Goal: Information Seeking & Learning: Learn about a topic

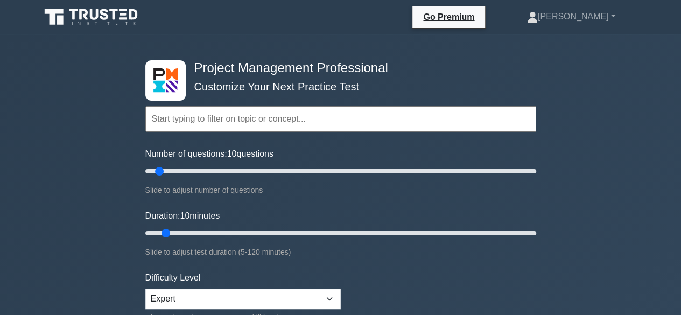
click at [217, 111] on input "text" at bounding box center [340, 119] width 391 height 26
type input "H"
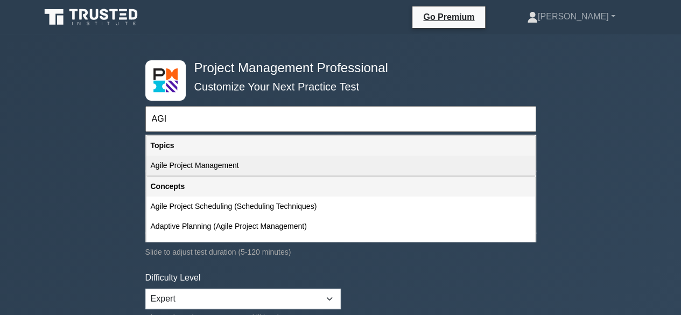
click at [192, 163] on div "Agile Project Management" at bounding box center [340, 166] width 389 height 20
type input "Agile Project Management"
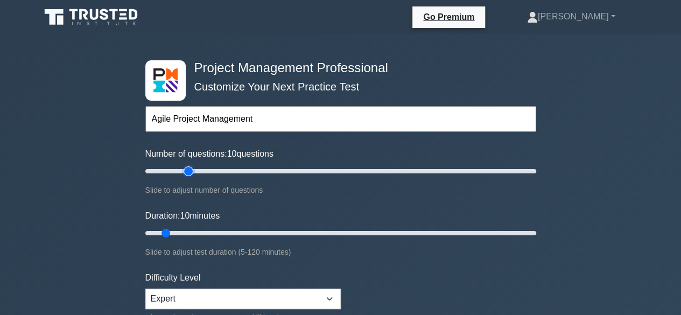
type input "25"
click at [189, 167] on input "Number of questions: 10 questions" at bounding box center [340, 171] width 391 height 13
click at [213, 167] on input "Number of questions: 25 questions" at bounding box center [340, 171] width 391 height 13
type input "50"
click at [236, 168] on input "Number of questions: 40 questions" at bounding box center [340, 171] width 391 height 13
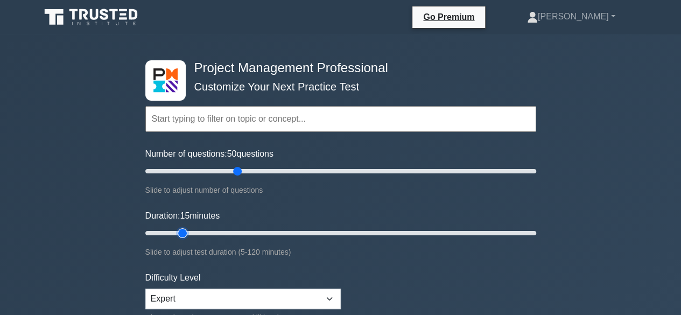
click at [182, 229] on input "Duration: 15 minutes" at bounding box center [340, 233] width 391 height 13
click at [202, 227] on input "Duration: 15 minutes" at bounding box center [340, 233] width 391 height 13
click at [213, 227] on input "Duration: 20 minutes" at bounding box center [340, 233] width 391 height 13
type input "30"
click at [235, 228] on input "Duration: 25 minutes" at bounding box center [340, 233] width 391 height 13
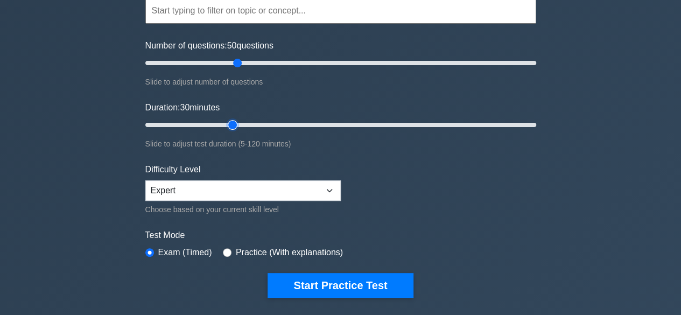
scroll to position [161, 0]
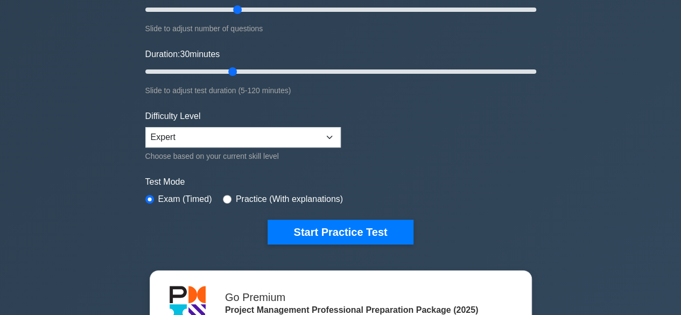
click at [236, 193] on label "Practice (With explanations)" at bounding box center [289, 199] width 107 height 13
click at [240, 193] on label "Practice (With explanations)" at bounding box center [289, 199] width 107 height 13
click at [225, 195] on input "radio" at bounding box center [227, 199] width 9 height 9
radio input "true"
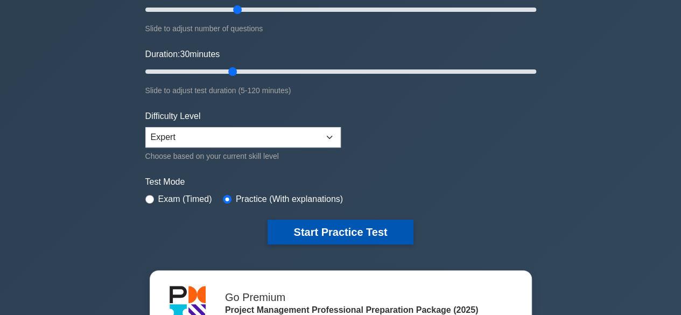
click at [318, 229] on button "Start Practice Test" at bounding box center [340, 232] width 145 height 25
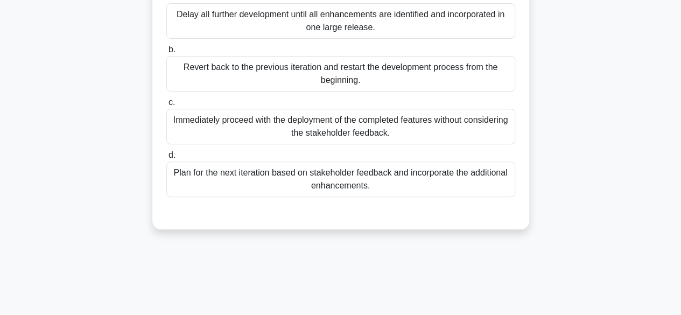
scroll to position [161, 0]
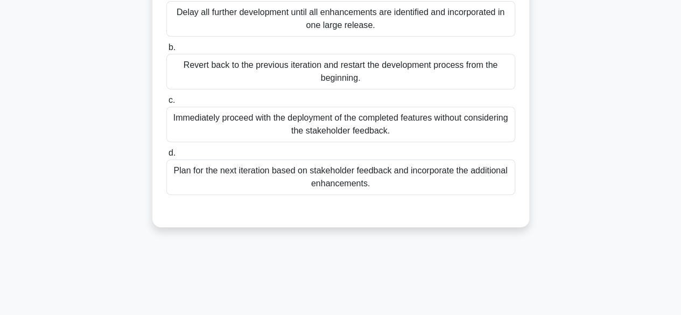
click at [353, 182] on div "Plan for the next iteration based on stakeholder feedback and incorporate the a…" at bounding box center [340, 177] width 349 height 36
click at [166, 157] on input "d. Plan for the next iteration based on stakeholder feedback and incorporate th…" at bounding box center [166, 153] width 0 height 7
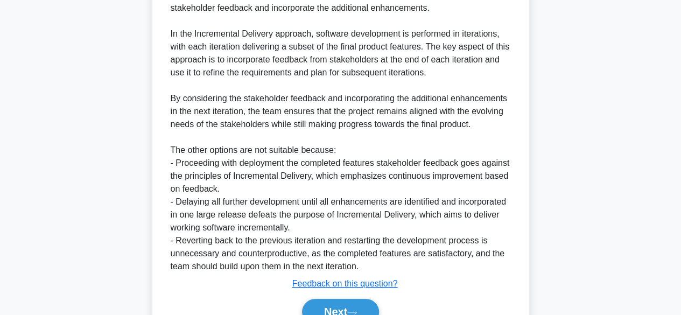
scroll to position [463, 0]
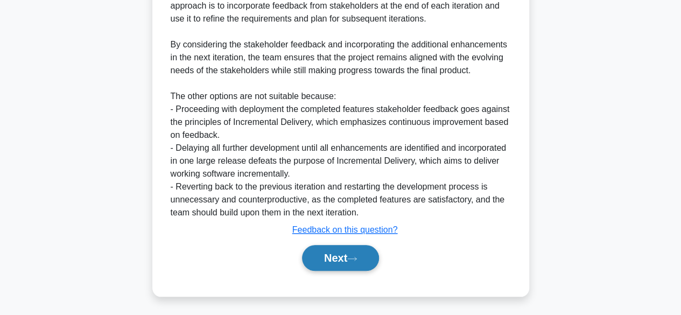
click at [336, 254] on button "Next" at bounding box center [340, 258] width 77 height 26
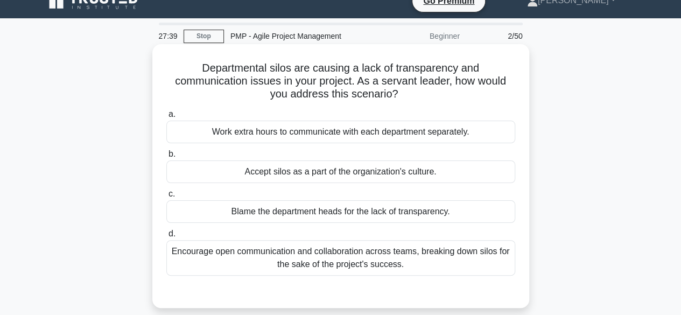
scroll to position [0, 0]
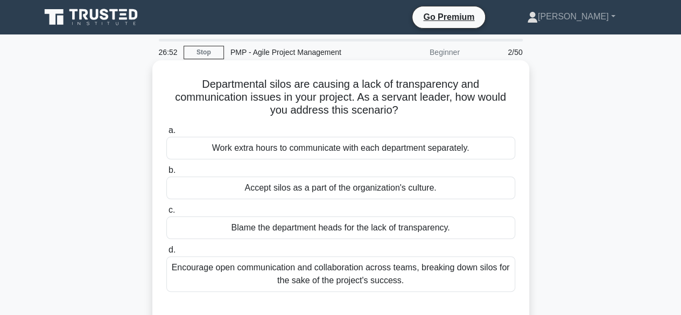
click at [289, 276] on div "Encourage open communication and collaboration across teams, breaking down silo…" at bounding box center [340, 274] width 349 height 36
click at [166, 254] on input "d. Encourage open communication and collaboration across teams, breaking down s…" at bounding box center [166, 250] width 0 height 7
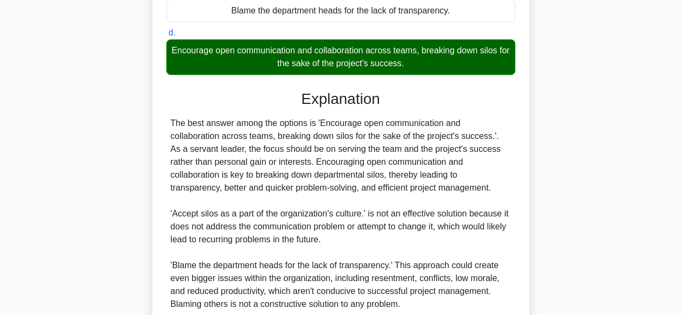
scroll to position [373, 0]
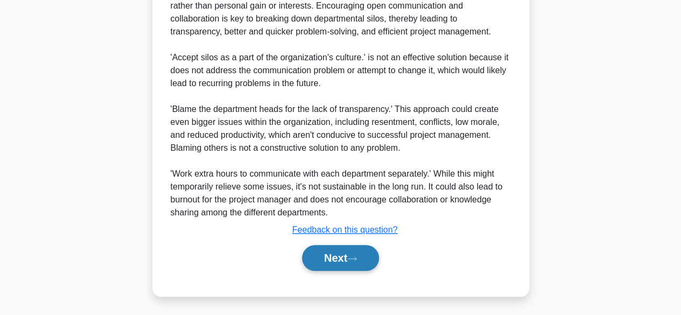
click at [326, 253] on button "Next" at bounding box center [340, 258] width 77 height 26
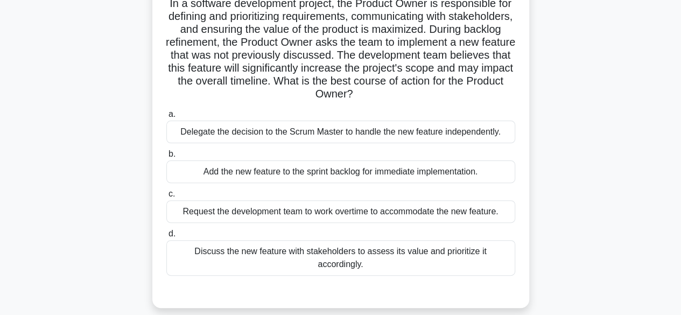
scroll to position [105, 0]
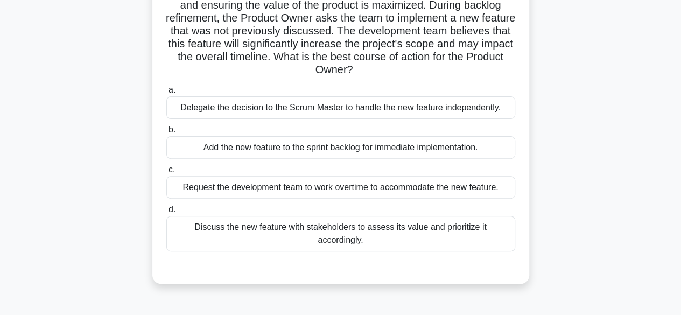
click at [263, 224] on div "Discuss the new feature with stakeholders to assess its value and prioritize it…" at bounding box center [340, 234] width 349 height 36
click at [166, 213] on input "d. Discuss the new feature with stakeholders to assess its value and prioritize…" at bounding box center [166, 209] width 0 height 7
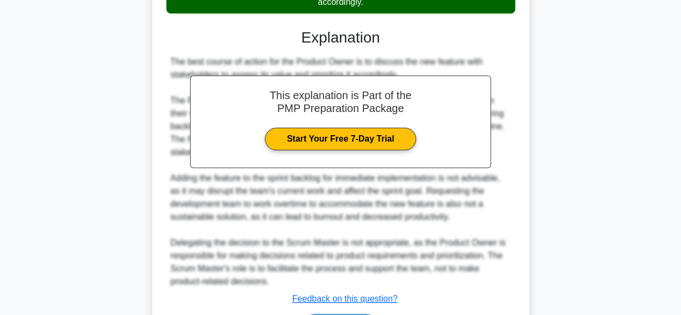
scroll to position [304, 0]
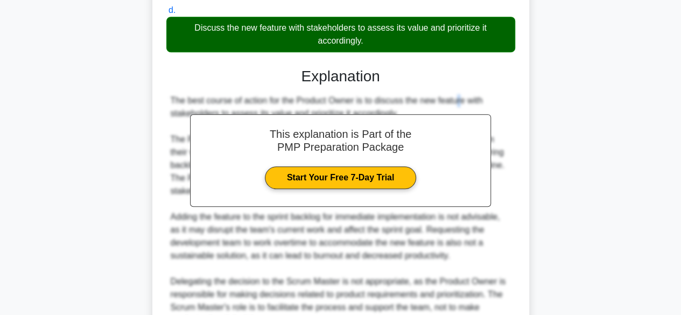
click at [391, 101] on div "The best course of action for the Product Owner is to discuss the new feature w…" at bounding box center [341, 210] width 340 height 233
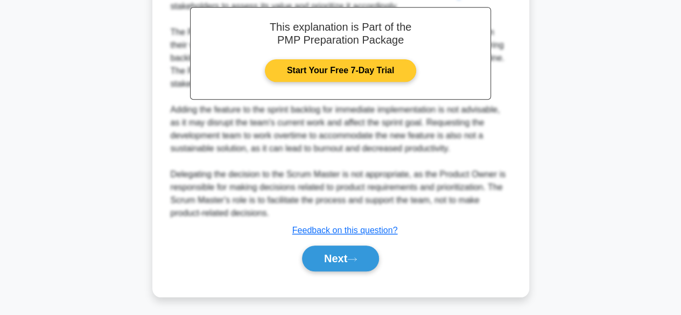
scroll to position [412, 0]
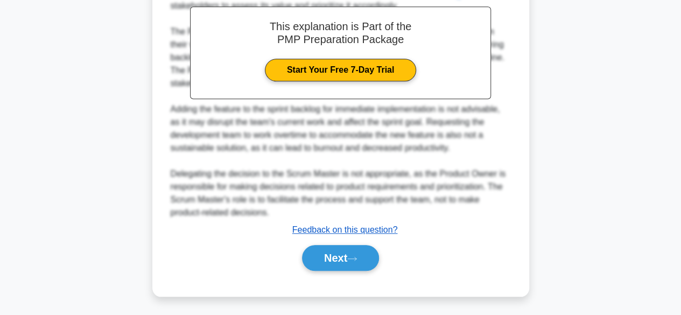
click at [365, 231] on u "Feedback on this question?" at bounding box center [345, 229] width 106 height 9
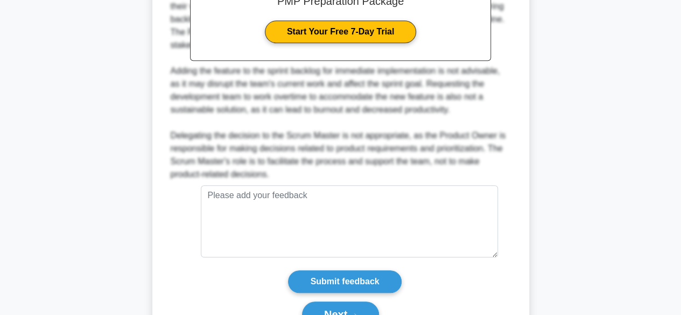
scroll to position [506, 0]
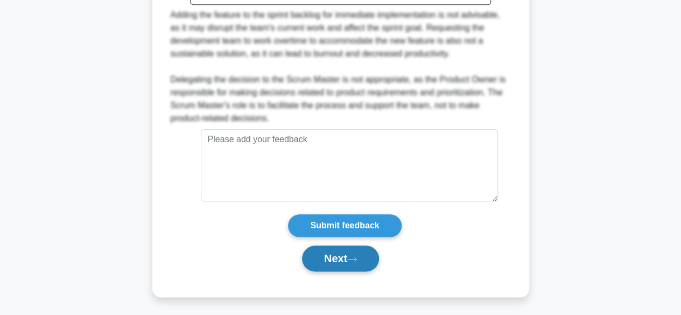
click at [353, 259] on icon at bounding box center [352, 259] width 10 height 6
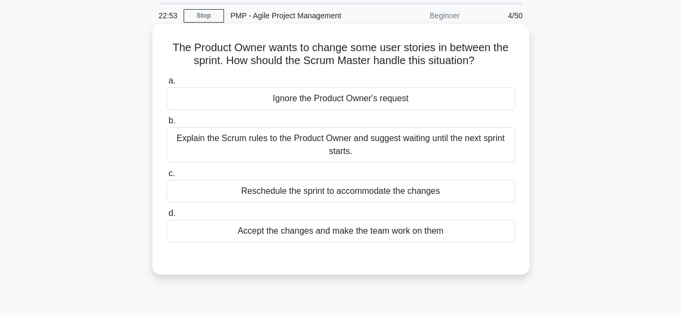
scroll to position [54, 0]
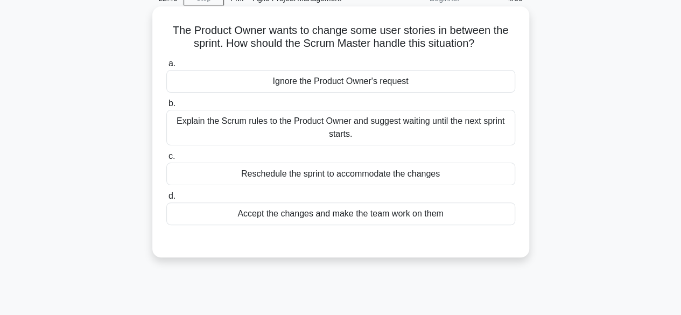
click at [359, 137] on div "Explain the Scrum rules to the Product Owner and suggest waiting until the next…" at bounding box center [340, 128] width 349 height 36
click at [166, 107] on input "b. Explain the Scrum rules to the Product Owner and suggest waiting until the n…" at bounding box center [166, 103] width 0 height 7
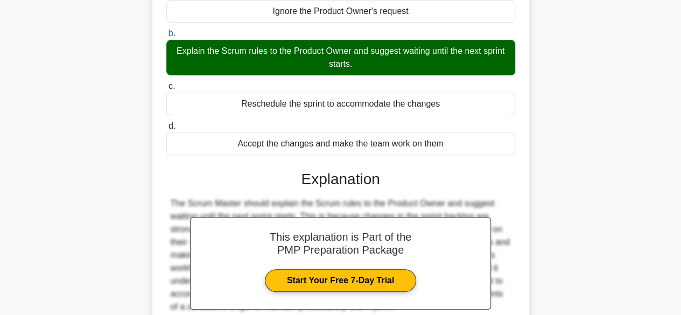
scroll to position [108, 0]
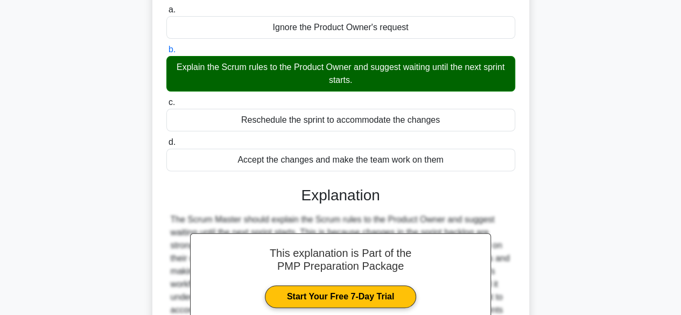
click at [364, 120] on div "Reschedule the sprint to accommodate the changes" at bounding box center [340, 120] width 349 height 23
click at [166, 106] on input "c. Reschedule the sprint to accommodate the changes" at bounding box center [166, 102] width 0 height 7
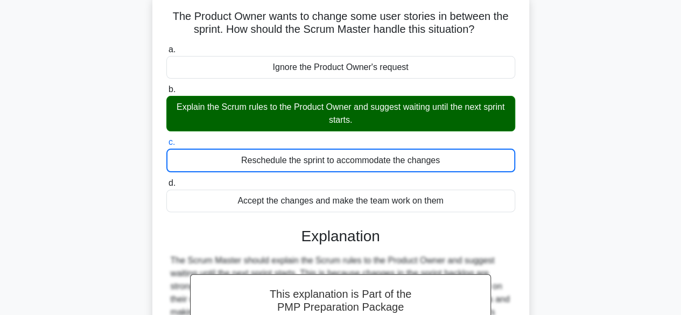
scroll to position [54, 0]
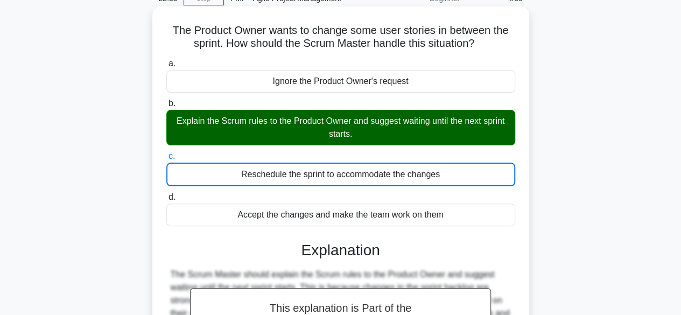
click at [345, 179] on div "Reschedule the sprint to accommodate the changes" at bounding box center [340, 175] width 349 height 24
click at [166, 160] on input "c. Reschedule the sprint to accommodate the changes" at bounding box center [166, 156] width 0 height 7
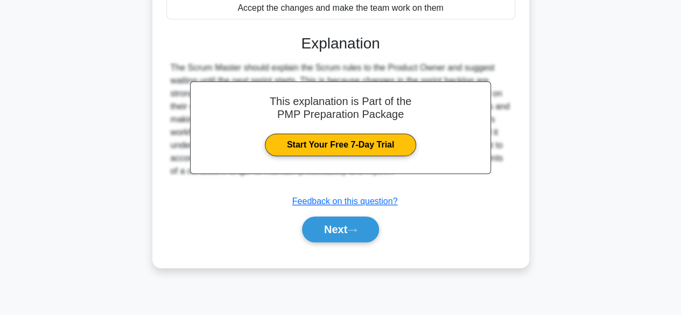
scroll to position [266, 0]
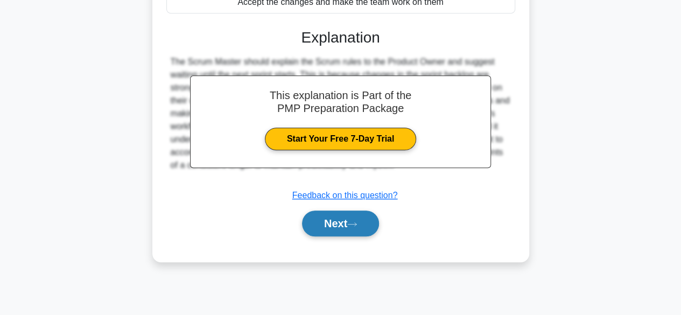
click at [353, 220] on button "Next" at bounding box center [340, 223] width 77 height 26
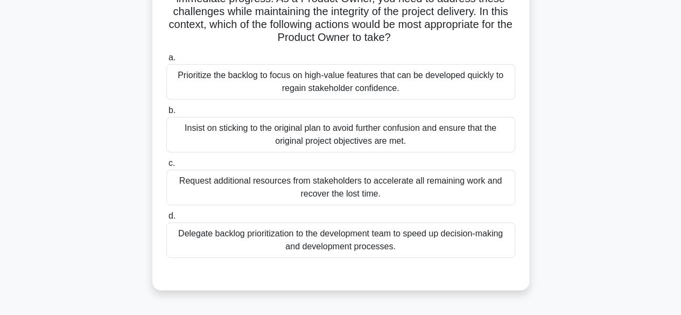
scroll to position [159, 0]
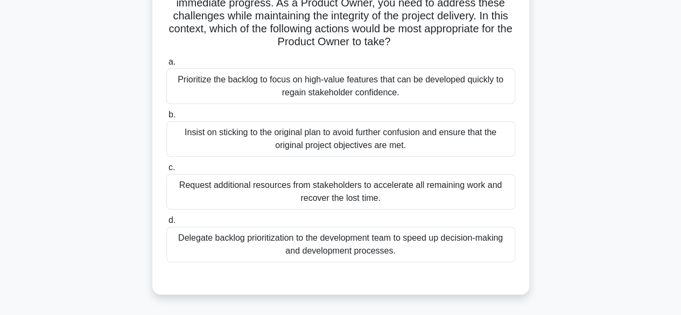
click at [347, 235] on div "Delegate backlog prioritization to the development team to speed up decision-ma…" at bounding box center [340, 245] width 349 height 36
click at [166, 224] on input "d. Delegate backlog prioritization to the development team to speed up decision…" at bounding box center [166, 220] width 0 height 7
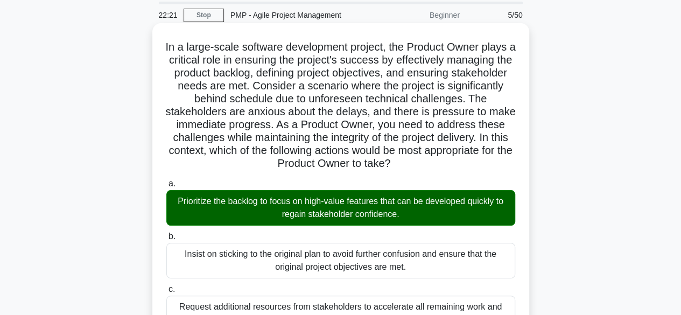
scroll to position [54, 0]
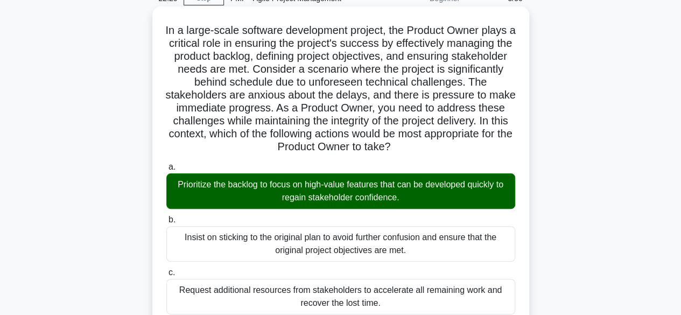
click at [332, 200] on div "Prioritize the backlog to focus on high-value features that can be developed qu…" at bounding box center [340, 191] width 349 height 36
click at [166, 171] on input "a. Prioritize the backlog to focus on high-value features that can be developed…" at bounding box center [166, 167] width 0 height 7
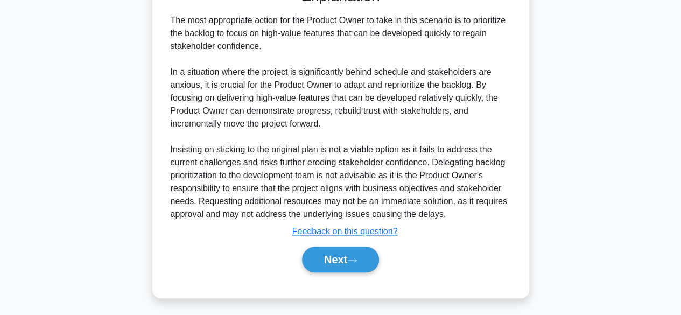
scroll to position [451, 0]
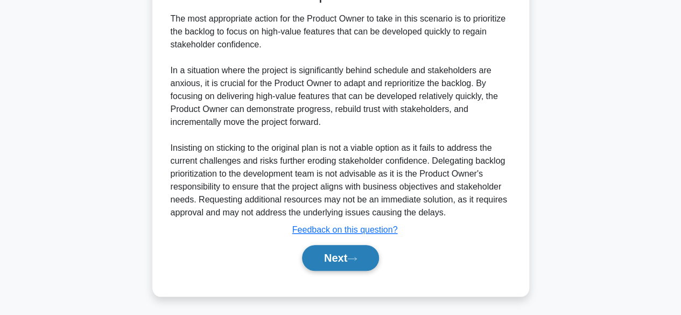
click at [337, 251] on button "Next" at bounding box center [340, 258] width 77 height 26
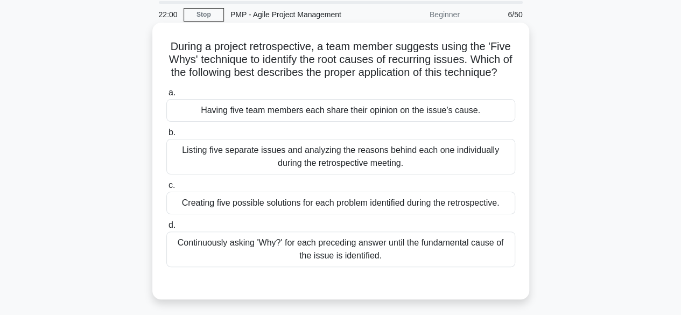
scroll to position [54, 0]
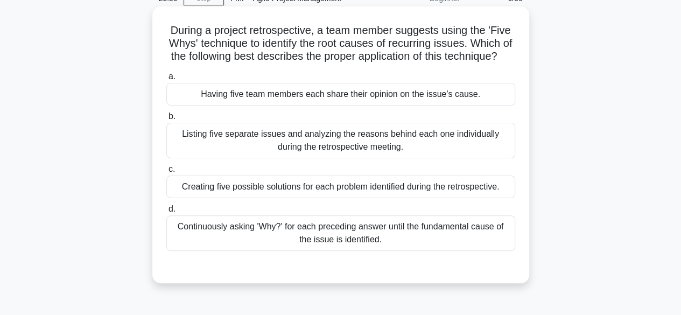
click at [385, 158] on div "Listing five separate issues and analyzing the reasons behind each one individu…" at bounding box center [340, 141] width 349 height 36
click at [166, 120] on input "b. Listing five separate issues and analyzing the reasons behind each one indiv…" at bounding box center [166, 116] width 0 height 7
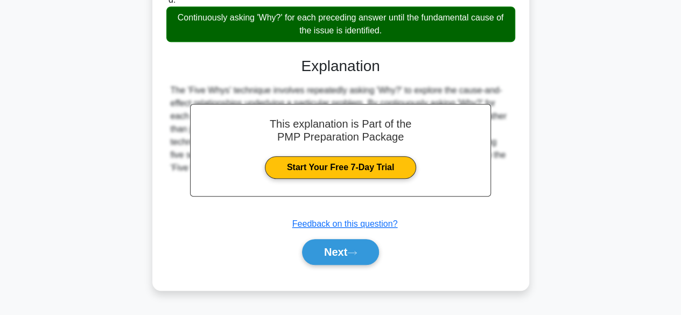
scroll to position [271, 0]
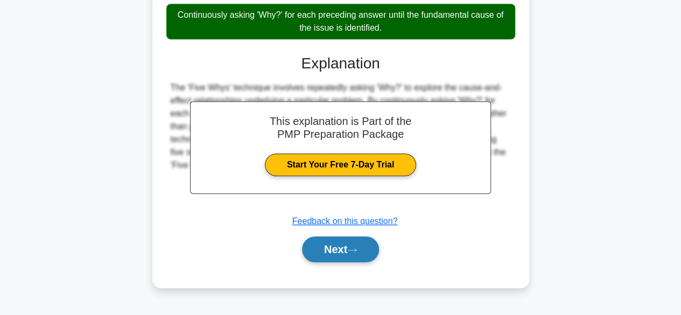
click at [356, 253] on icon at bounding box center [352, 250] width 10 height 6
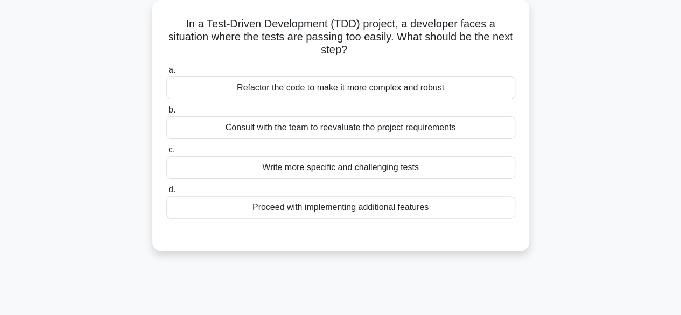
scroll to position [51, 0]
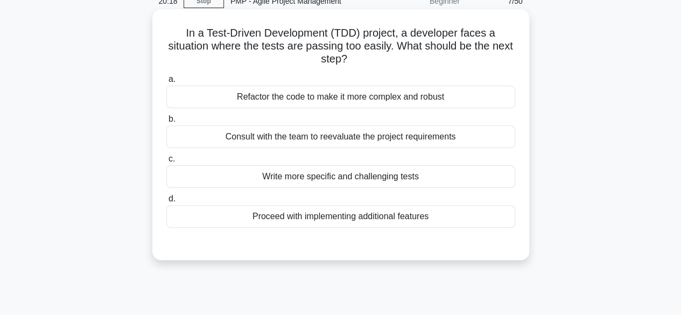
click at [322, 140] on div "Consult with the team to reevaluate the project requirements" at bounding box center [340, 136] width 349 height 23
click at [166, 123] on input "b. Consult with the team to reevaluate the project requirements" at bounding box center [166, 119] width 0 height 7
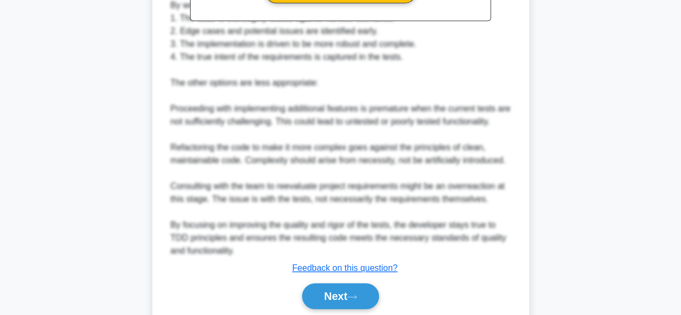
scroll to position [452, 0]
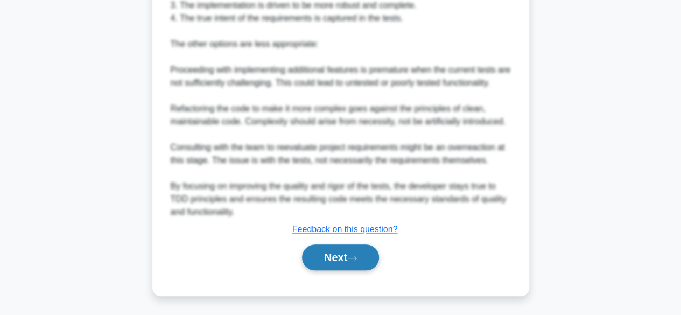
click at [333, 253] on button "Next" at bounding box center [340, 257] width 77 height 26
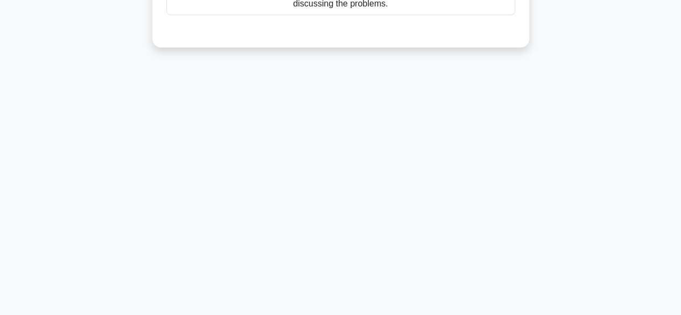
scroll to position [51, 0]
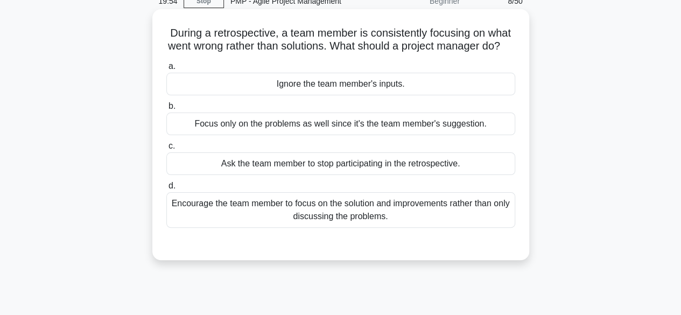
click at [358, 220] on div "Encourage the team member to focus on the solution and improvements rather than…" at bounding box center [340, 210] width 349 height 36
click at [166, 189] on input "d. Encourage the team member to focus on the solution and improvements rather t…" at bounding box center [166, 185] width 0 height 7
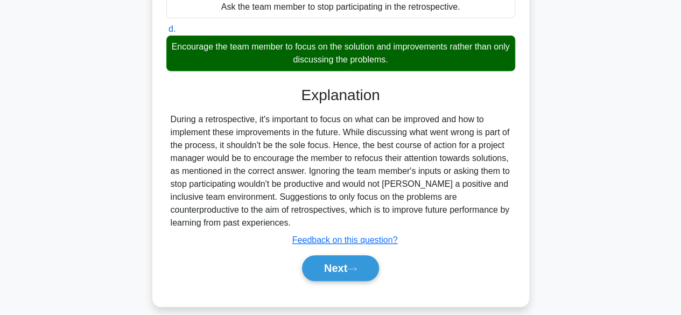
scroll to position [213, 0]
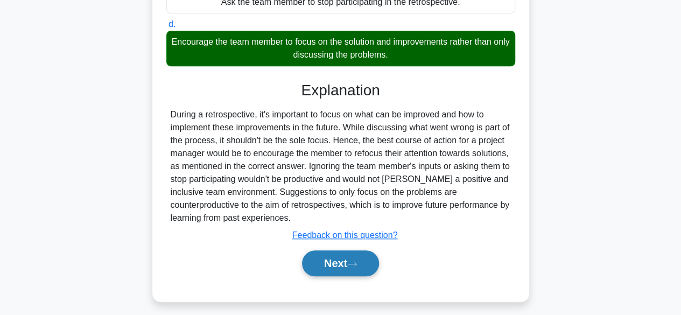
click at [345, 272] on button "Next" at bounding box center [340, 263] width 77 height 26
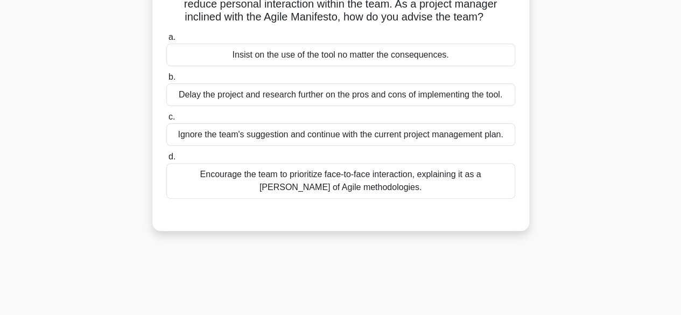
scroll to position [108, 0]
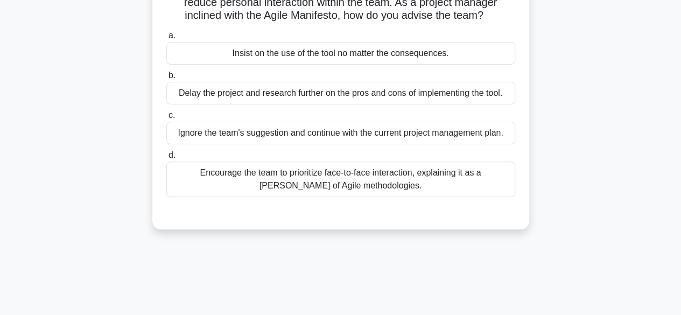
click at [337, 186] on div "Encourage the team to prioritize face-to-face interaction, explaining it as a t…" at bounding box center [340, 179] width 349 height 36
click at [166, 159] on input "d. Encourage the team to prioritize face-to-face interaction, explaining it as …" at bounding box center [166, 155] width 0 height 7
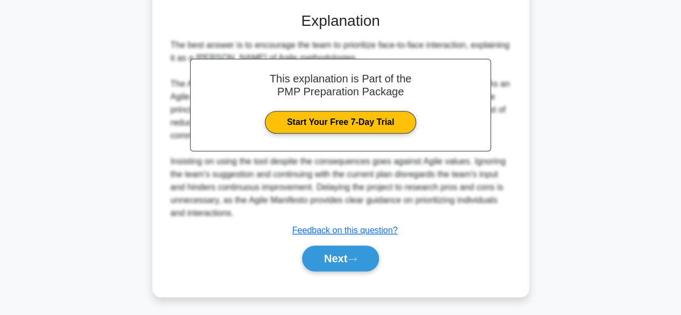
scroll to position [308, 0]
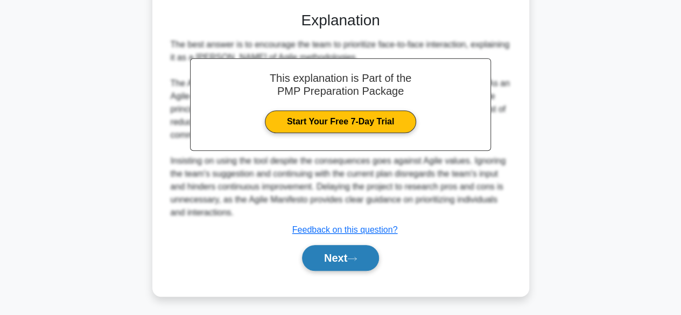
click at [322, 256] on button "Next" at bounding box center [340, 258] width 77 height 26
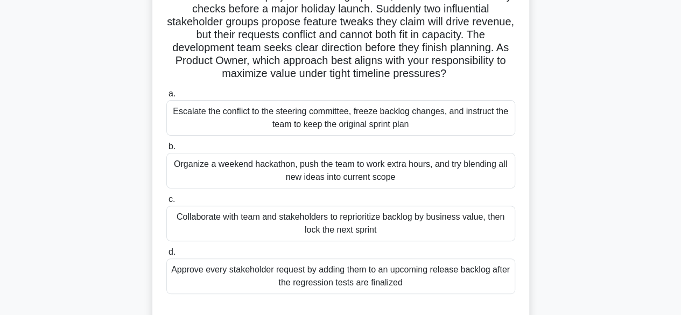
scroll to position [105, 0]
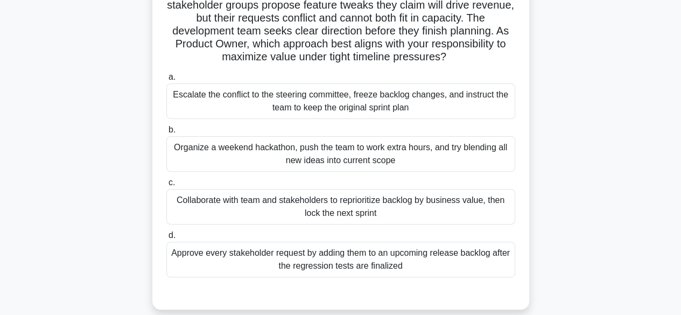
click at [376, 209] on div "Collaborate with team and stakeholders to reprioritize backlog by business valu…" at bounding box center [340, 207] width 349 height 36
click at [166, 186] on input "c. Collaborate with team and stakeholders to reprioritize backlog by business v…" at bounding box center [166, 182] width 0 height 7
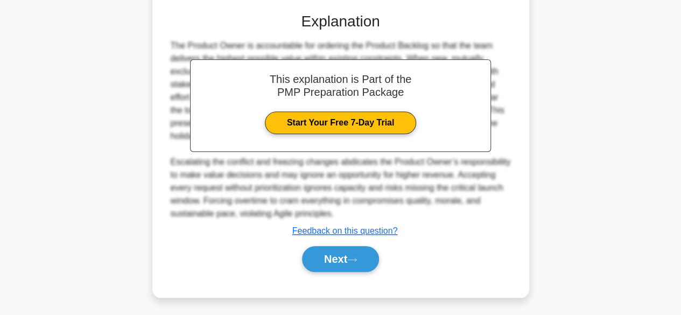
scroll to position [386, 0]
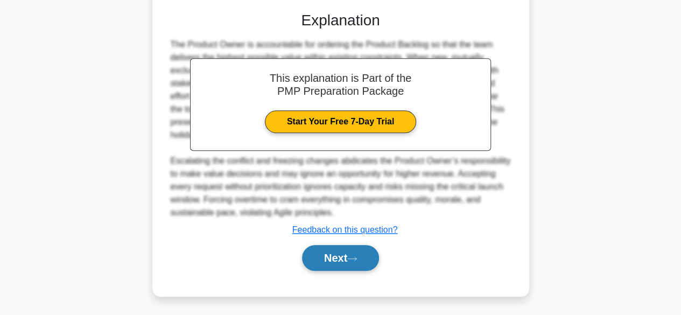
click at [353, 261] on button "Next" at bounding box center [340, 258] width 77 height 26
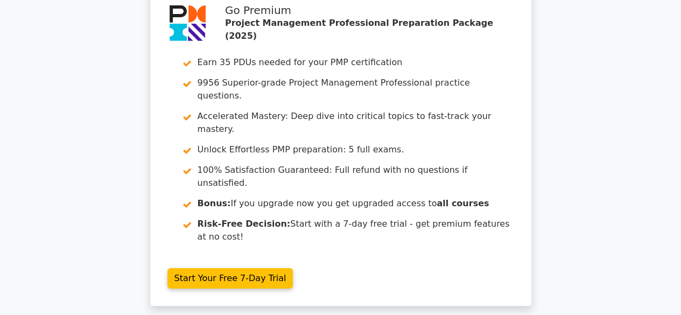
scroll to position [2026, 0]
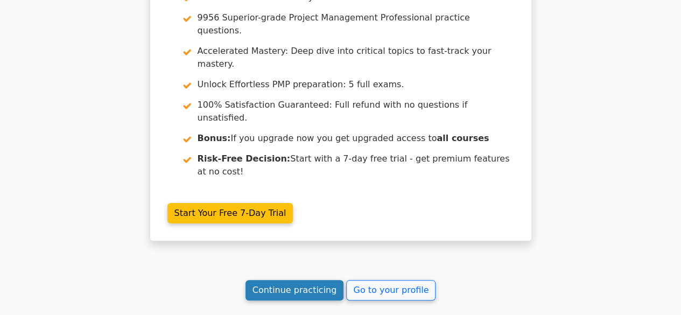
click at [322, 280] on link "Continue practicing" at bounding box center [294, 290] width 99 height 20
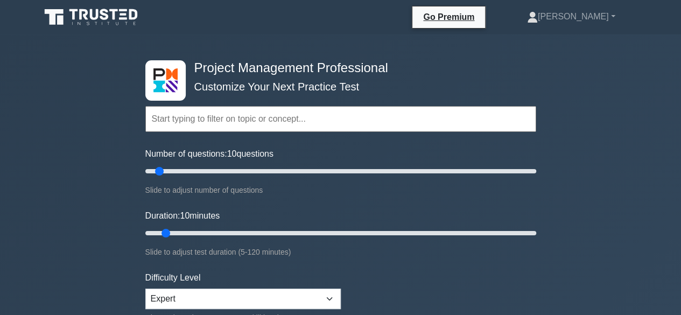
click at [264, 122] on input "text" at bounding box center [340, 119] width 391 height 26
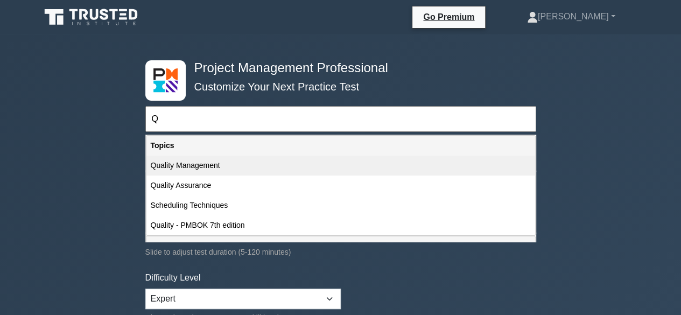
click at [232, 165] on div "Quality Management" at bounding box center [340, 166] width 389 height 20
type input "Quality Management"
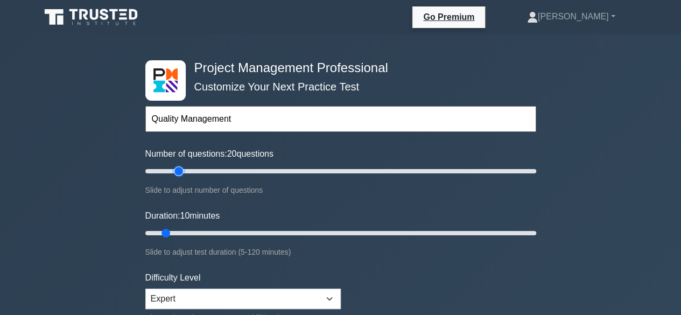
type input "20"
click at [179, 170] on input "Number of questions: 20 questions" at bounding box center [340, 171] width 391 height 13
click at [186, 234] on input "Duration: 15 minutes" at bounding box center [340, 233] width 391 height 13
type input "20"
click at [198, 232] on input "Duration: 20 minutes" at bounding box center [340, 233] width 391 height 13
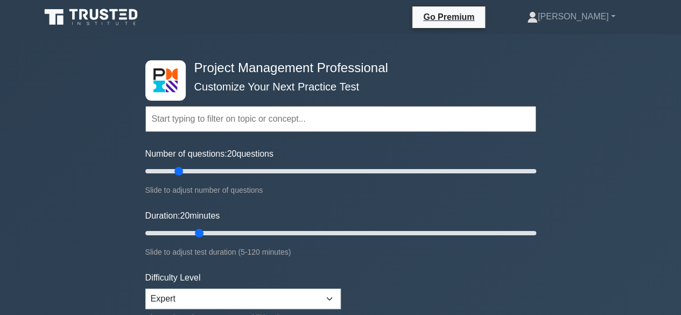
click at [234, 122] on input "text" at bounding box center [340, 119] width 391 height 26
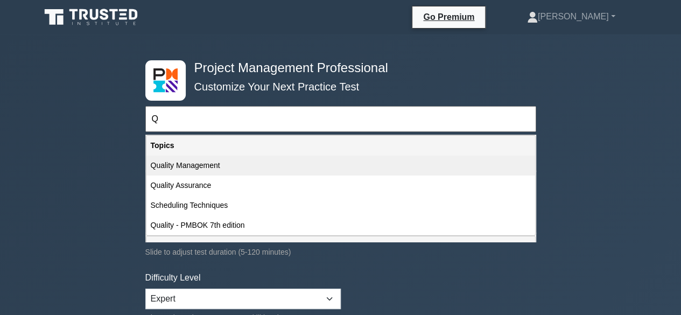
click at [226, 168] on div "Quality Management" at bounding box center [340, 166] width 389 height 20
type input "Quality Management"
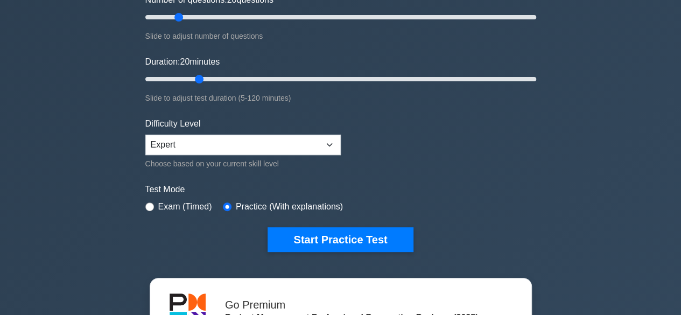
scroll to position [161, 0]
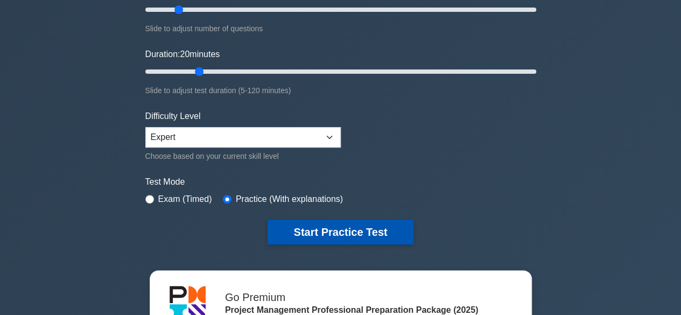
click at [308, 230] on button "Start Practice Test" at bounding box center [340, 232] width 145 height 25
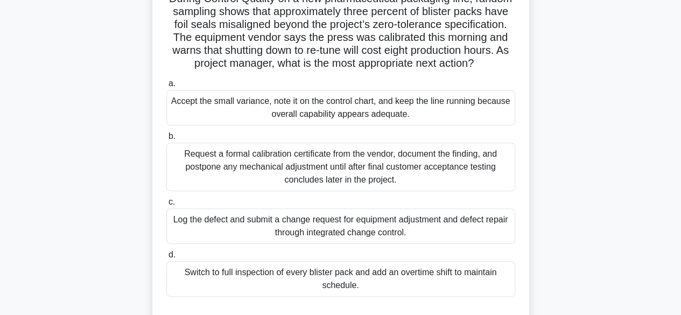
scroll to position [108, 0]
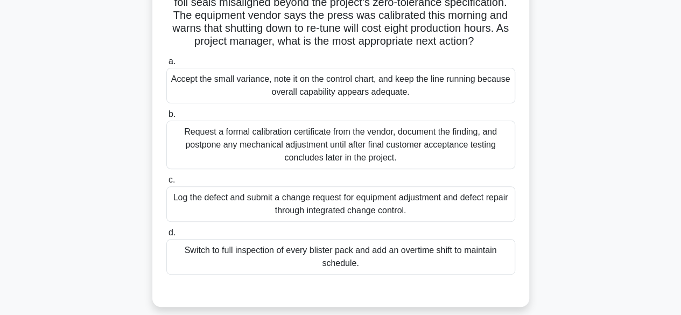
click at [320, 222] on div "Log the defect and submit a change request for equipment adjustment and defect …" at bounding box center [340, 204] width 349 height 36
click at [166, 184] on input "c. Log the defect and submit a change request for equipment adjustment and defe…" at bounding box center [166, 180] width 0 height 7
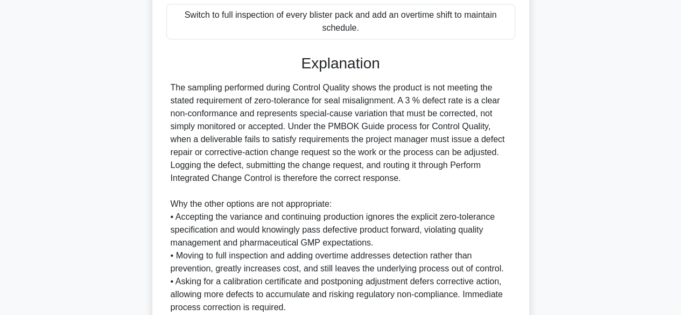
scroll to position [451, 0]
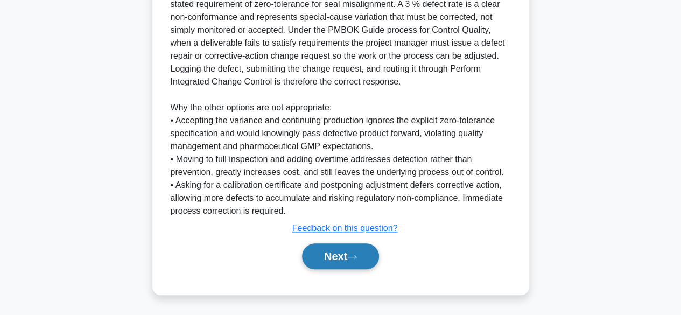
click at [334, 262] on button "Next" at bounding box center [340, 256] width 77 height 26
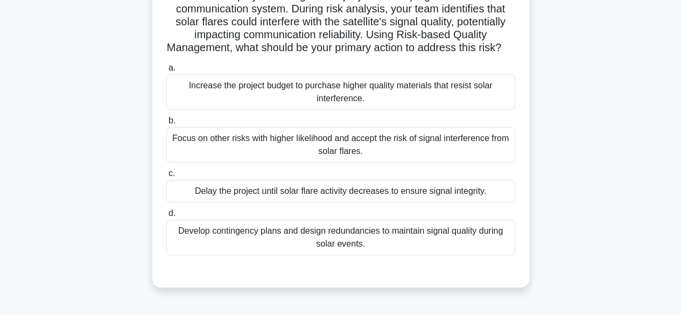
scroll to position [105, 0]
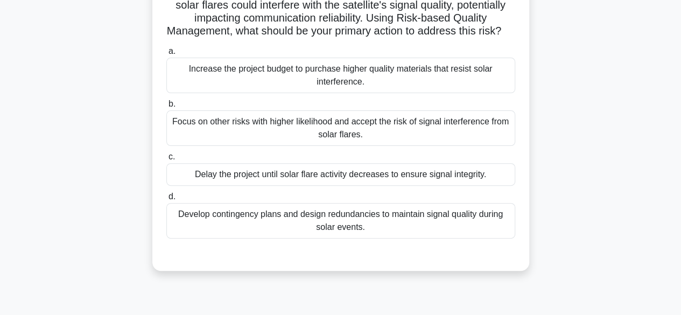
click at [307, 233] on div "Develop contingency plans and design redundancies to maintain signal quality du…" at bounding box center [340, 221] width 349 height 36
click at [166, 200] on input "d. Develop contingency plans and design redundancies to maintain signal quality…" at bounding box center [166, 196] width 0 height 7
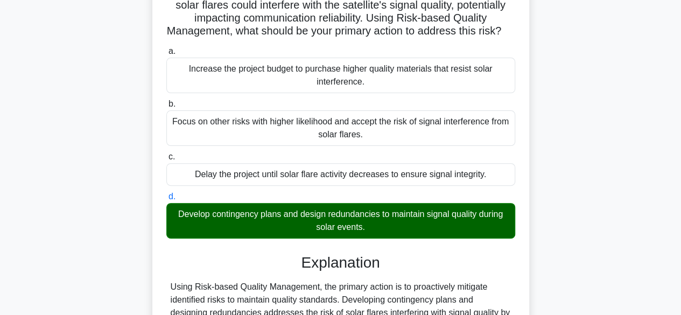
scroll to position [308, 0]
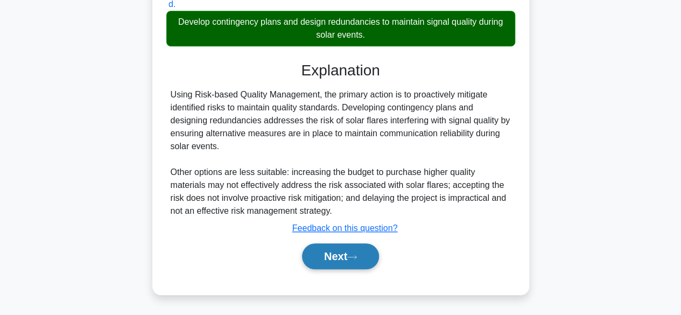
click at [317, 254] on button "Next" at bounding box center [340, 256] width 77 height 26
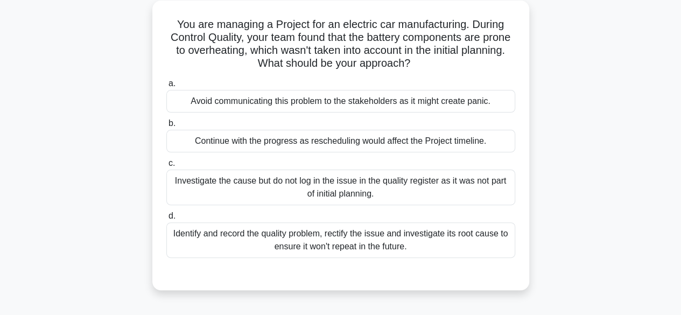
scroll to position [51, 0]
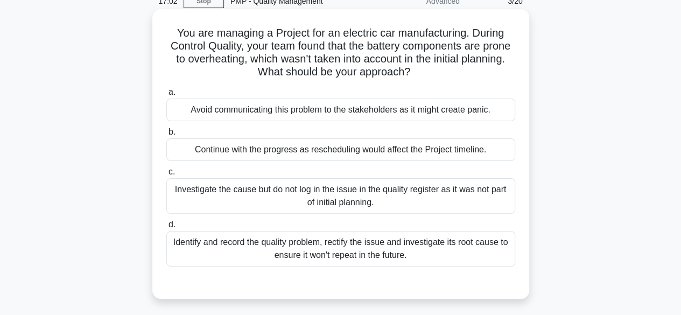
click at [425, 252] on div "Identify and record the quality problem, rectify the issue and investigate its …" at bounding box center [340, 249] width 349 height 36
click at [166, 228] on input "d. Identify and record the quality problem, rectify the issue and investigate i…" at bounding box center [166, 224] width 0 height 7
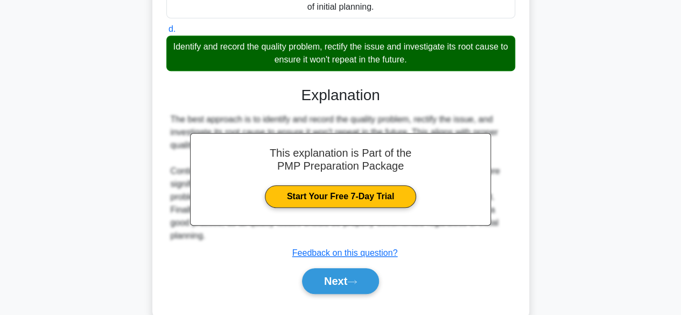
scroll to position [270, 0]
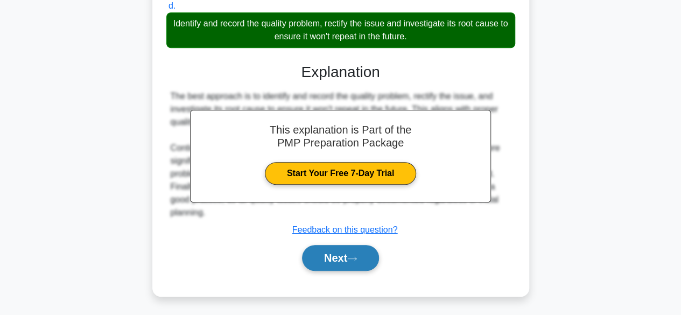
click at [357, 256] on icon at bounding box center [352, 259] width 10 height 6
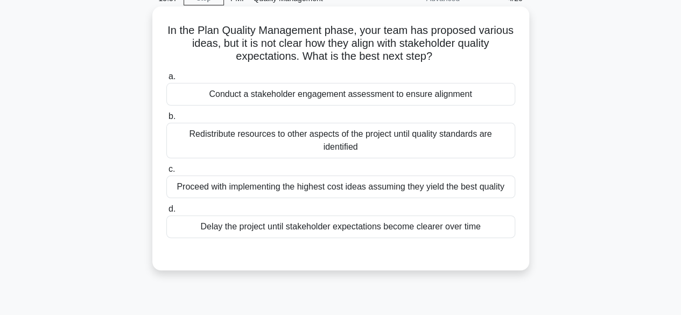
scroll to position [0, 0]
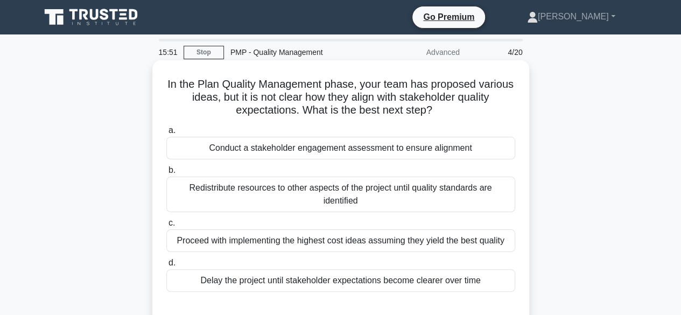
click at [295, 148] on div "Conduct a stakeholder engagement assessment to ensure alignment" at bounding box center [340, 148] width 349 height 23
click at [166, 134] on input "a. Conduct a stakeholder engagement assessment to ensure alignment" at bounding box center [166, 130] width 0 height 7
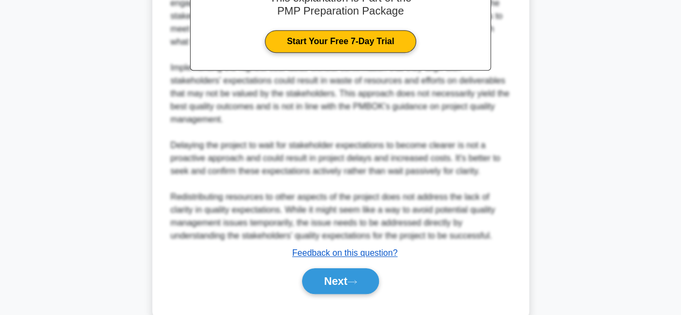
scroll to position [377, 0]
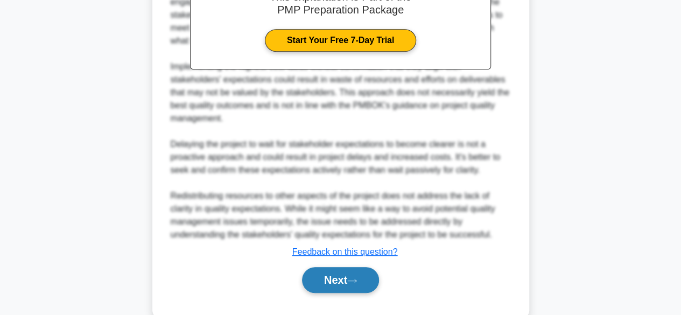
click at [316, 280] on button "Next" at bounding box center [340, 280] width 77 height 26
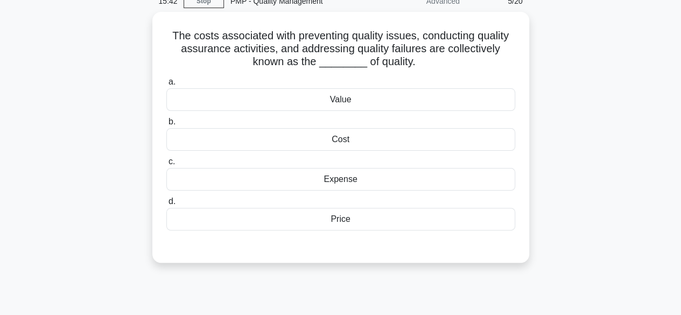
scroll to position [0, 0]
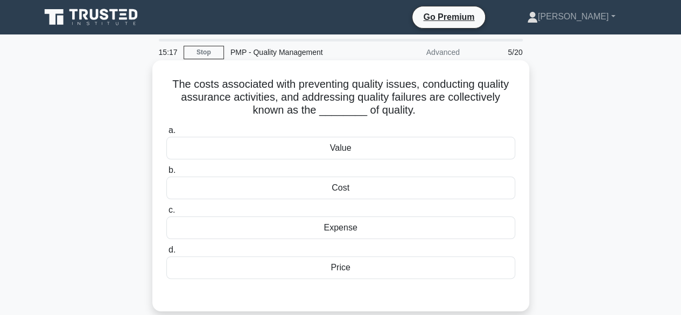
click at [338, 189] on div "Cost" at bounding box center [340, 188] width 349 height 23
click at [166, 174] on input "b. Cost" at bounding box center [166, 170] width 0 height 7
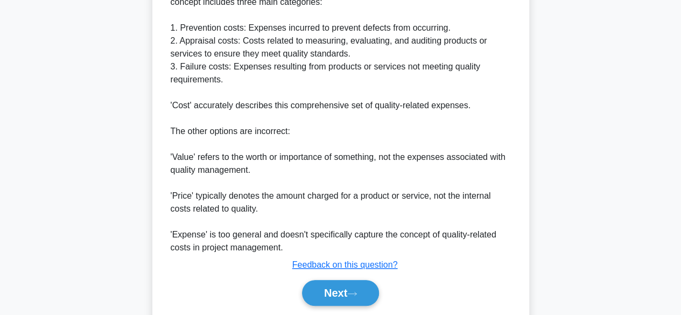
scroll to position [412, 0]
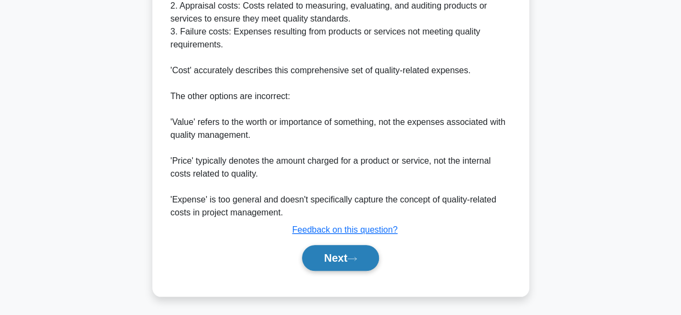
click at [351, 261] on button "Next" at bounding box center [340, 258] width 77 height 26
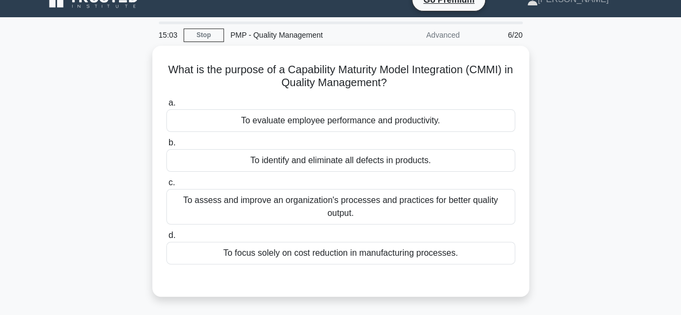
scroll to position [0, 0]
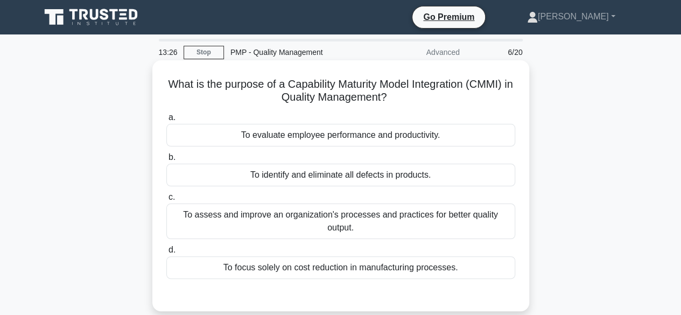
click at [314, 223] on div "To assess and improve an organization's processes and practices for better qual…" at bounding box center [340, 221] width 349 height 36
click at [166, 201] on input "c. To assess and improve an organization's processes and practices for better q…" at bounding box center [166, 197] width 0 height 7
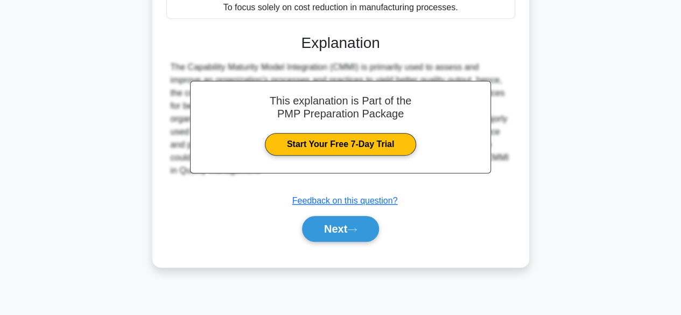
scroll to position [266, 0]
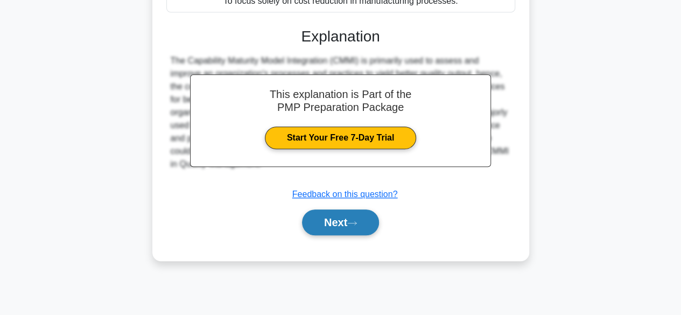
click at [353, 225] on button "Next" at bounding box center [340, 222] width 77 height 26
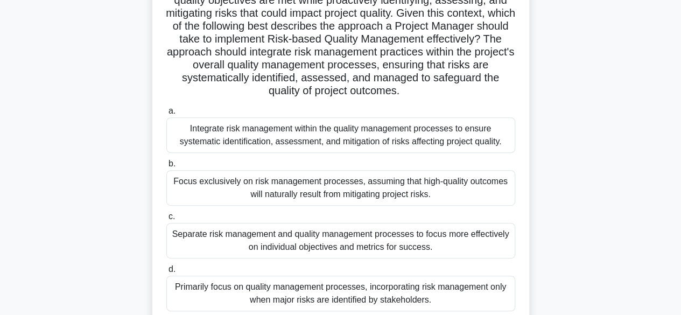
scroll to position [215, 0]
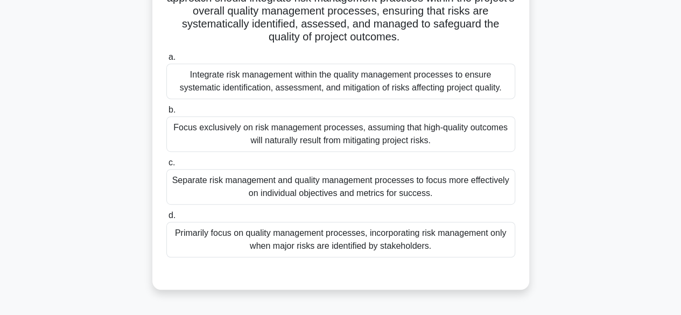
click at [441, 192] on div "Separate risk management and quality management processes to focus more effecti…" at bounding box center [340, 187] width 349 height 36
click at [166, 166] on input "c. Separate risk management and quality management processes to focus more effe…" at bounding box center [166, 162] width 0 height 7
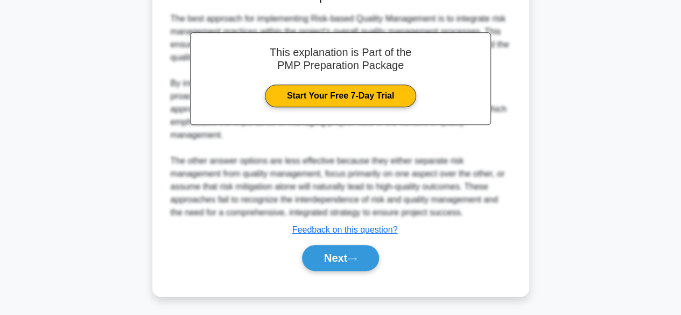
scroll to position [504, 0]
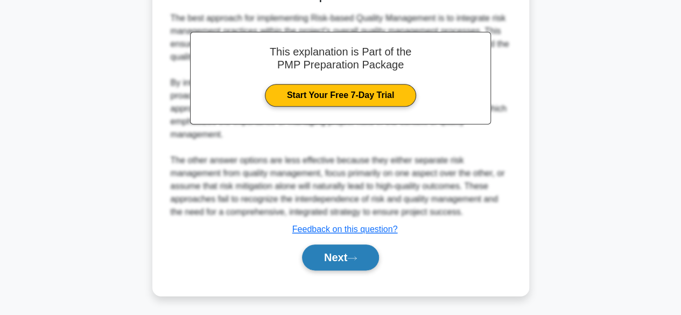
click at [353, 261] on button "Next" at bounding box center [340, 257] width 77 height 26
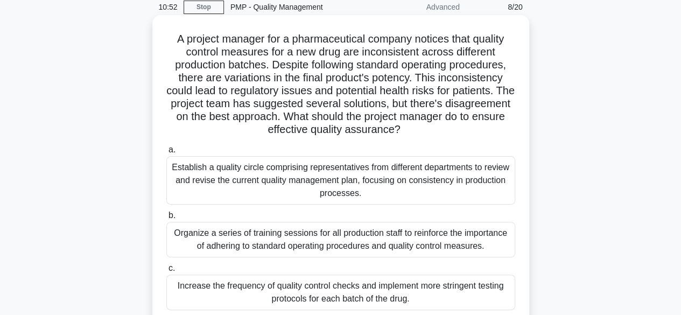
scroll to position [108, 0]
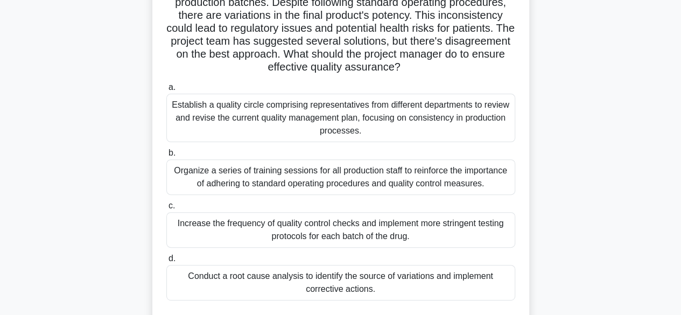
click at [408, 287] on div "Conduct a root cause analysis to identify the source of variations and implemen…" at bounding box center [340, 283] width 349 height 36
click at [166, 262] on input "d. Conduct a root cause analysis to identify the source of variations and imple…" at bounding box center [166, 258] width 0 height 7
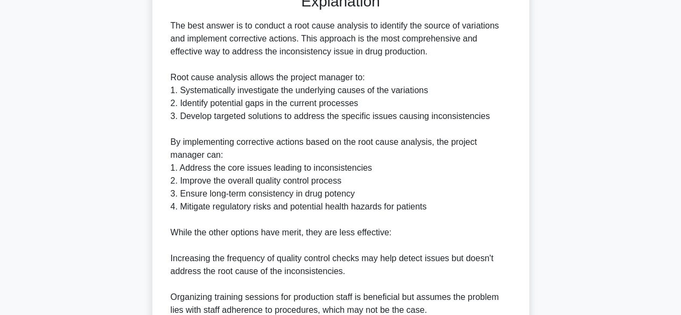
scroll to position [619, 0]
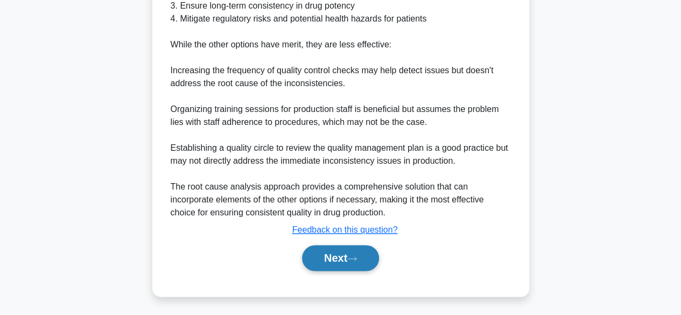
click at [341, 263] on button "Next" at bounding box center [340, 258] width 77 height 26
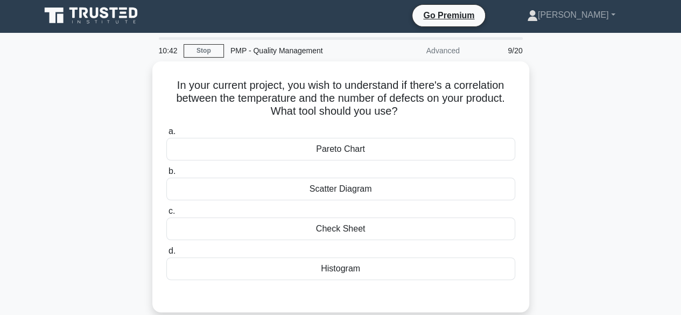
scroll to position [0, 0]
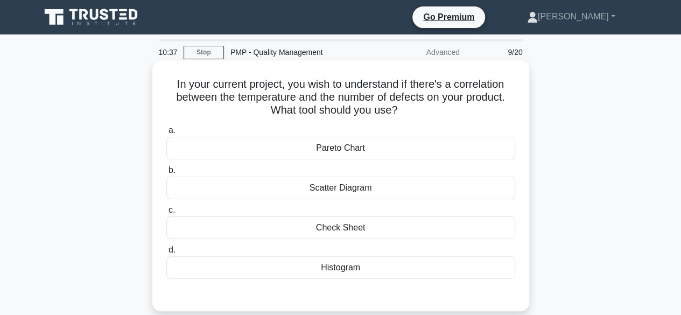
click at [365, 269] on div "Histogram" at bounding box center [340, 267] width 349 height 23
click at [166, 254] on input "d. Histogram" at bounding box center [166, 250] width 0 height 7
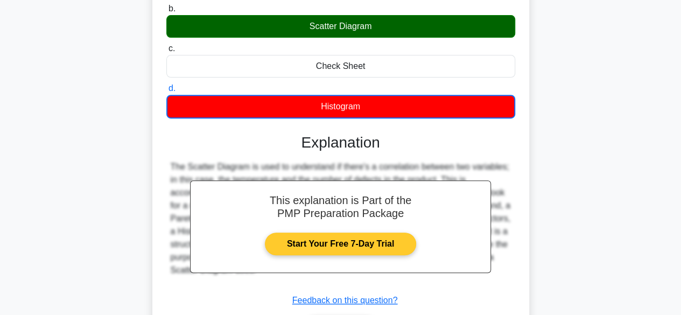
scroll to position [266, 0]
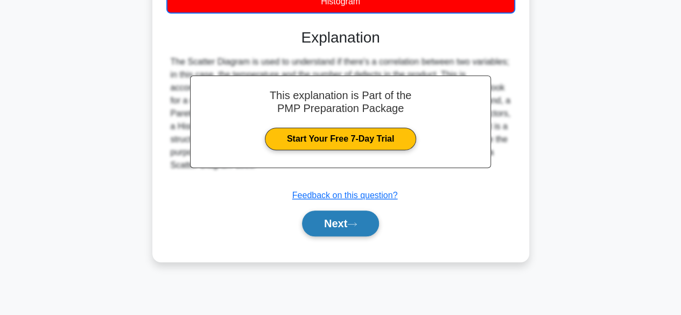
click at [349, 229] on button "Next" at bounding box center [340, 223] width 77 height 26
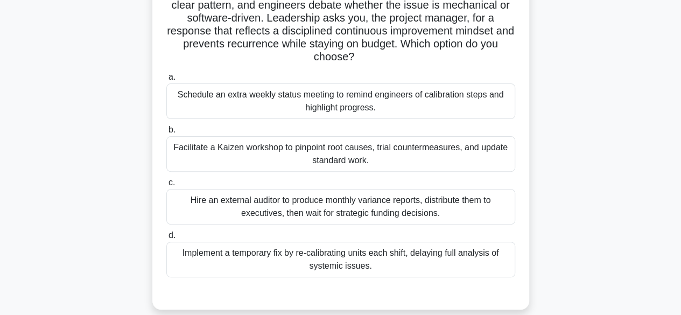
scroll to position [105, 0]
click at [282, 148] on div "Facilitate a Kaizen workshop to pinpoint root causes, trial countermeasures, an…" at bounding box center [340, 154] width 349 height 36
click at [166, 134] on input "b. Facilitate a Kaizen workshop to pinpoint root causes, trial countermeasures,…" at bounding box center [166, 130] width 0 height 7
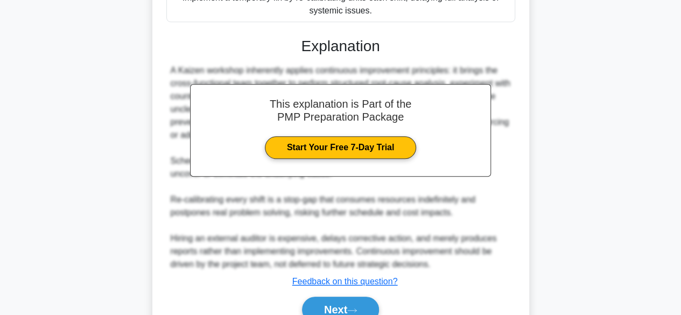
scroll to position [412, 0]
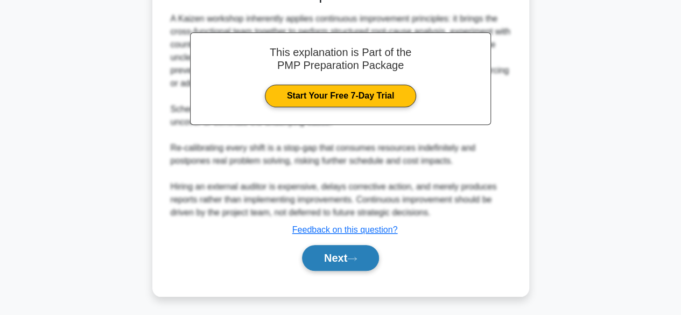
click at [322, 255] on button "Next" at bounding box center [340, 258] width 77 height 26
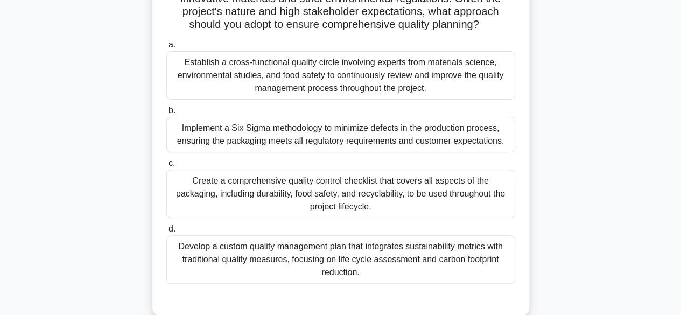
scroll to position [161, 0]
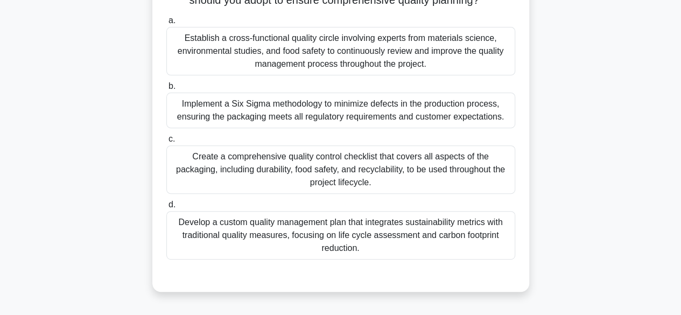
click at [331, 192] on div "Create a comprehensive quality control checklist that covers all aspects of the…" at bounding box center [340, 169] width 349 height 48
click at [166, 143] on input "c. Create a comprehensive quality control checklist that covers all aspects of …" at bounding box center [166, 139] width 0 height 7
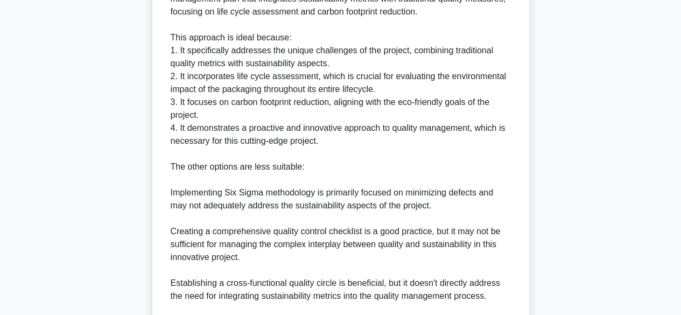
scroll to position [633, 0]
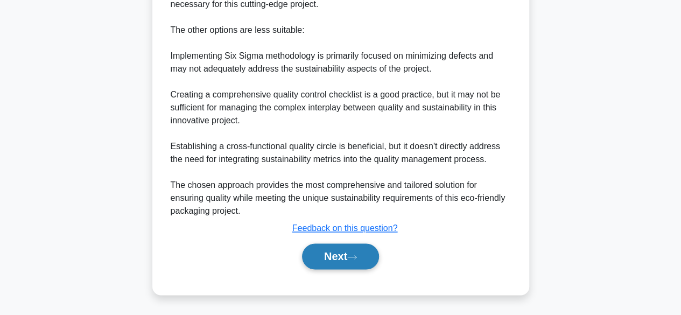
click at [337, 252] on button "Next" at bounding box center [340, 256] width 77 height 26
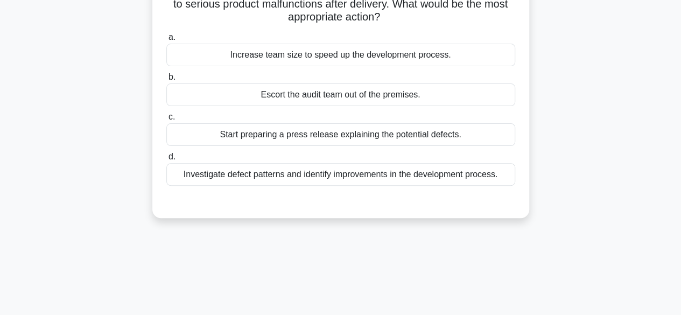
scroll to position [105, 0]
click at [324, 176] on div "Investigate defect patterns and identify improvements in the development proces…" at bounding box center [340, 175] width 349 height 23
click at [166, 161] on input "d. Investigate defect patterns and identify improvements in the development pro…" at bounding box center [166, 157] width 0 height 7
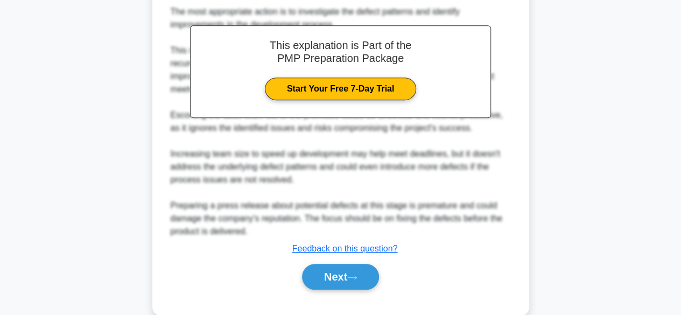
scroll to position [347, 0]
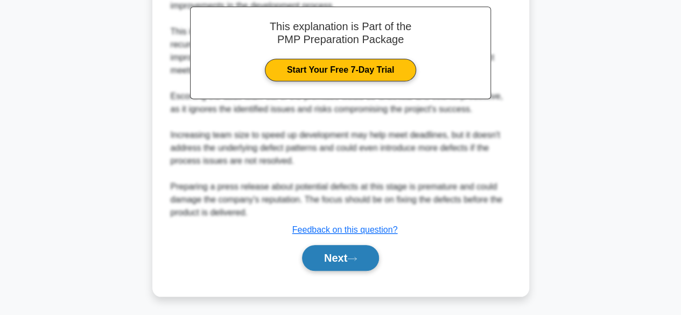
click at [337, 257] on button "Next" at bounding box center [340, 258] width 77 height 26
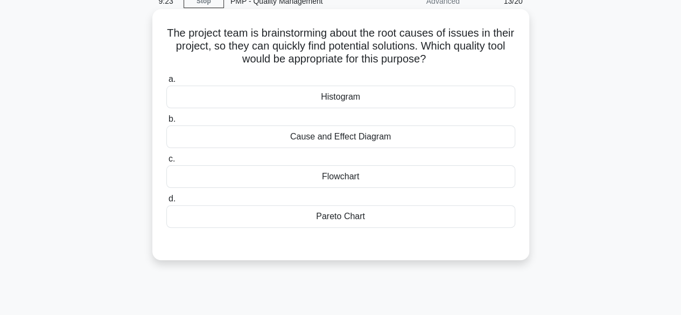
scroll to position [0, 0]
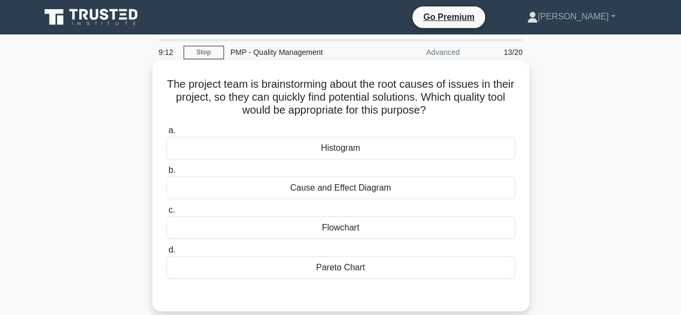
click at [381, 191] on div "Cause and Effect Diagram" at bounding box center [340, 188] width 349 height 23
click at [166, 174] on input "b. Cause and Effect Diagram" at bounding box center [166, 170] width 0 height 7
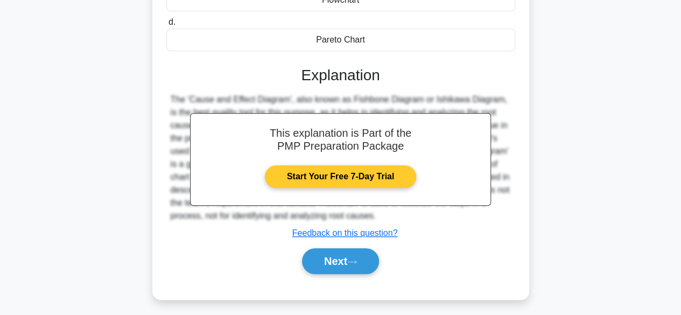
scroll to position [266, 0]
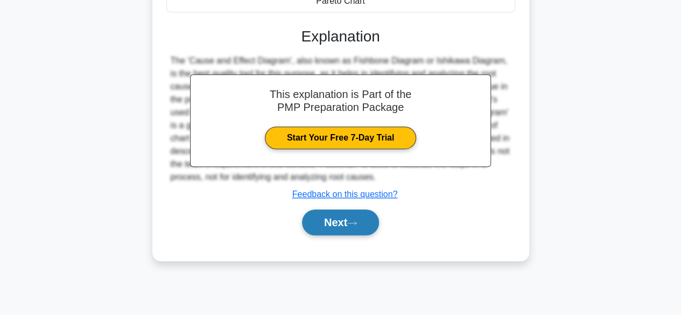
click at [348, 217] on button "Next" at bounding box center [340, 222] width 77 height 26
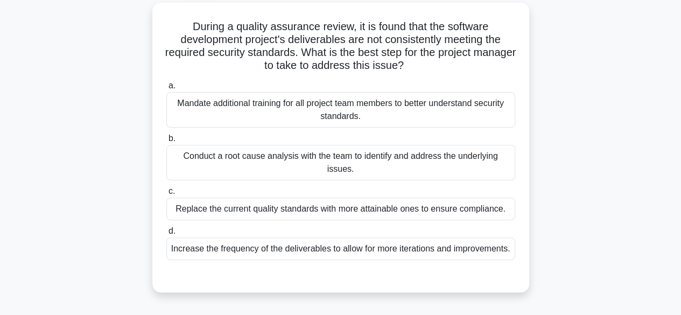
scroll to position [51, 0]
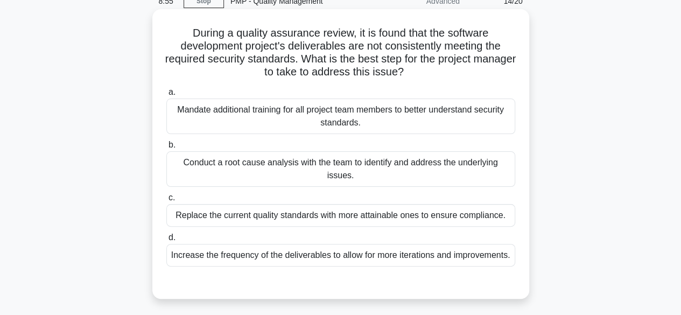
click at [286, 166] on div "Conduct a root cause analysis with the team to identify and address the underly…" at bounding box center [340, 169] width 349 height 36
click at [166, 149] on input "b. Conduct a root cause analysis with the team to identify and address the unde…" at bounding box center [166, 145] width 0 height 7
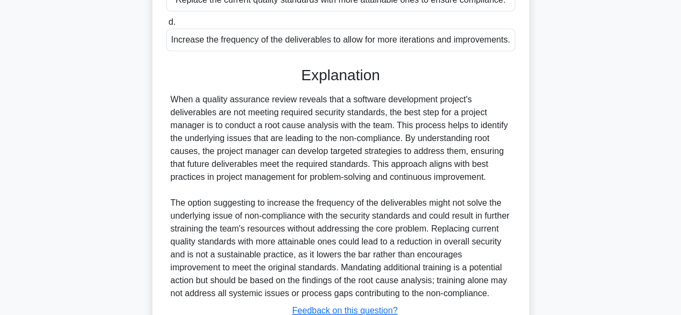
scroll to position [347, 0]
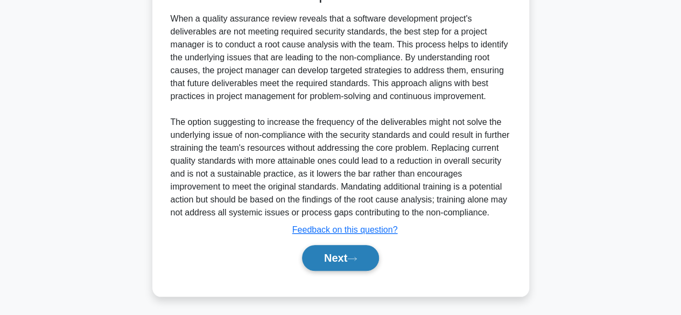
click at [332, 252] on button "Next" at bounding box center [340, 258] width 77 height 26
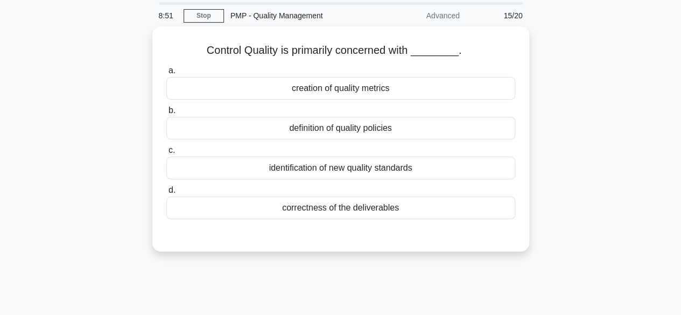
scroll to position [0, 0]
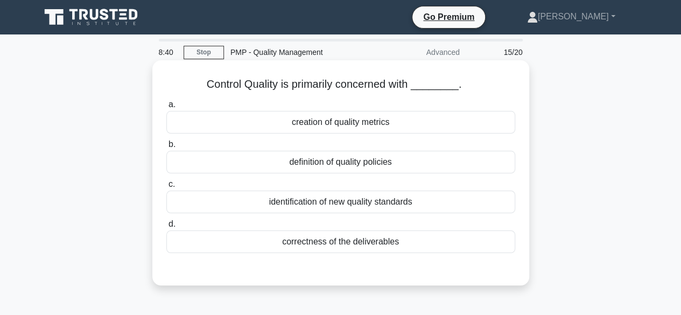
click at [346, 246] on div "correctness of the deliverables" at bounding box center [340, 241] width 349 height 23
click at [166, 228] on input "d. correctness of the deliverables" at bounding box center [166, 224] width 0 height 7
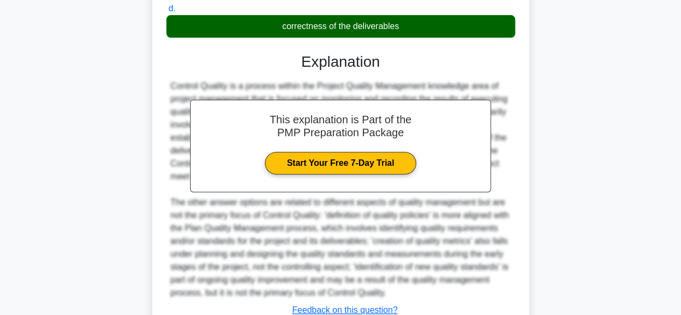
scroll to position [296, 0]
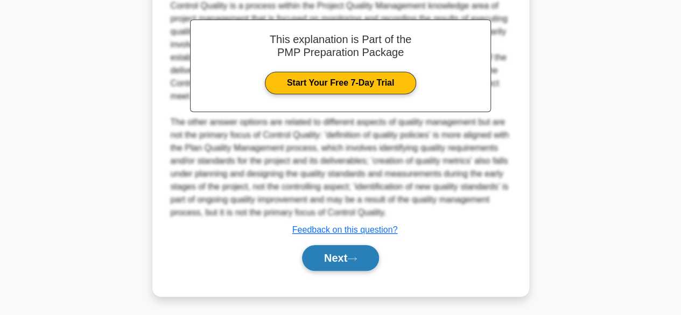
click at [341, 251] on button "Next" at bounding box center [340, 258] width 77 height 26
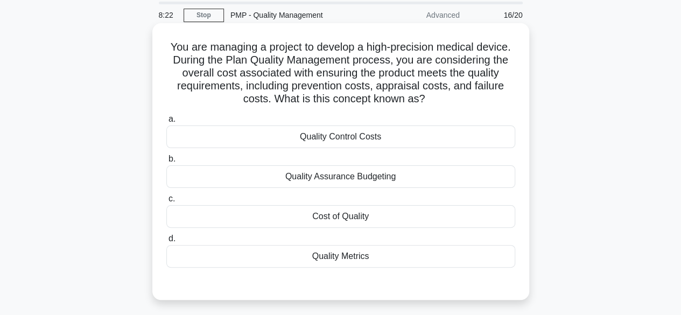
scroll to position [54, 0]
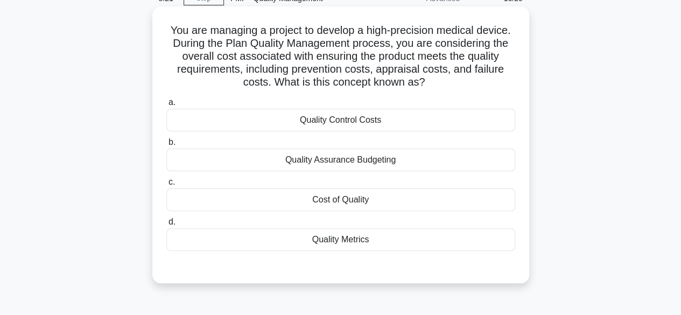
click at [389, 205] on div "Cost of Quality" at bounding box center [340, 199] width 349 height 23
click at [166, 186] on input "c. Cost of Quality" at bounding box center [166, 182] width 0 height 7
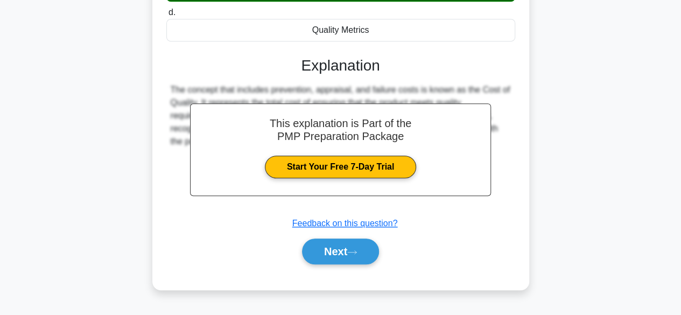
scroll to position [266, 0]
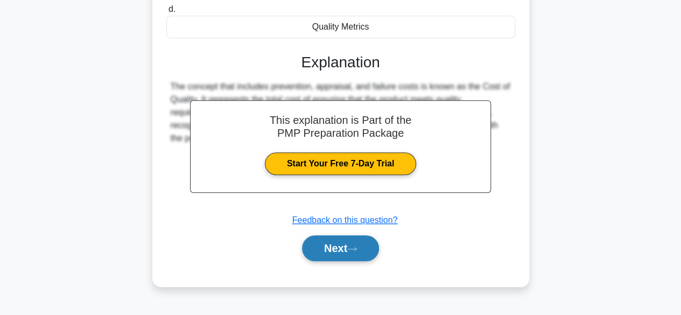
click at [343, 247] on button "Next" at bounding box center [340, 248] width 77 height 26
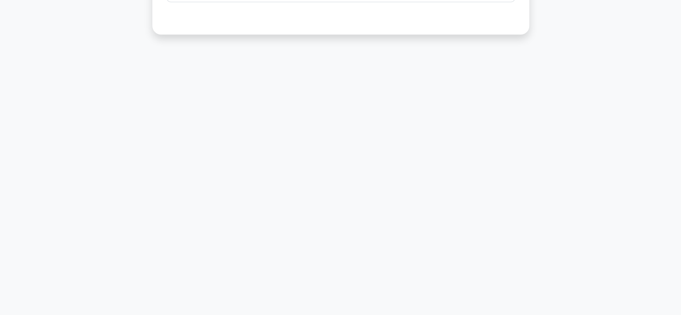
scroll to position [0, 0]
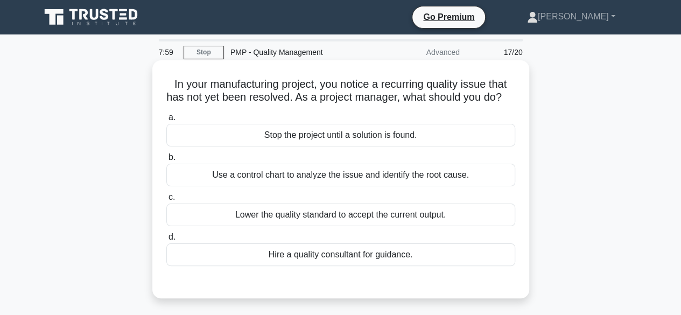
click at [356, 266] on div "Hire a quality consultant for guidance." at bounding box center [340, 254] width 349 height 23
click at [166, 241] on input "d. Hire a quality consultant for guidance." at bounding box center [166, 237] width 0 height 7
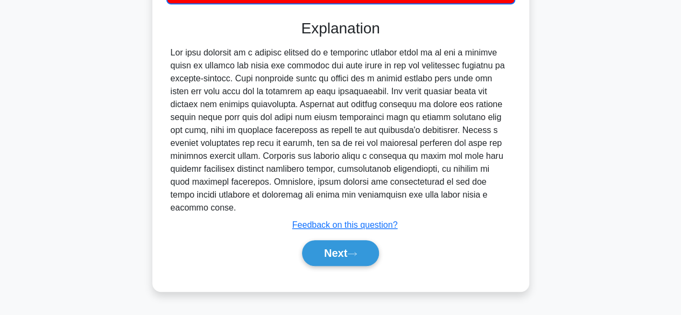
scroll to position [266, 0]
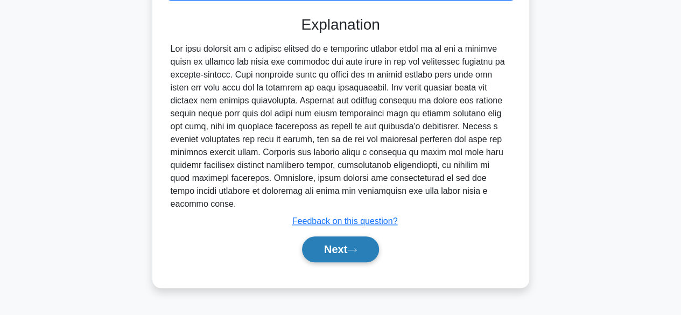
click at [332, 256] on button "Next" at bounding box center [340, 249] width 77 height 26
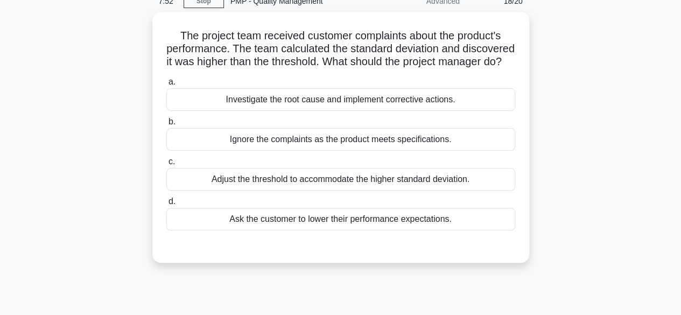
scroll to position [0, 0]
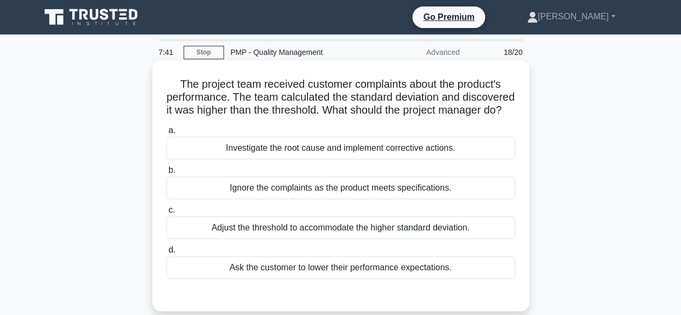
click at [381, 159] on div "Investigate the root cause and implement corrective actions." at bounding box center [340, 148] width 349 height 23
click at [166, 134] on input "a. Investigate the root cause and implement corrective actions." at bounding box center [166, 130] width 0 height 7
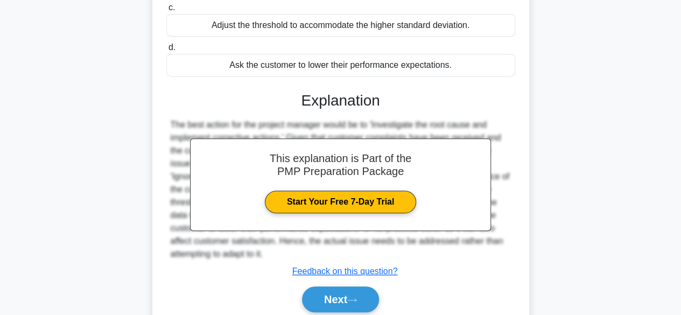
scroll to position [215, 0]
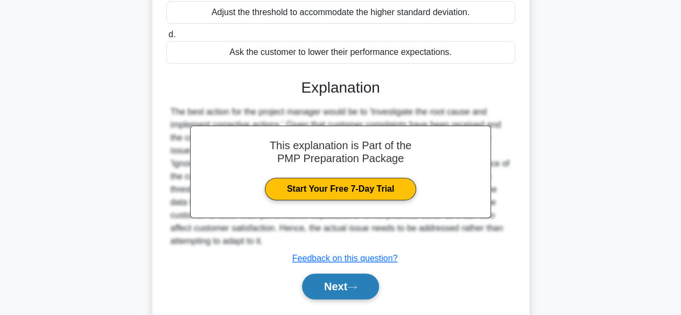
click at [340, 294] on button "Next" at bounding box center [340, 286] width 77 height 26
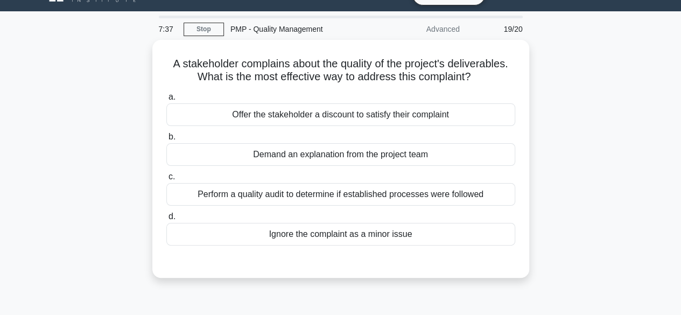
scroll to position [0, 0]
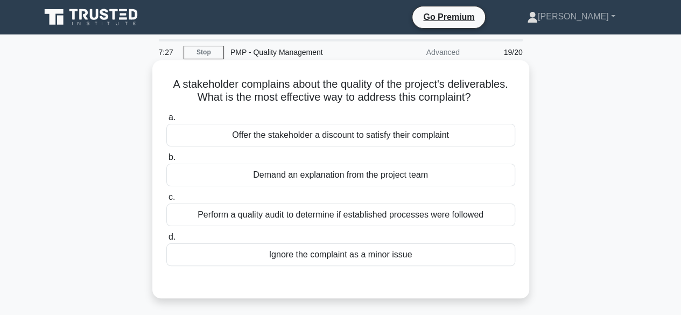
click at [298, 214] on div "Perform a quality audit to determine if established processes were followed" at bounding box center [340, 214] width 349 height 23
click at [166, 201] on input "c. Perform a quality audit to determine if established processes were followed" at bounding box center [166, 197] width 0 height 7
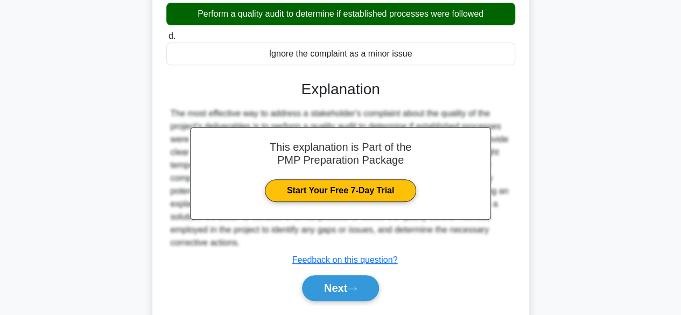
scroll to position [215, 0]
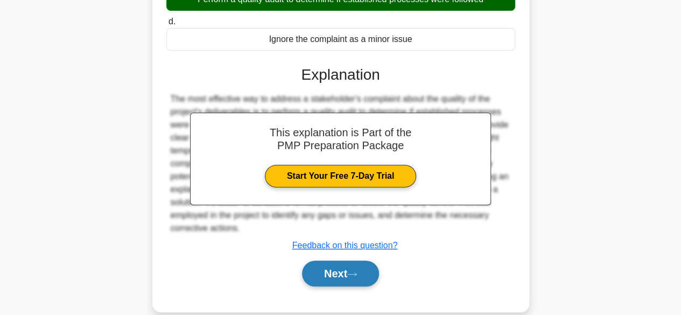
click at [328, 278] on button "Next" at bounding box center [340, 274] width 77 height 26
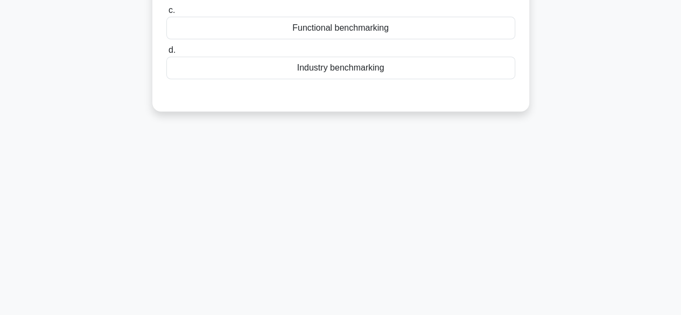
scroll to position [54, 0]
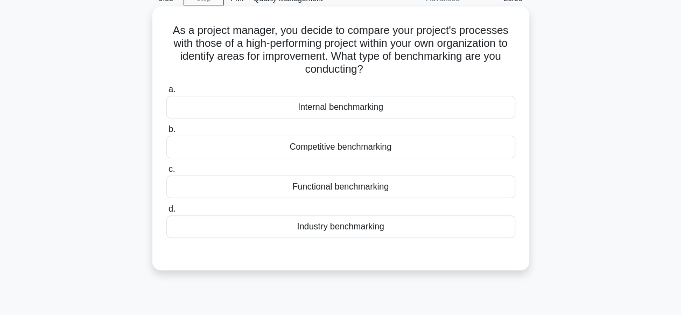
click at [350, 184] on div "Functional benchmarking" at bounding box center [340, 186] width 349 height 23
click at [166, 173] on input "c. Functional benchmarking" at bounding box center [166, 169] width 0 height 7
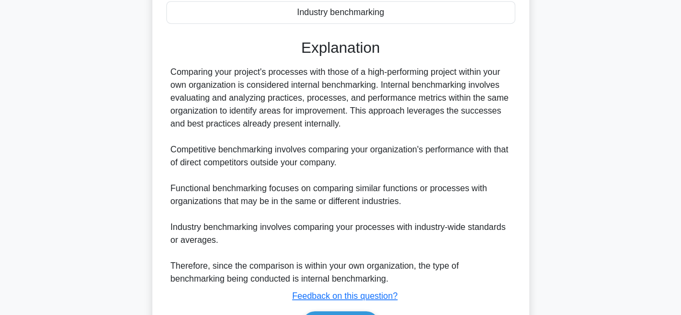
scroll to position [336, 0]
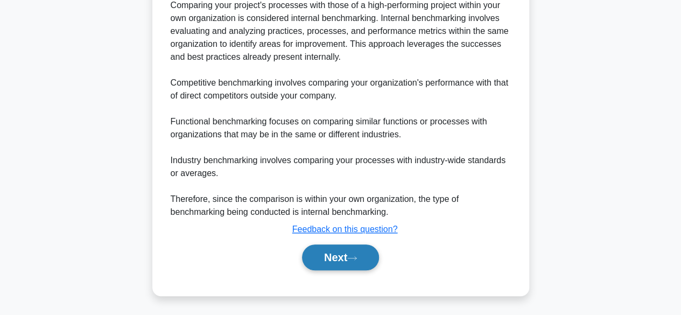
click at [340, 250] on button "Next" at bounding box center [340, 257] width 77 height 26
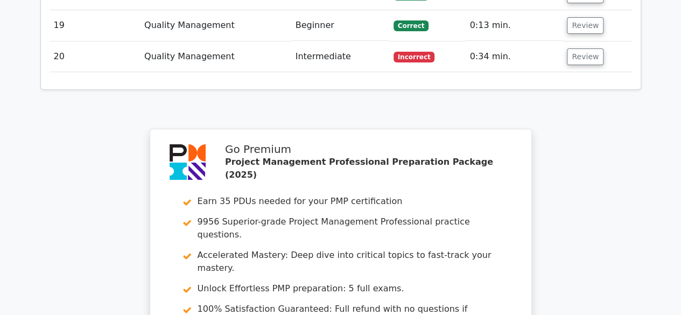
scroll to position [2314, 0]
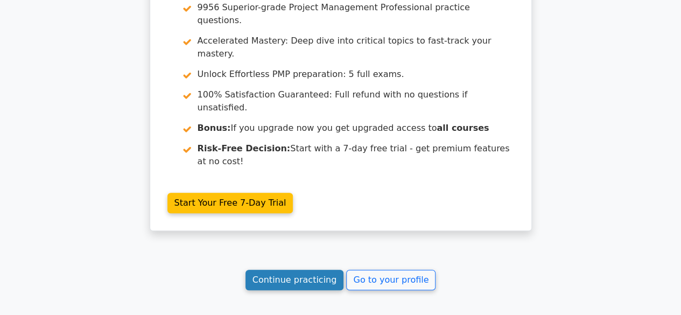
click at [315, 270] on link "Continue practicing" at bounding box center [294, 280] width 99 height 20
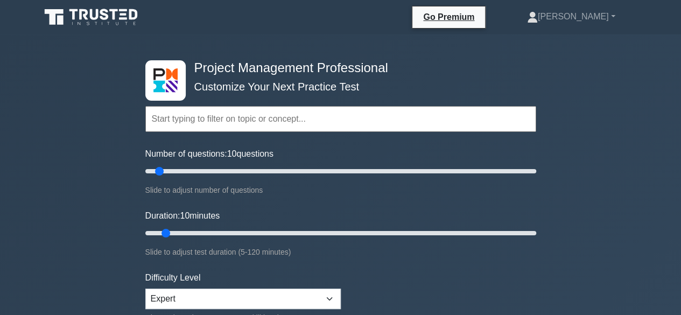
click at [289, 124] on input "text" at bounding box center [340, 119] width 391 height 26
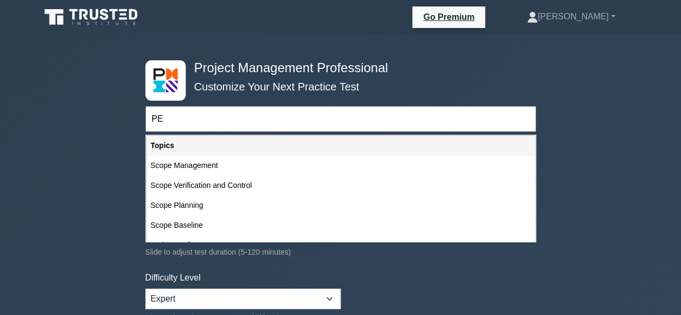
type input "P"
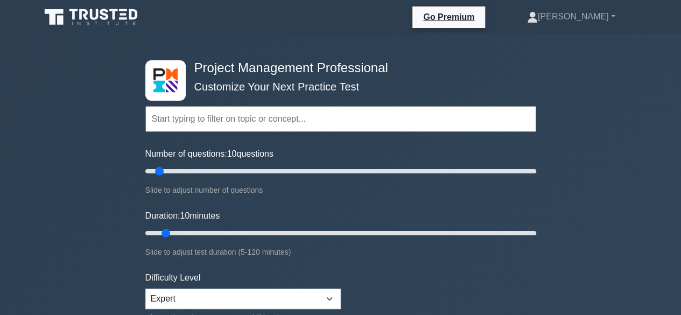
type input "Q"
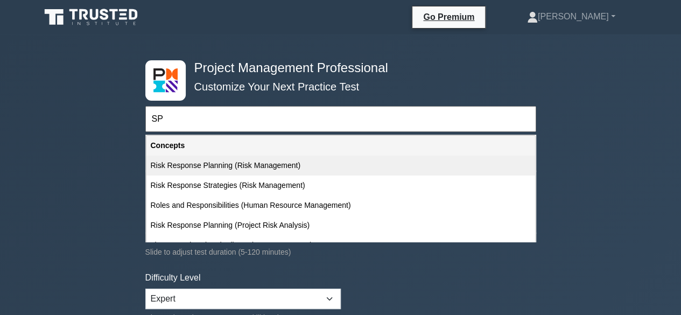
click at [273, 167] on div "Risk Response Planning (Risk Management)" at bounding box center [340, 166] width 389 height 20
type input "Risk Response Planning (Risk Management)"
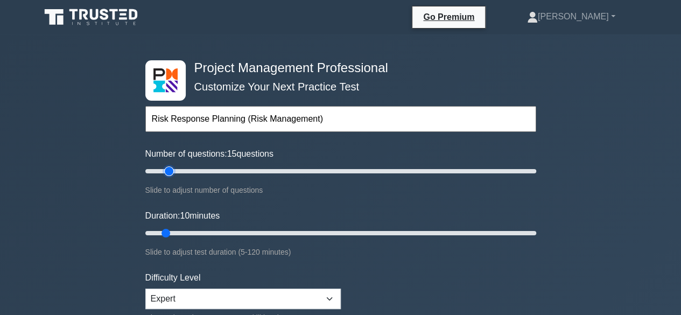
type input "15"
click at [169, 170] on input "Number of questions: 15 questions" at bounding box center [340, 171] width 391 height 13
type input "15"
click at [178, 230] on input "Duration: 15 minutes" at bounding box center [340, 233] width 391 height 13
click at [205, 123] on input "text" at bounding box center [340, 119] width 391 height 26
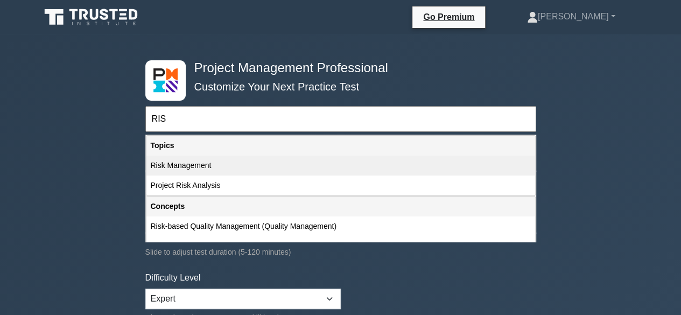
click at [205, 170] on div "Risk Management" at bounding box center [340, 166] width 389 height 20
type input "Risk Management"
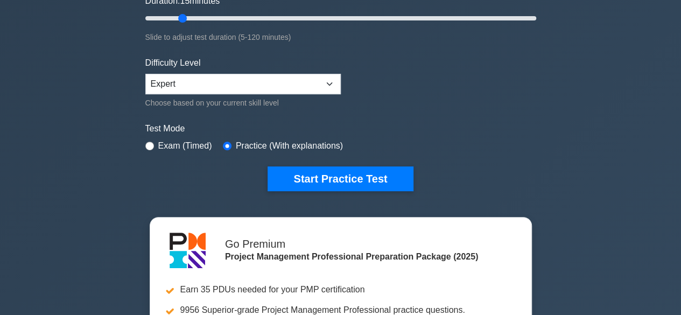
scroll to position [215, 0]
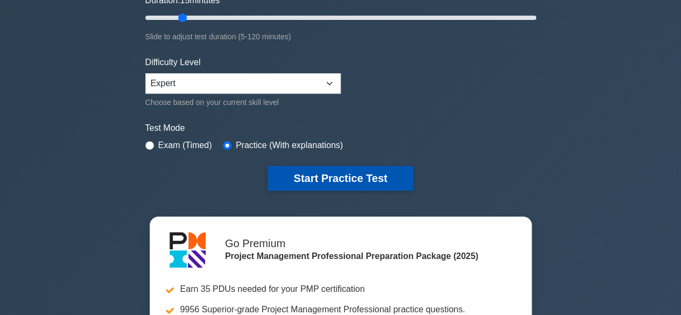
click at [304, 174] on button "Start Practice Test" at bounding box center [340, 178] width 145 height 25
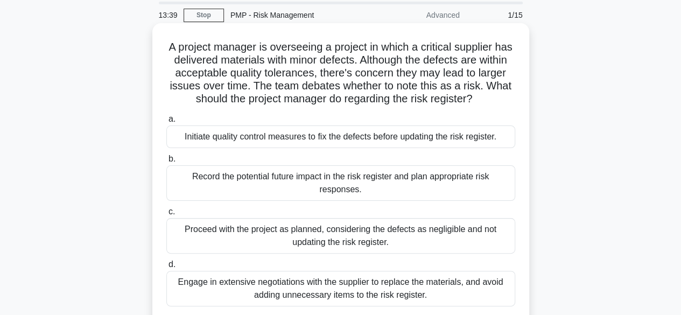
scroll to position [54, 0]
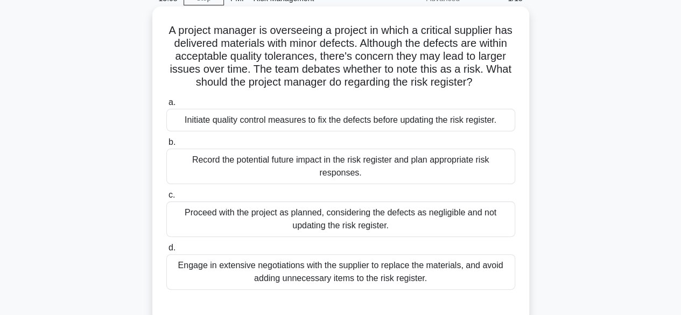
click at [306, 127] on div "Initiate quality control measures to fix the defects before updating the risk r…" at bounding box center [340, 120] width 349 height 23
click at [166, 106] on input "a. Initiate quality control measures to fix the defects before updating the ris…" at bounding box center [166, 102] width 0 height 7
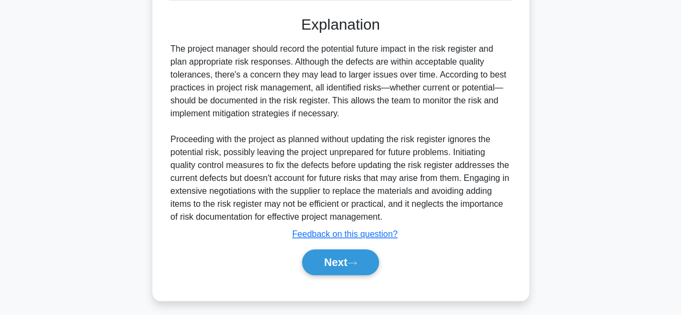
scroll to position [349, 0]
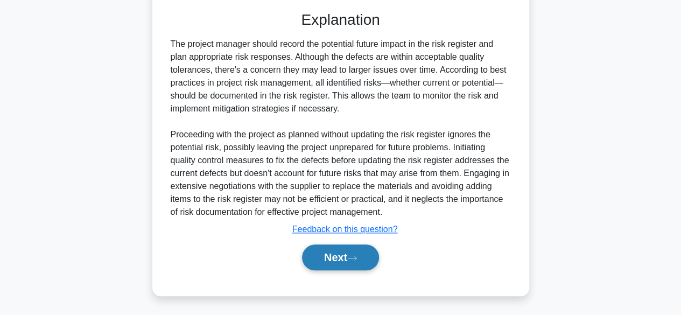
click at [326, 254] on button "Next" at bounding box center [340, 257] width 77 height 26
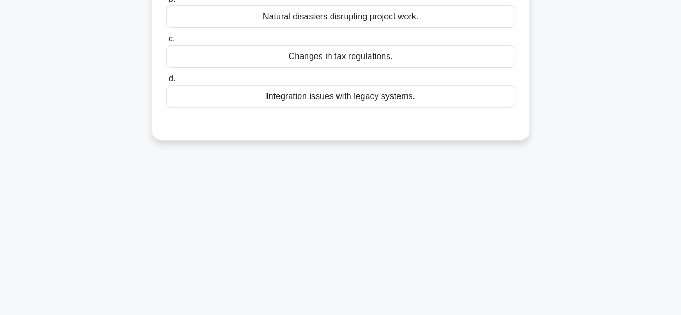
scroll to position [0, 0]
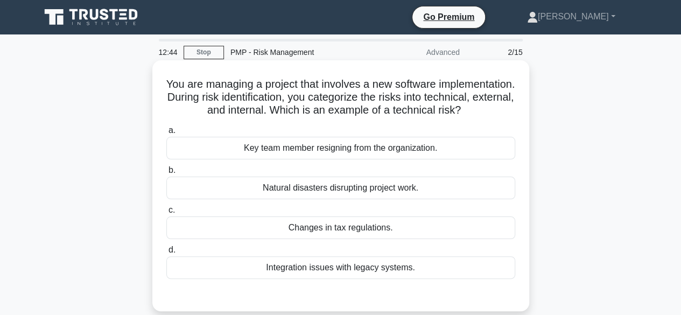
click at [334, 279] on div "Integration issues with legacy systems." at bounding box center [340, 267] width 349 height 23
click at [166, 254] on input "d. Integration issues with legacy systems." at bounding box center [166, 250] width 0 height 7
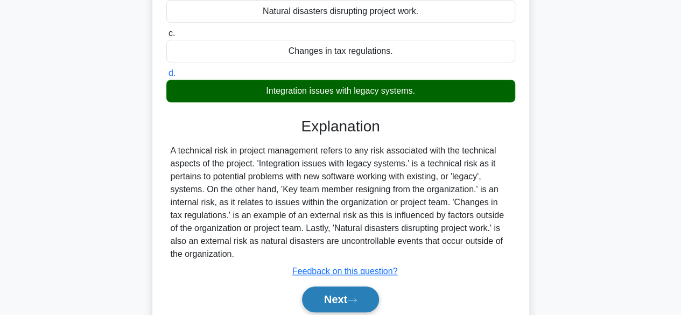
scroll to position [215, 0]
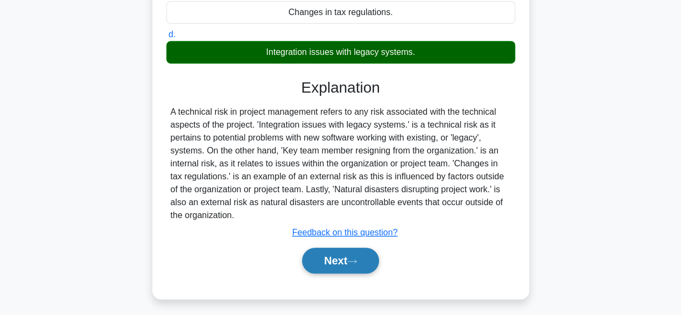
click at [334, 273] on button "Next" at bounding box center [340, 261] width 77 height 26
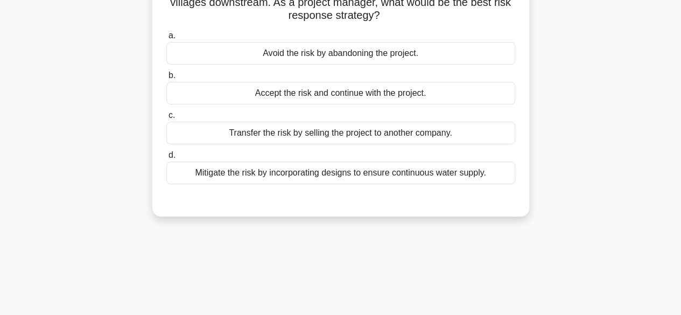
scroll to position [0, 0]
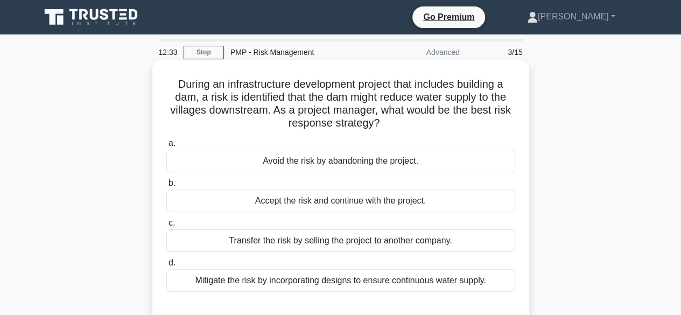
click at [325, 284] on div "Mitigate the risk by incorporating designs to ensure continuous water supply." at bounding box center [340, 280] width 349 height 23
click at [166, 266] on input "d. Mitigate the risk by incorporating designs to ensure continuous water supply." at bounding box center [166, 262] width 0 height 7
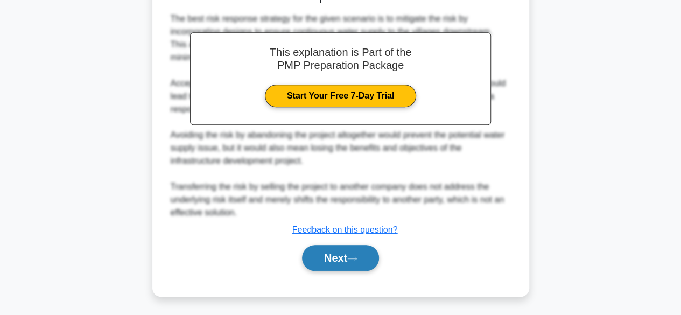
click at [342, 261] on button "Next" at bounding box center [340, 258] width 77 height 26
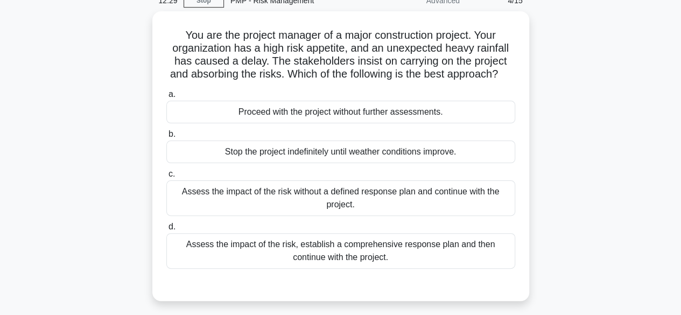
scroll to position [51, 0]
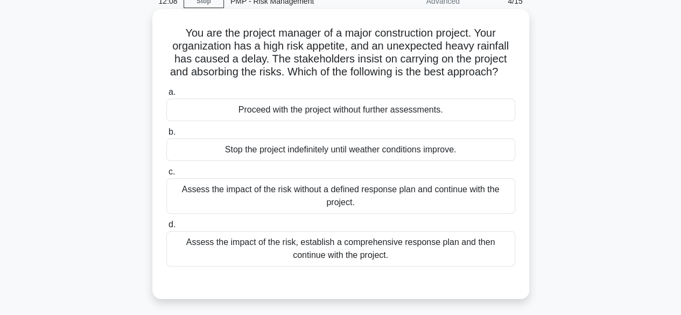
click at [398, 265] on div "Assess the impact of the risk, establish a comprehensive response plan and then…" at bounding box center [340, 249] width 349 height 36
click at [166, 228] on input "d. Assess the impact of the risk, establish a comprehensive response plan and t…" at bounding box center [166, 224] width 0 height 7
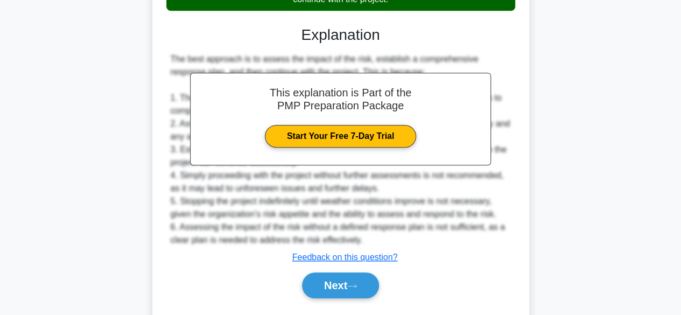
scroll to position [320, 0]
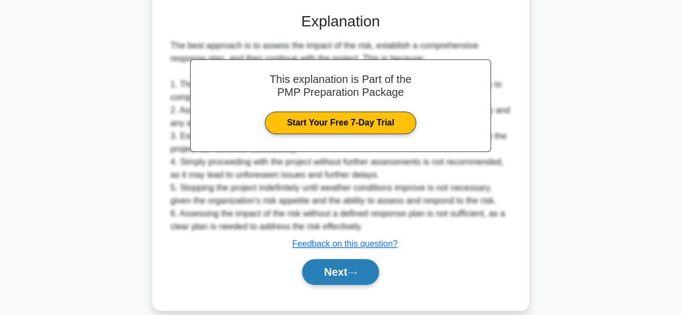
click at [334, 276] on button "Next" at bounding box center [340, 272] width 77 height 26
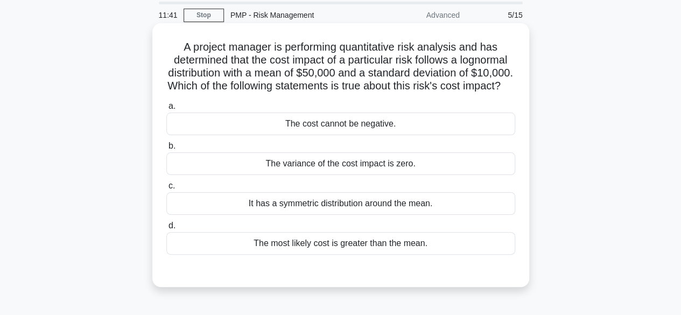
scroll to position [54, 0]
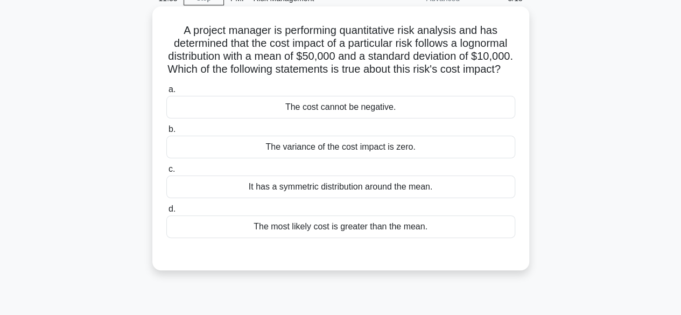
click at [284, 238] on div "The most likely cost is greater than the mean." at bounding box center [340, 226] width 349 height 23
click at [166, 213] on input "d. The most likely cost is greater than the mean." at bounding box center [166, 209] width 0 height 7
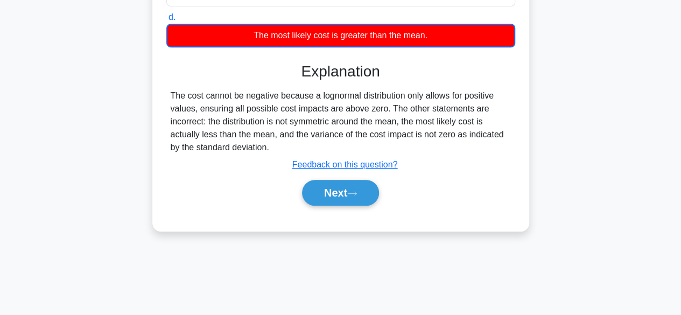
scroll to position [266, 0]
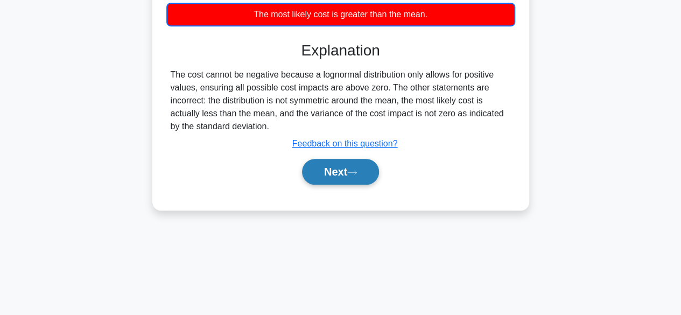
click at [334, 185] on button "Next" at bounding box center [340, 172] width 77 height 26
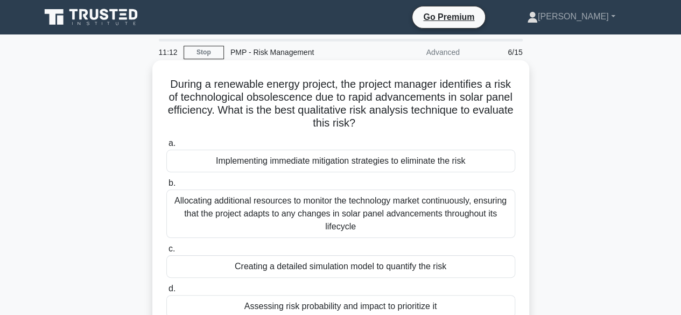
scroll to position [54, 0]
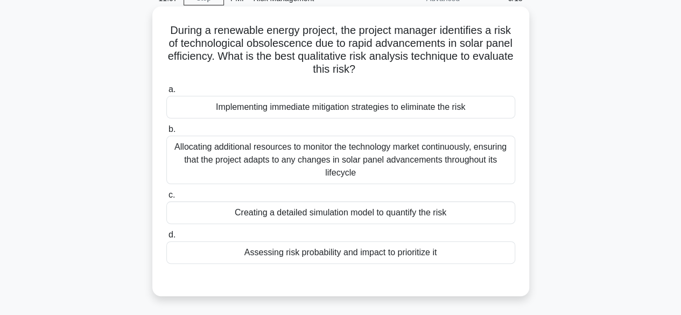
click at [367, 168] on div "Allocating additional resources to monitor the technology market continuously, …" at bounding box center [340, 160] width 349 height 48
click at [166, 133] on input "b. Allocating additional resources to monitor the technology market continuousl…" at bounding box center [166, 129] width 0 height 7
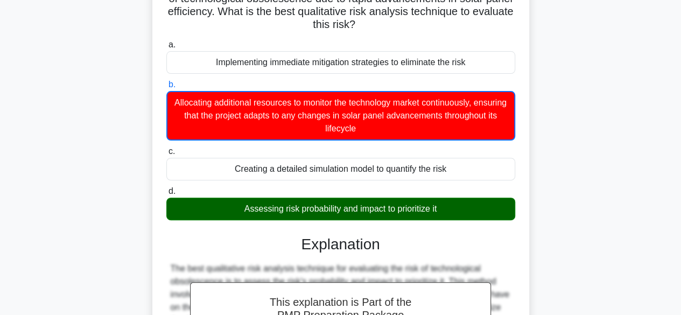
scroll to position [323, 0]
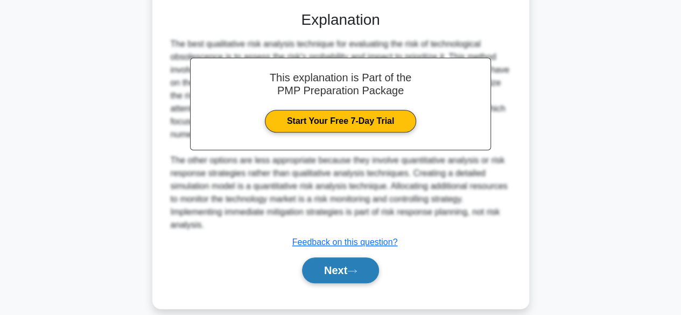
click at [358, 262] on button "Next" at bounding box center [340, 270] width 77 height 26
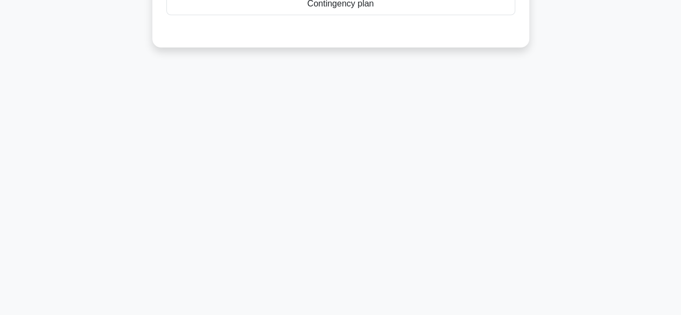
scroll to position [51, 0]
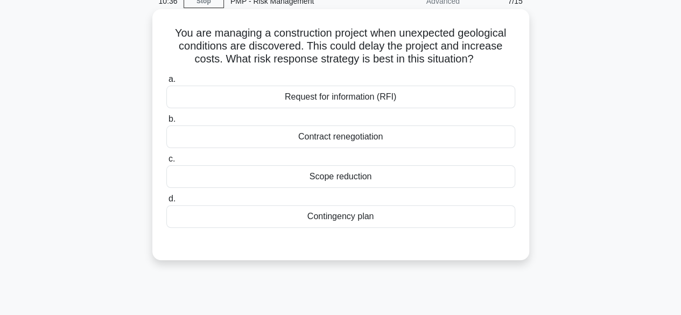
click at [360, 181] on div "Scope reduction" at bounding box center [340, 176] width 349 height 23
click at [166, 163] on input "c. Scope reduction" at bounding box center [166, 159] width 0 height 7
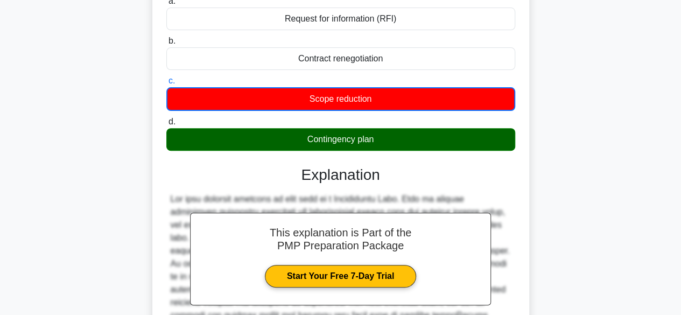
scroll to position [213, 0]
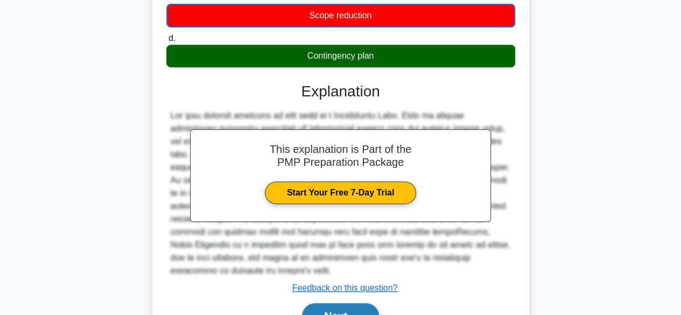
click at [347, 303] on button "Next" at bounding box center [340, 316] width 77 height 26
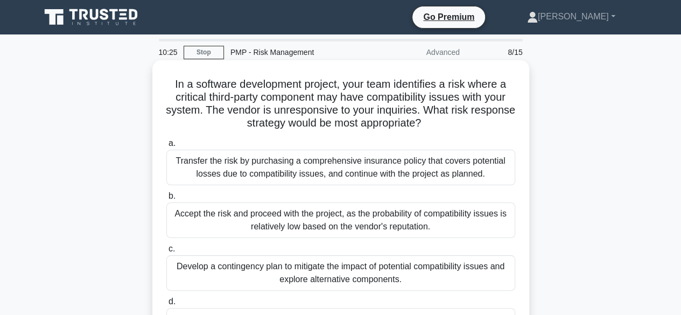
scroll to position [54, 0]
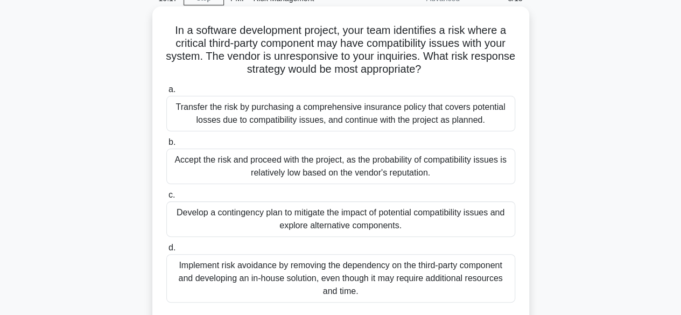
click at [350, 228] on div "Develop a contingency plan to mitigate the impact of potential compatibility is…" at bounding box center [340, 219] width 349 height 36
click at [166, 199] on input "c. Develop a contingency plan to mitigate the impact of potential compatibility…" at bounding box center [166, 195] width 0 height 7
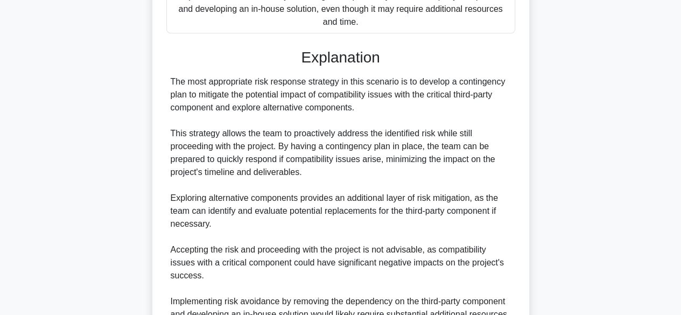
scroll to position [489, 0]
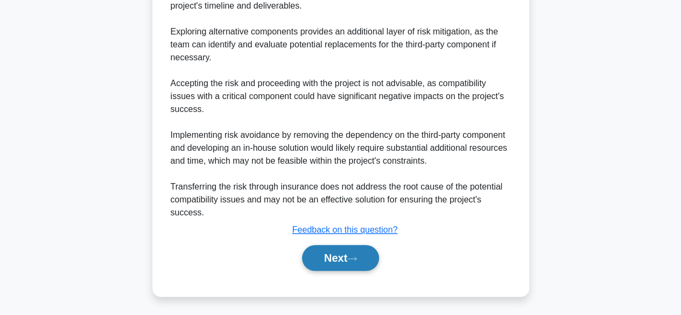
click at [333, 263] on button "Next" at bounding box center [340, 258] width 77 height 26
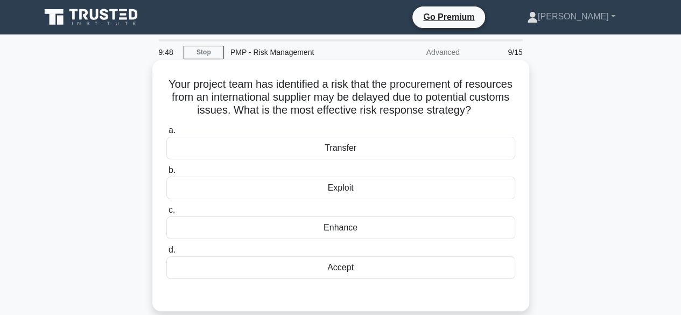
scroll to position [54, 0]
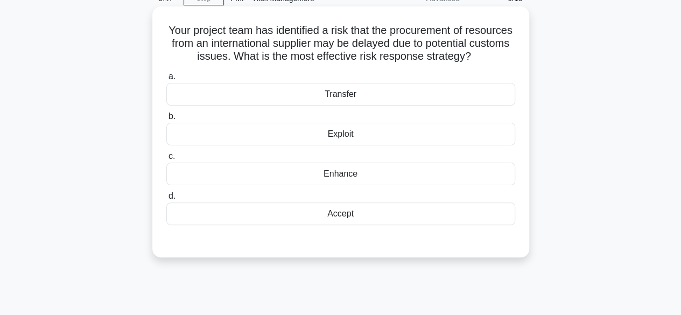
click at [363, 185] on div "Enhance" at bounding box center [340, 174] width 349 height 23
click at [166, 160] on input "c. Enhance" at bounding box center [166, 156] width 0 height 7
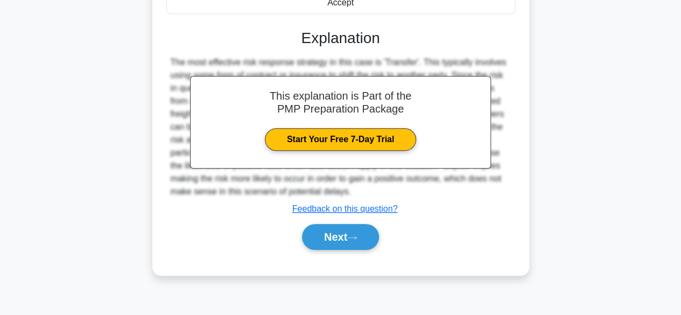
scroll to position [266, 0]
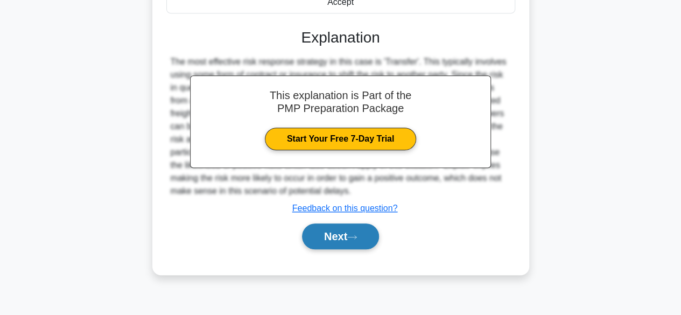
click at [336, 240] on button "Next" at bounding box center [340, 236] width 77 height 26
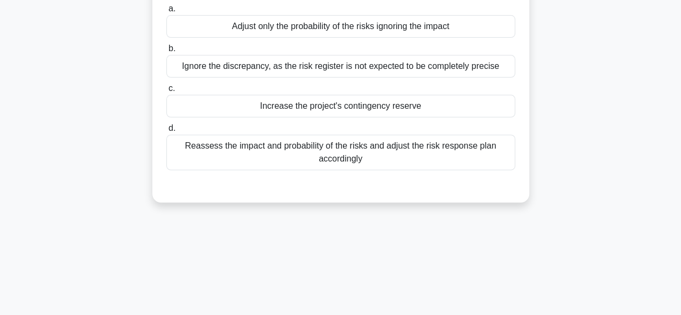
scroll to position [0, 0]
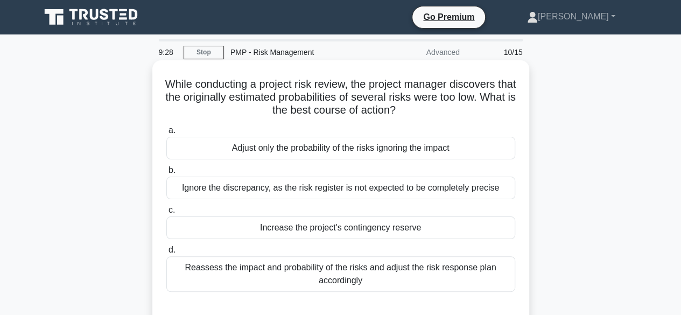
click at [327, 275] on div "Reassess the impact and probability of the risks and adjust the risk response p…" at bounding box center [340, 274] width 349 height 36
click at [166, 254] on input "d. Reassess the impact and probability of the risks and adjust the risk respons…" at bounding box center [166, 250] width 0 height 7
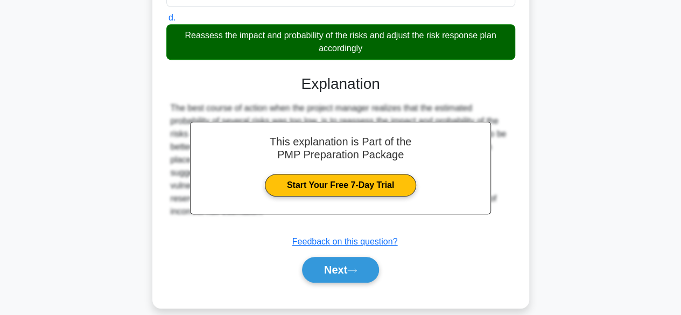
scroll to position [266, 0]
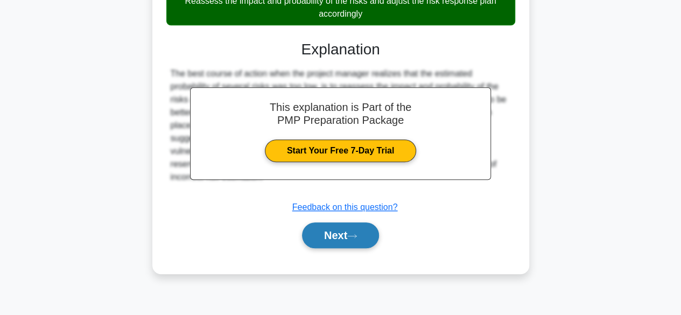
click at [342, 238] on button "Next" at bounding box center [340, 235] width 77 height 26
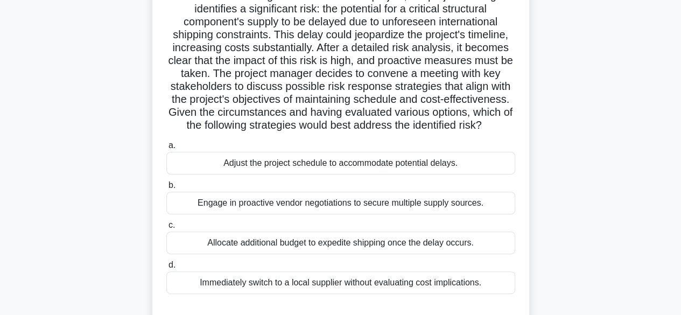
scroll to position [105, 0]
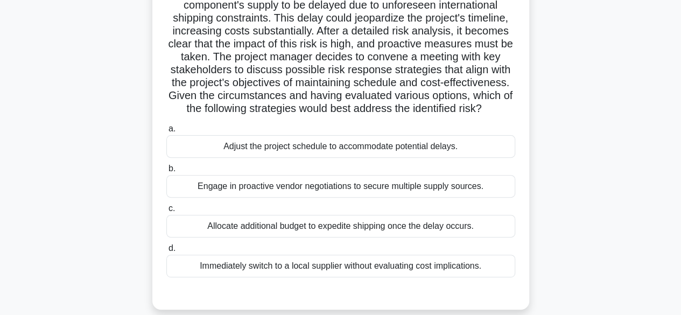
click at [301, 144] on div "Adjust the project schedule to accommodate potential delays." at bounding box center [340, 146] width 349 height 23
click at [166, 132] on input "a. Adjust the project schedule to accommodate potential delays." at bounding box center [166, 128] width 0 height 7
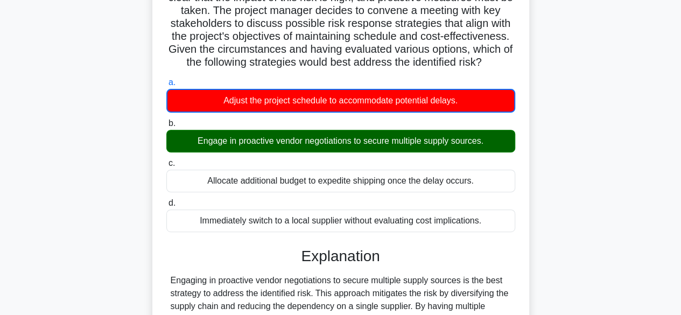
scroll to position [374, 0]
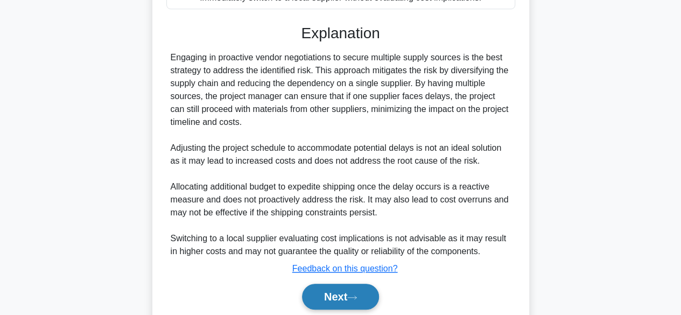
click at [339, 289] on button "Next" at bounding box center [340, 297] width 77 height 26
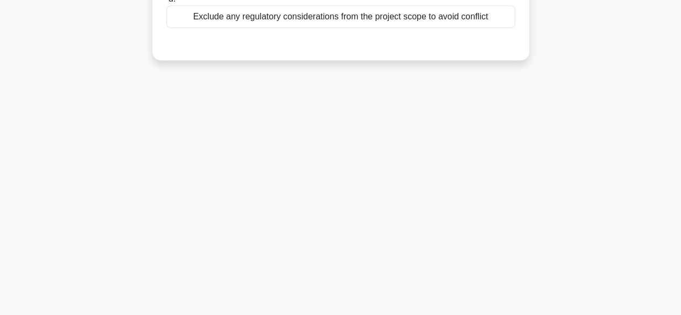
scroll to position [0, 0]
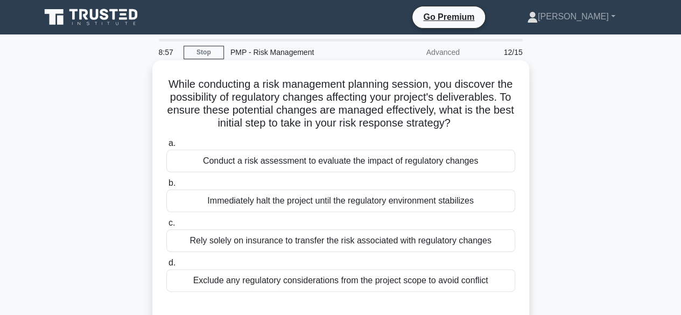
click at [345, 172] on div "Conduct a risk assessment to evaluate the impact of regulatory changes" at bounding box center [340, 161] width 349 height 23
click at [166, 147] on input "a. Conduct a risk assessment to evaluate the impact of regulatory changes" at bounding box center [166, 143] width 0 height 7
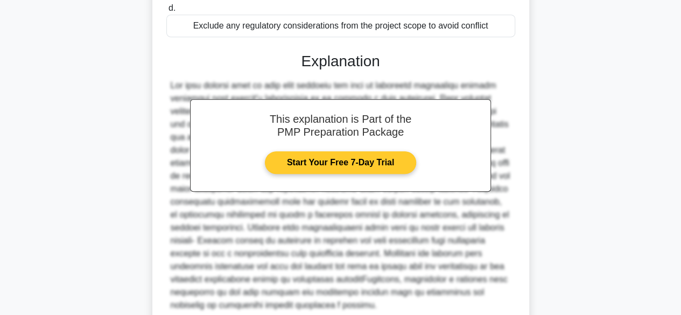
scroll to position [360, 0]
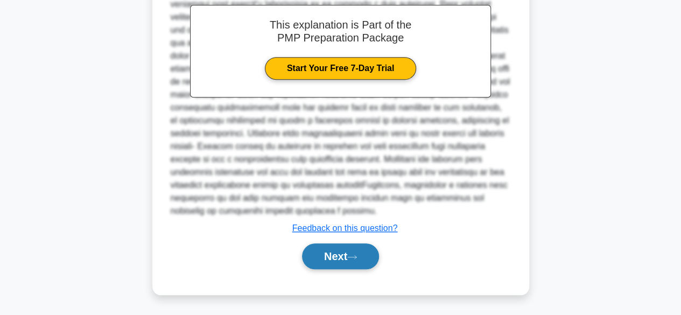
click at [338, 257] on button "Next" at bounding box center [340, 256] width 77 height 26
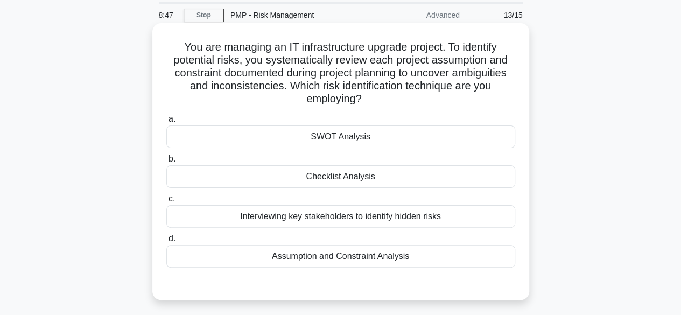
scroll to position [54, 0]
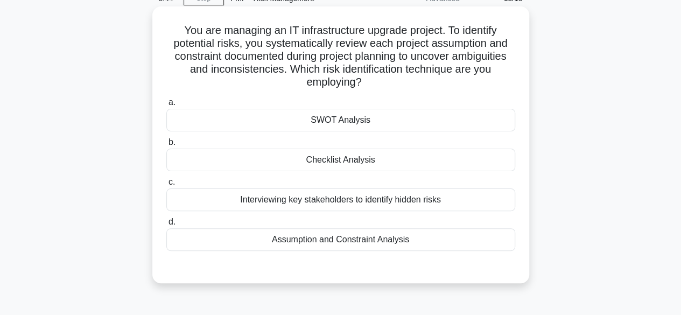
click at [346, 160] on div "Checklist Analysis" at bounding box center [340, 160] width 349 height 23
click at [166, 146] on input "b. Checklist Analysis" at bounding box center [166, 142] width 0 height 7
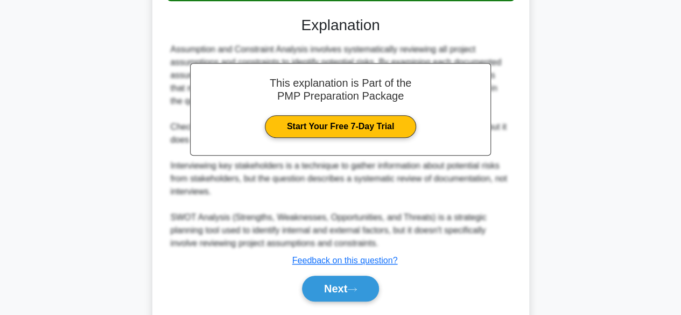
scroll to position [336, 0]
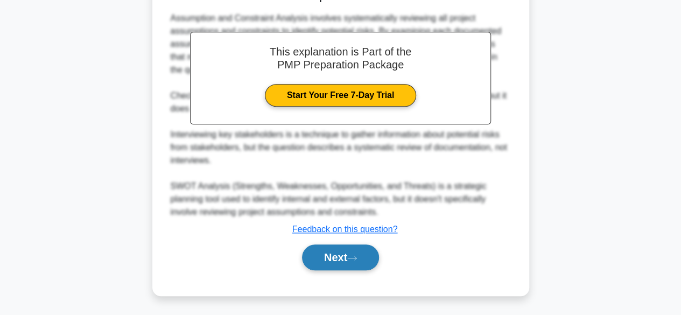
click at [324, 255] on button "Next" at bounding box center [340, 257] width 77 height 26
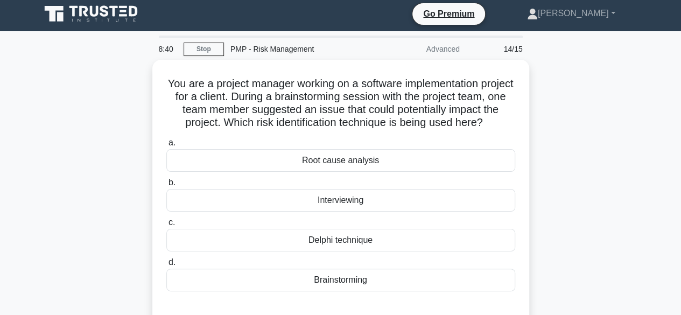
scroll to position [0, 0]
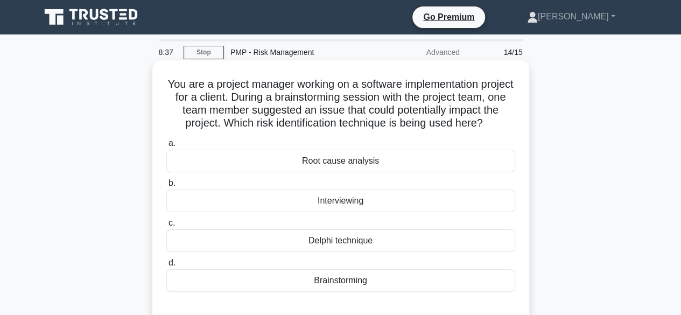
click at [361, 172] on div "Root cause analysis" at bounding box center [340, 161] width 349 height 23
click at [166, 147] on input "a. Root cause analysis" at bounding box center [166, 143] width 0 height 7
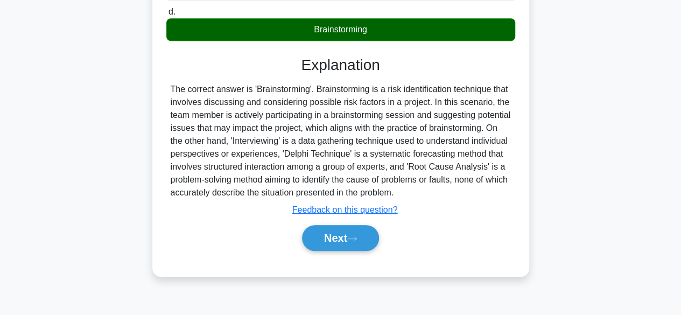
scroll to position [266, 0]
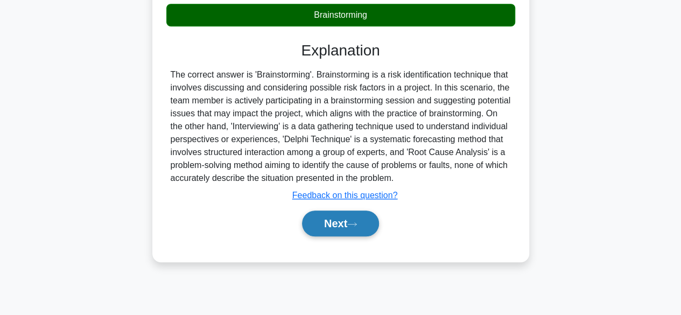
click at [326, 236] on button "Next" at bounding box center [340, 223] width 77 height 26
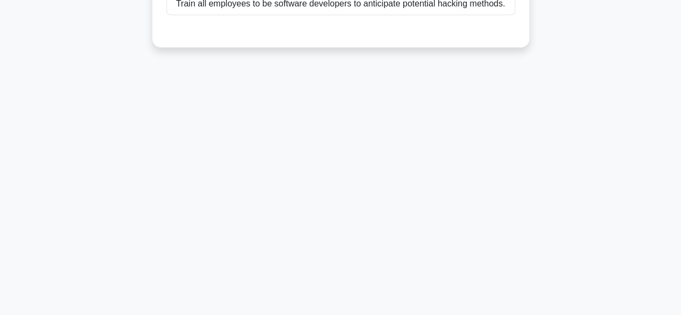
scroll to position [0, 0]
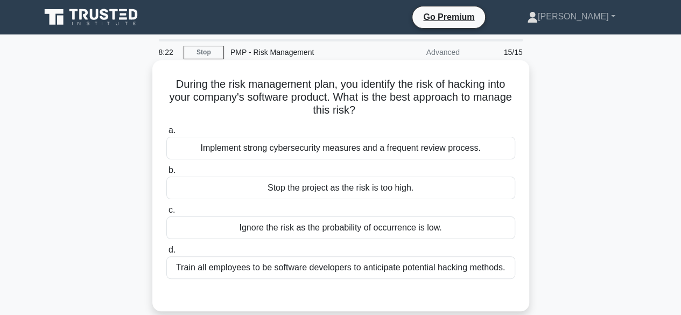
click at [358, 270] on div "Train all employees to be software developers to anticipate potential hacking m…" at bounding box center [340, 267] width 349 height 23
click at [166, 254] on input "d. Train all employees to be software developers to anticipate potential hackin…" at bounding box center [166, 250] width 0 height 7
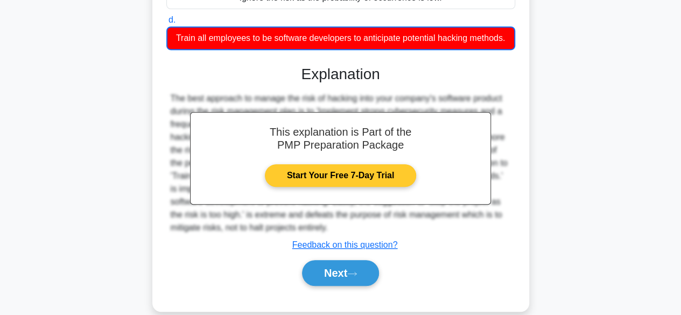
scroll to position [266, 0]
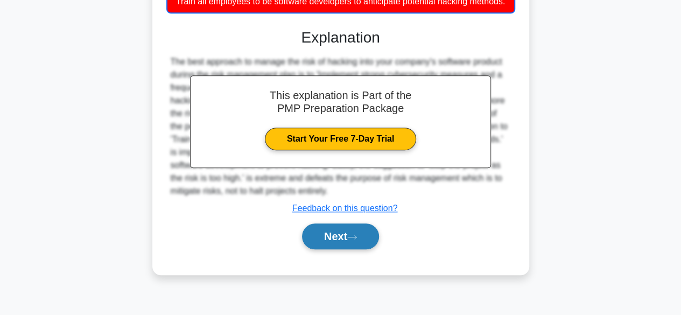
click at [350, 249] on button "Next" at bounding box center [340, 236] width 77 height 26
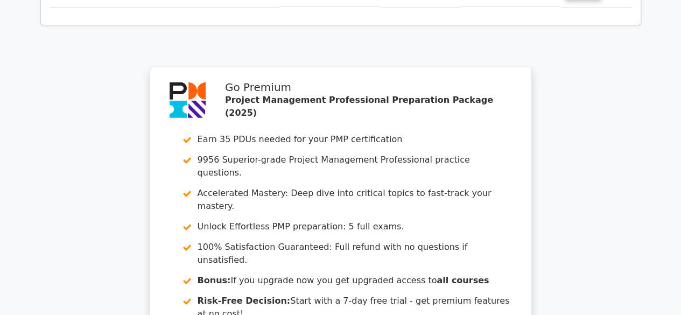
scroll to position [2067, 0]
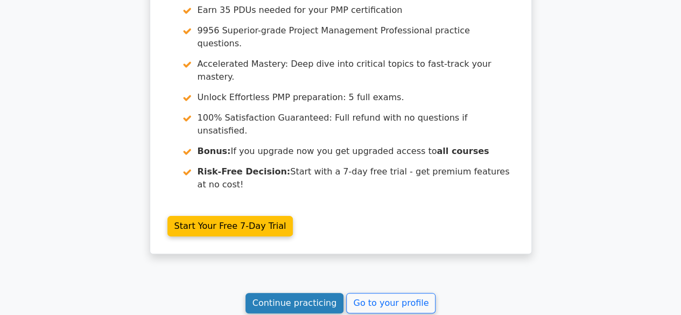
click at [296, 293] on link "Continue practicing" at bounding box center [294, 303] width 99 height 20
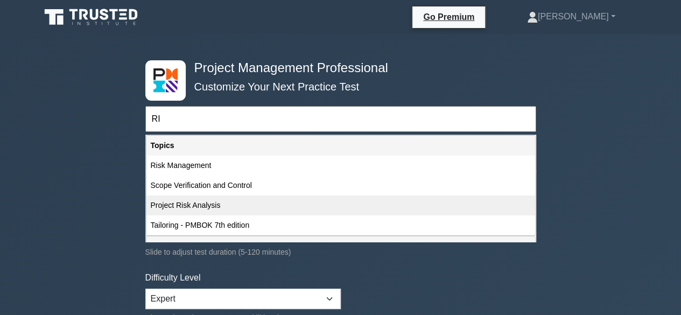
click at [223, 207] on div "Project Risk Analysis" at bounding box center [340, 205] width 389 height 20
type input "Project Risk Analysis"
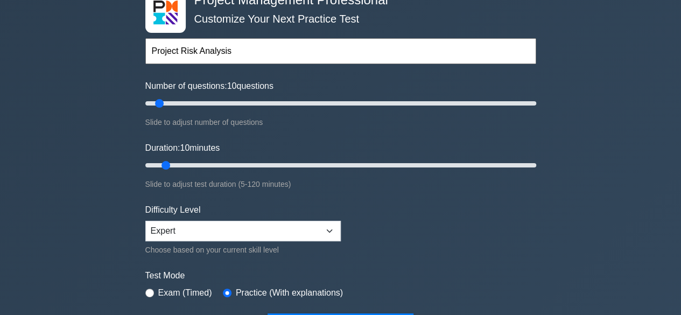
scroll to position [108, 0]
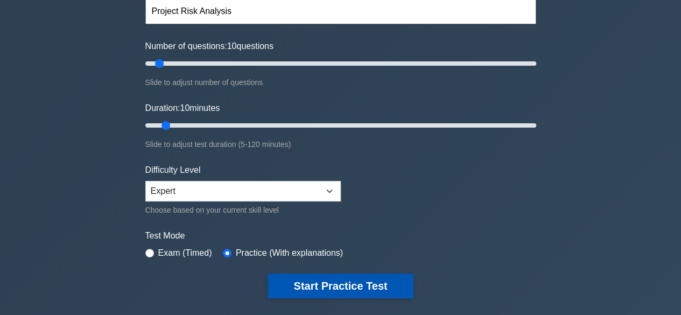
click at [314, 285] on button "Start Practice Test" at bounding box center [340, 285] width 145 height 25
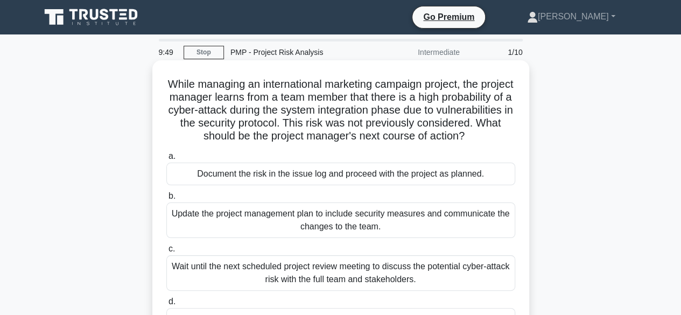
click at [341, 185] on div "Document the risk in the issue log and proceed with the project as planned." at bounding box center [340, 174] width 349 height 23
click at [166, 160] on input "a. Document the risk in the issue log and proceed with the project as planned." at bounding box center [166, 156] width 0 height 7
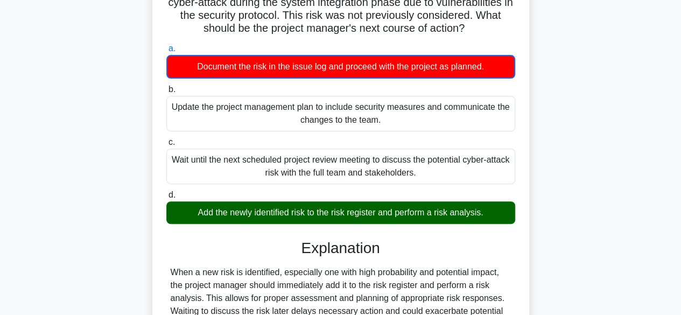
scroll to position [266, 0]
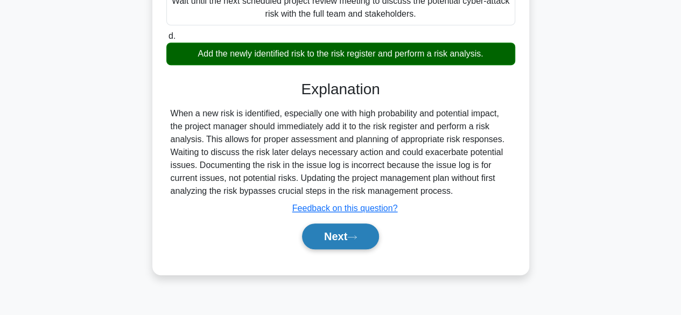
click at [351, 247] on button "Next" at bounding box center [340, 236] width 77 height 26
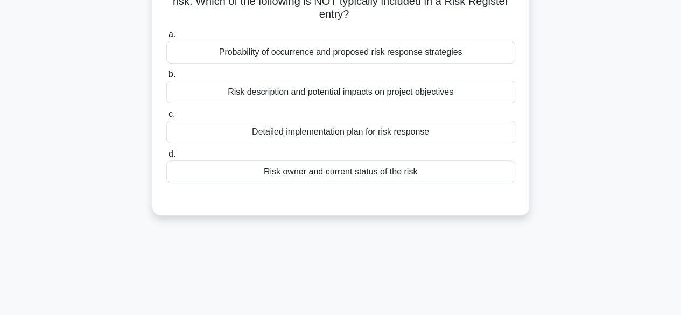
scroll to position [0, 0]
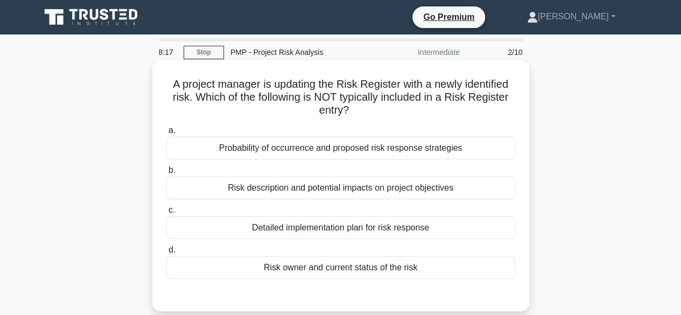
click at [268, 153] on div "Probability of occurrence and proposed risk response strategies" at bounding box center [340, 148] width 349 height 23
click at [166, 134] on input "a. Probability of occurrence and proposed risk response strategies" at bounding box center [166, 130] width 0 height 7
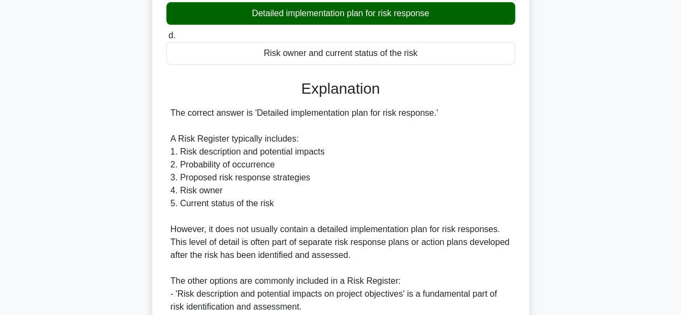
scroll to position [413, 0]
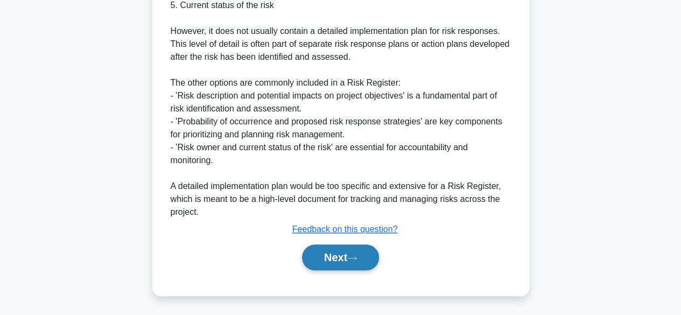
click at [324, 252] on button "Next" at bounding box center [340, 257] width 77 height 26
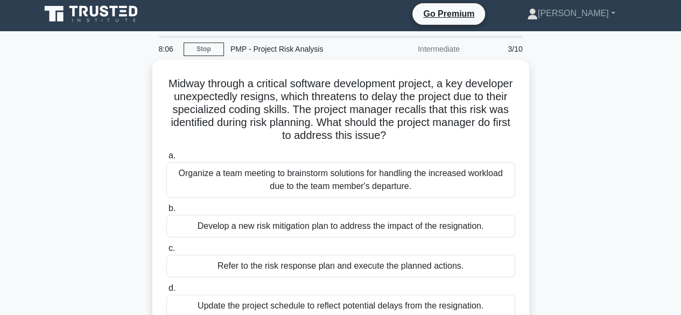
scroll to position [0, 0]
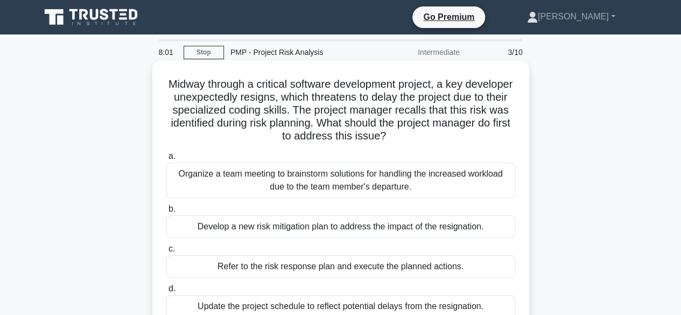
click at [285, 230] on div "Develop a new risk mitigation plan to address the impact of the resignation." at bounding box center [340, 226] width 349 height 23
click at [166, 213] on input "b. Develop a new risk mitigation plan to address the impact of the resignation." at bounding box center [166, 209] width 0 height 7
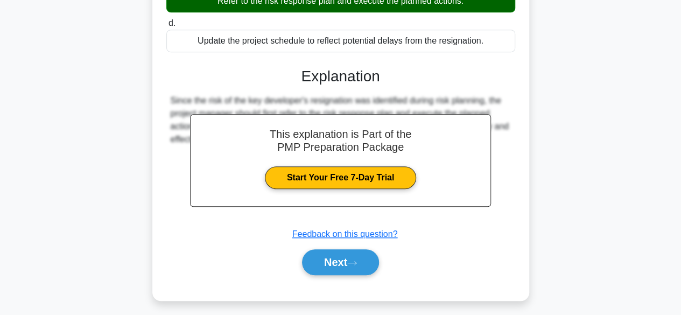
scroll to position [271, 0]
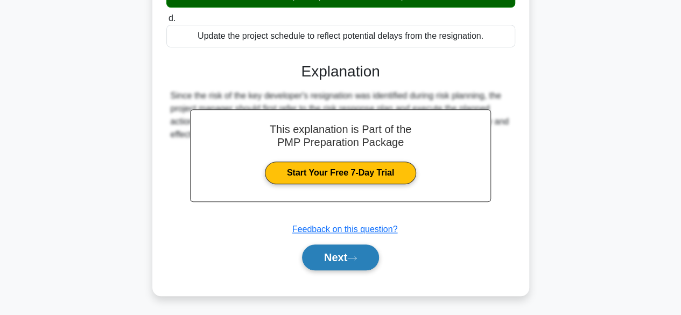
click at [322, 252] on button "Next" at bounding box center [340, 257] width 77 height 26
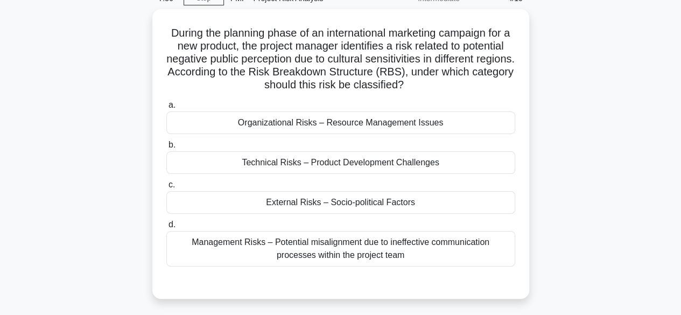
scroll to position [51, 0]
click at [284, 166] on div "Technical Risks – Product Development Challenges" at bounding box center [340, 162] width 349 height 23
click at [166, 149] on input "b. Technical Risks – Product Development Challenges" at bounding box center [166, 145] width 0 height 7
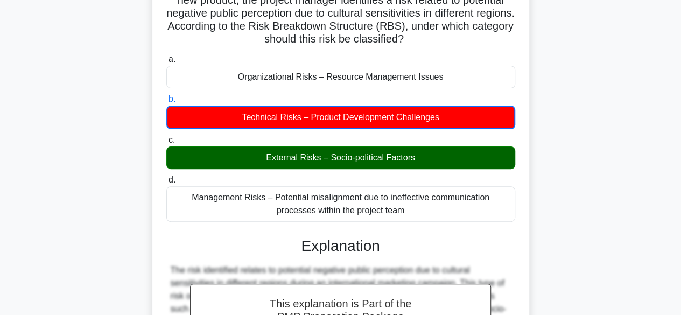
scroll to position [0, 0]
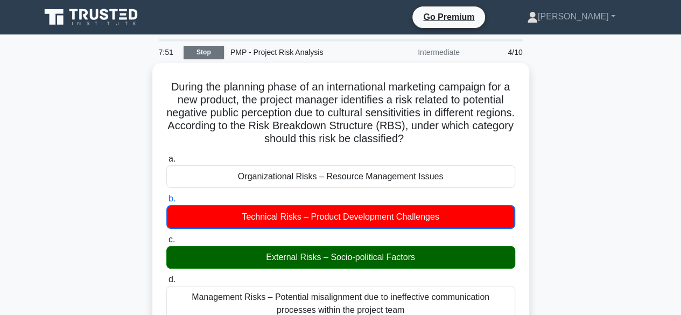
click at [200, 54] on link "Stop" at bounding box center [204, 52] width 40 height 13
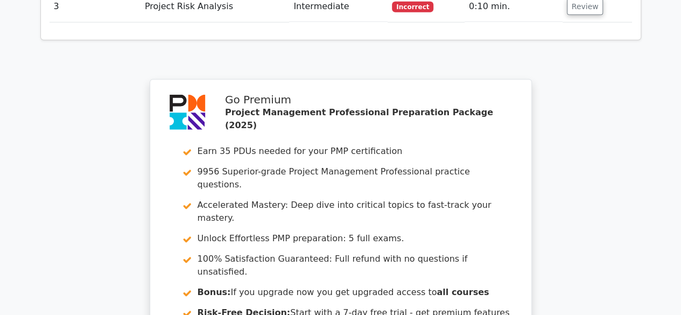
scroll to position [1623, 0]
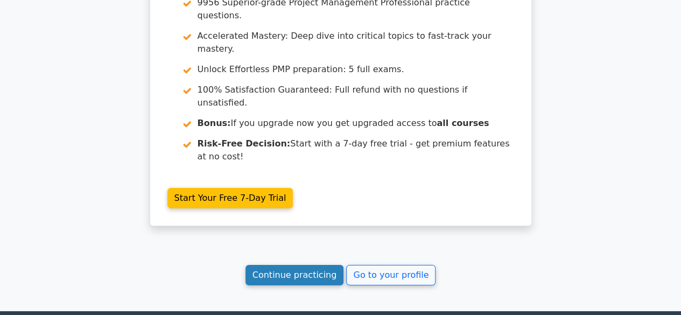
click at [301, 265] on link "Continue practicing" at bounding box center [294, 275] width 99 height 20
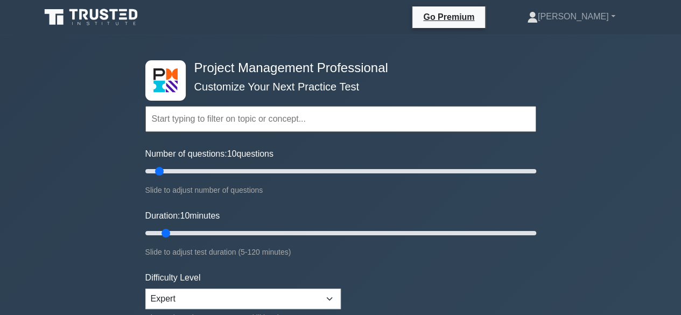
click at [234, 127] on input "text" at bounding box center [340, 119] width 391 height 26
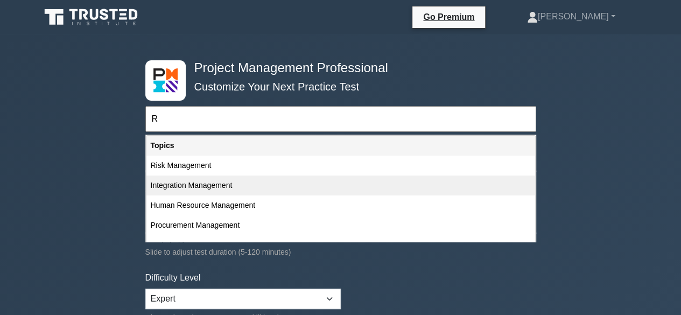
click at [230, 191] on div "Integration Management" at bounding box center [340, 185] width 389 height 20
type input "Integration Management"
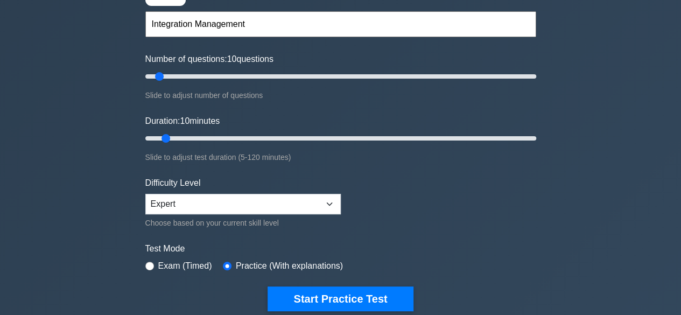
scroll to position [215, 0]
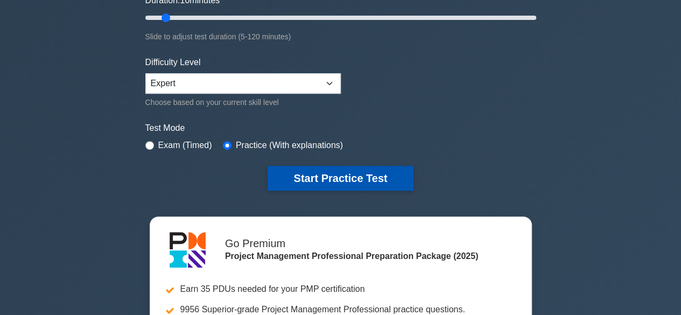
click at [350, 180] on button "Start Practice Test" at bounding box center [340, 178] width 145 height 25
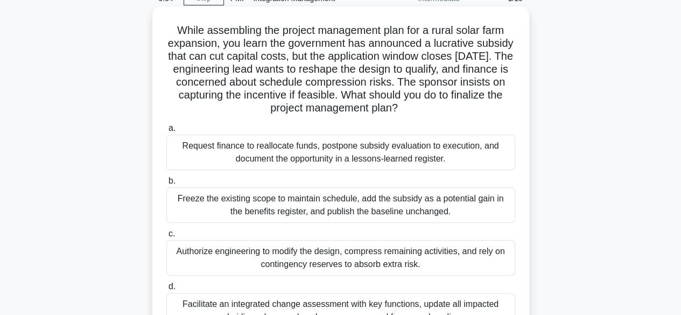
scroll to position [108, 0]
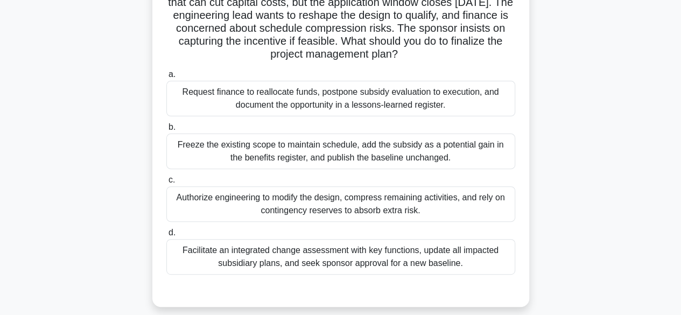
click at [342, 257] on div "Facilitate an integrated change assessment with key functions, update all impac…" at bounding box center [340, 257] width 349 height 36
click at [166, 236] on input "d. Facilitate an integrated change assessment with key functions, update all im…" at bounding box center [166, 232] width 0 height 7
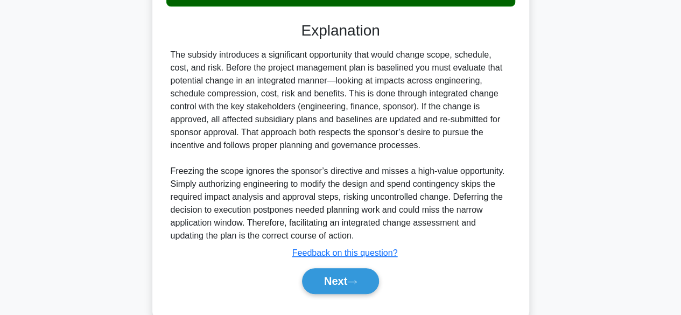
scroll to position [377, 0]
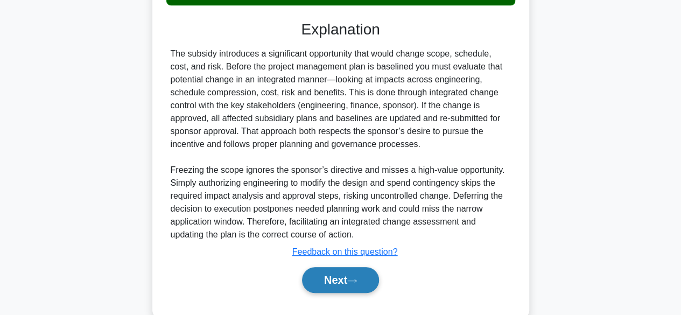
click at [341, 280] on button "Next" at bounding box center [340, 280] width 77 height 26
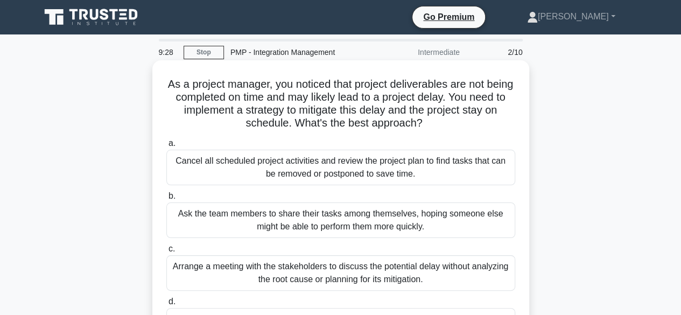
scroll to position [108, 0]
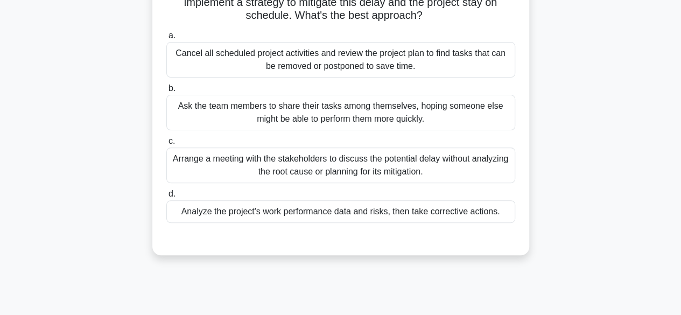
click at [296, 214] on div "Analyze the project's work performance data and risks, then take corrective act…" at bounding box center [340, 211] width 349 height 23
click at [166, 198] on input "d. Analyze the project's work performance data and risks, then take corrective …" at bounding box center [166, 194] width 0 height 7
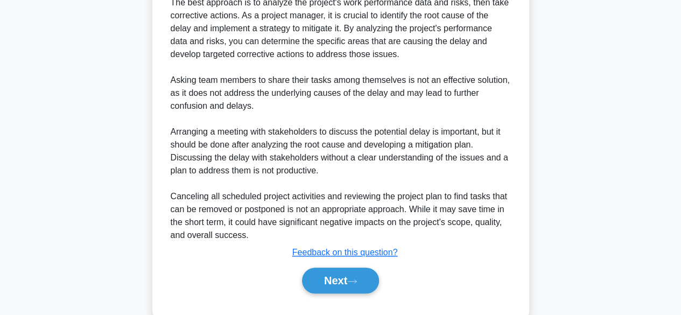
scroll to position [377, 0]
click at [326, 277] on button "Next" at bounding box center [340, 280] width 77 height 26
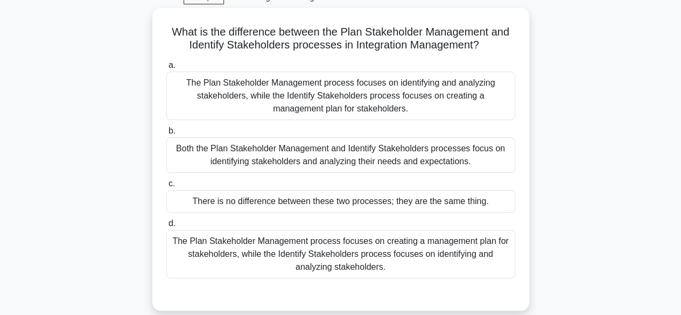
scroll to position [51, 0]
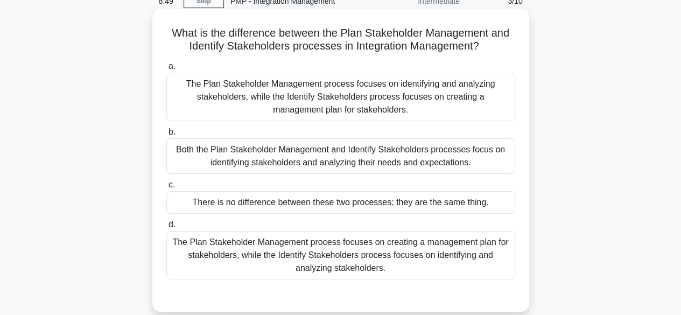
click at [398, 265] on div "The Plan Stakeholder Management process focuses on creating a management plan f…" at bounding box center [340, 255] width 349 height 48
click at [166, 228] on input "d. The Plan Stakeholder Management process focuses on creating a management pla…" at bounding box center [166, 224] width 0 height 7
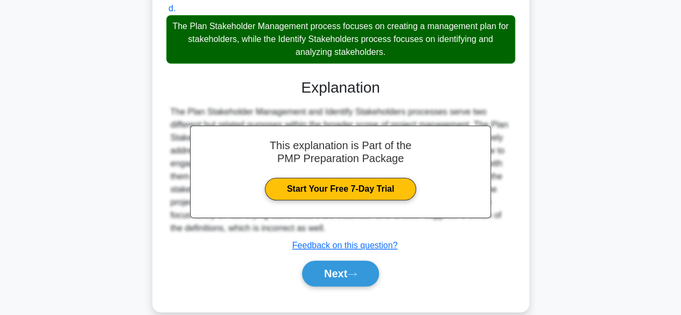
scroll to position [283, 0]
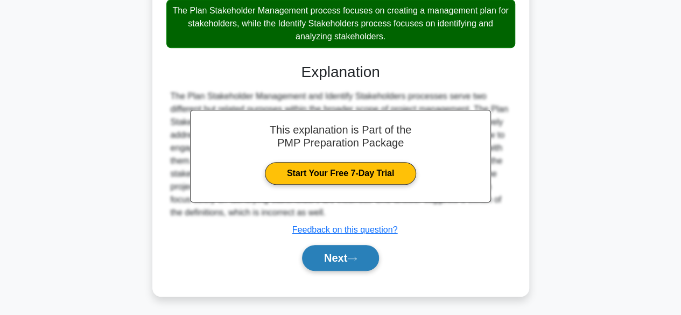
click at [364, 254] on button "Next" at bounding box center [340, 258] width 77 height 26
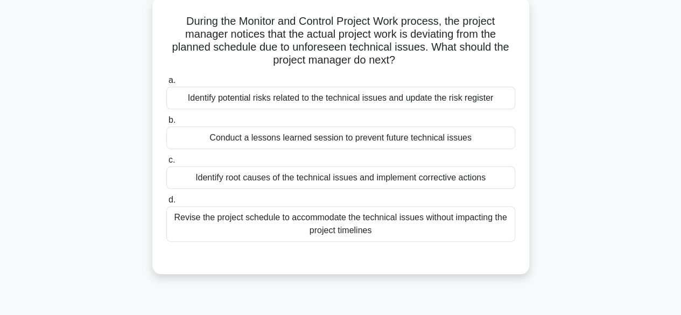
scroll to position [51, 0]
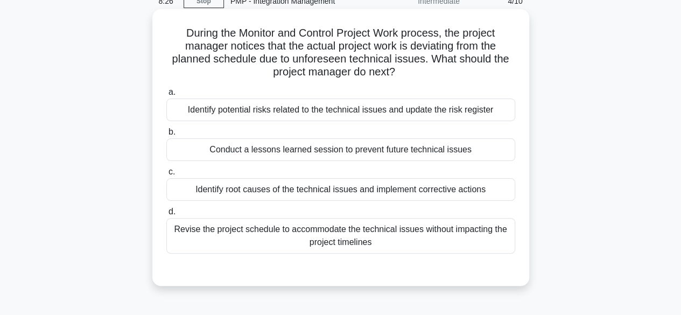
click at [291, 238] on div "Revise the project schedule to accommodate the technical issues without impacti…" at bounding box center [340, 236] width 349 height 36
click at [166, 215] on input "d. Revise the project schedule to accommodate the technical issues without impa…" at bounding box center [166, 211] width 0 height 7
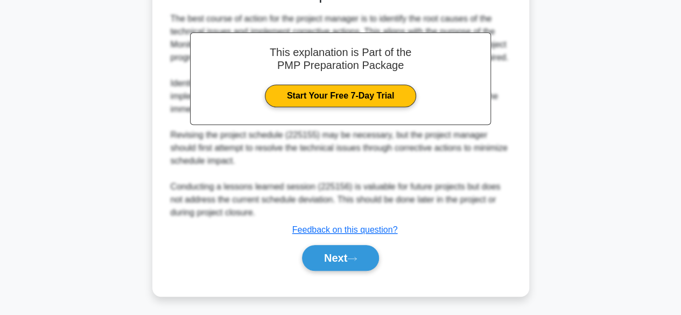
scroll to position [336, 0]
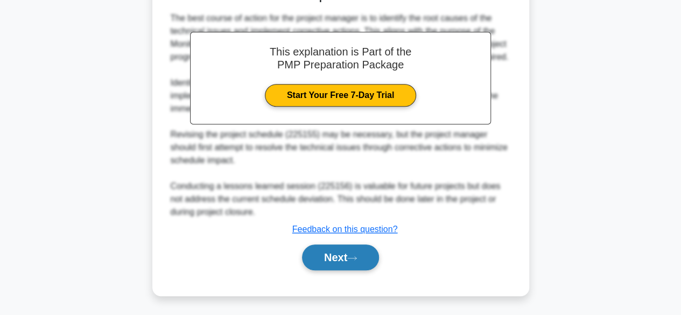
click at [340, 253] on button "Next" at bounding box center [340, 257] width 77 height 26
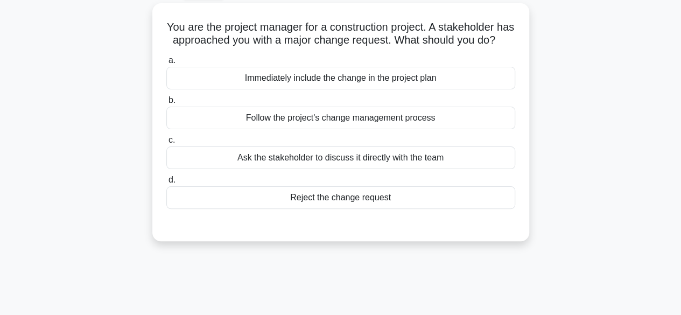
scroll to position [0, 0]
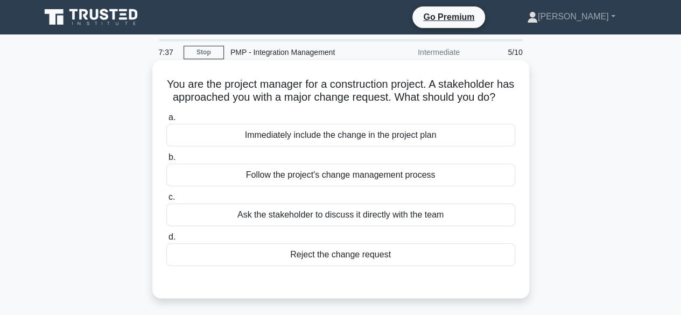
click at [339, 186] on div "Follow the project's change management process" at bounding box center [340, 175] width 349 height 23
click at [166, 161] on input "b. Follow the project's change management process" at bounding box center [166, 157] width 0 height 7
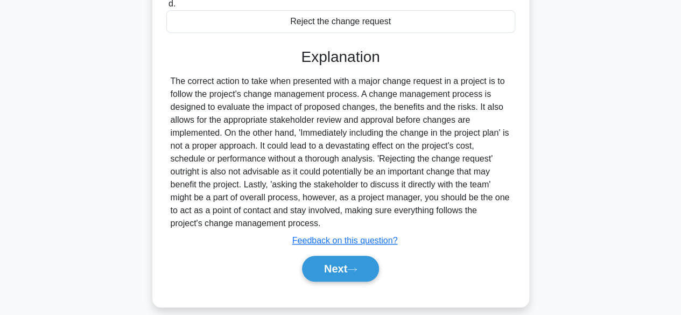
scroll to position [266, 0]
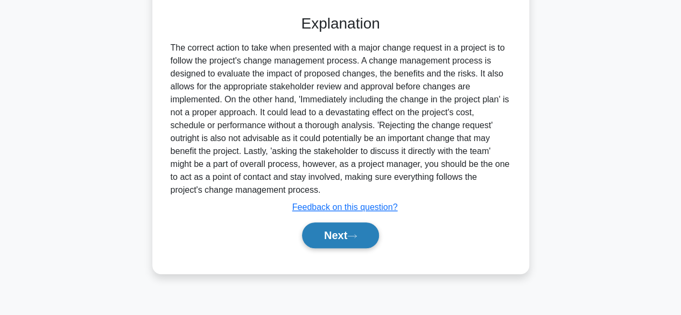
click at [325, 246] on button "Next" at bounding box center [340, 235] width 77 height 26
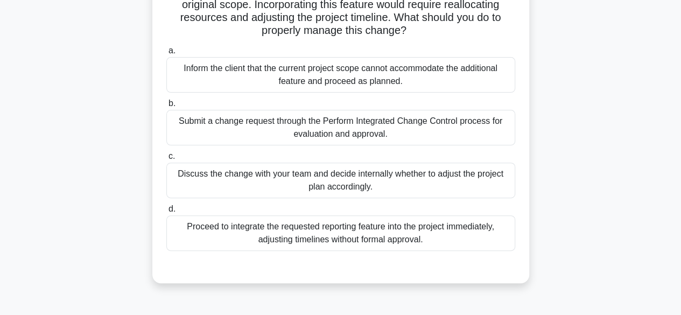
scroll to position [108, 0]
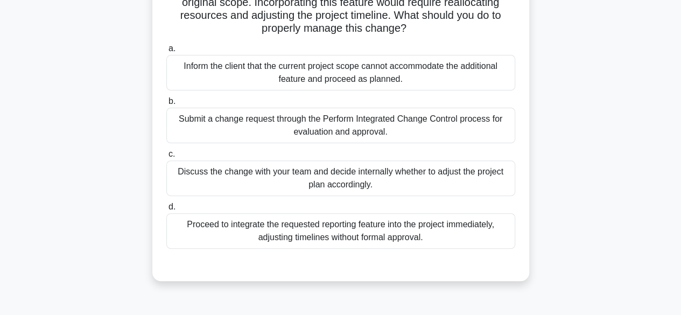
click at [309, 137] on div "Submit a change request through the Perform Integrated Change Control process f…" at bounding box center [340, 126] width 349 height 36
click at [166, 105] on input "b. Submit a change request through the Perform Integrated Change Control proces…" at bounding box center [166, 101] width 0 height 7
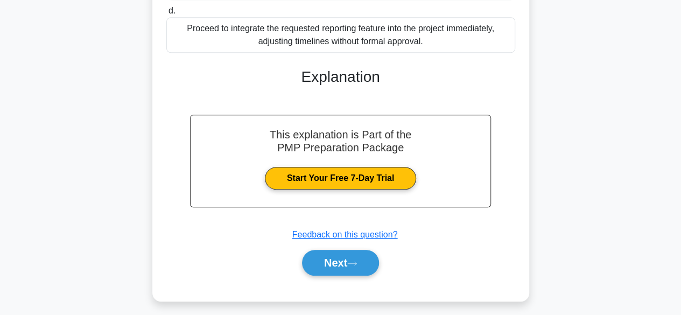
scroll to position [308, 0]
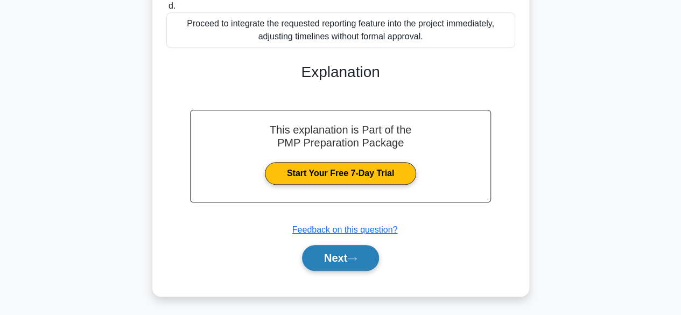
click at [354, 259] on icon at bounding box center [352, 259] width 10 height 6
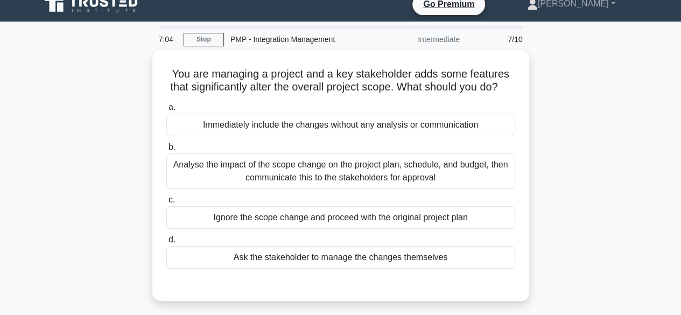
scroll to position [0, 0]
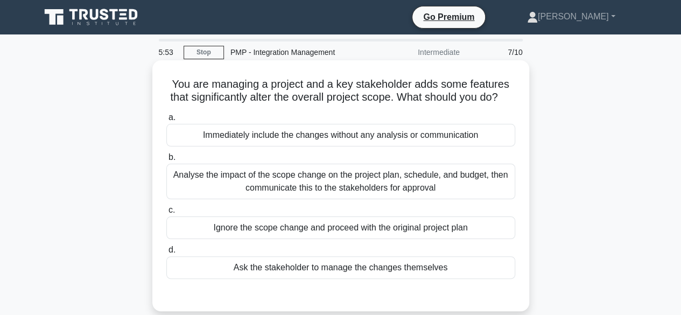
click at [419, 199] on div "Analyse the impact of the scope change on the project plan, schedule, and budge…" at bounding box center [340, 182] width 349 height 36
click at [166, 161] on input "b. Analyse the impact of the scope change on the project plan, schedule, and bu…" at bounding box center [166, 157] width 0 height 7
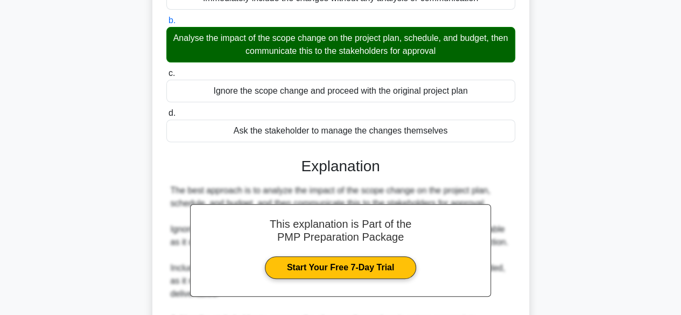
scroll to position [269, 0]
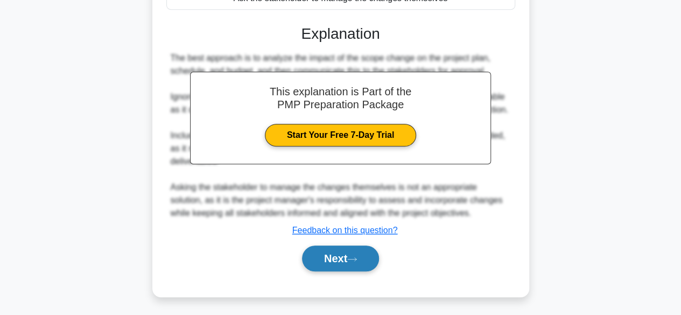
click at [340, 263] on button "Next" at bounding box center [340, 258] width 77 height 26
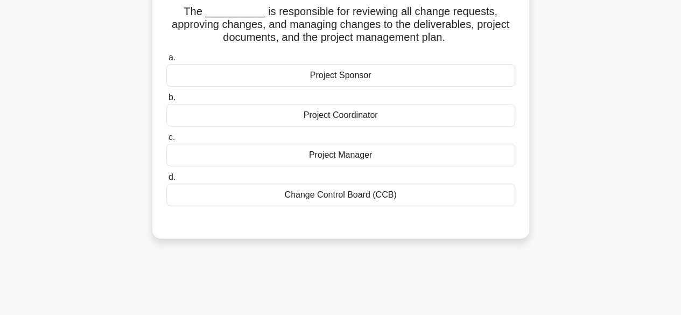
scroll to position [51, 0]
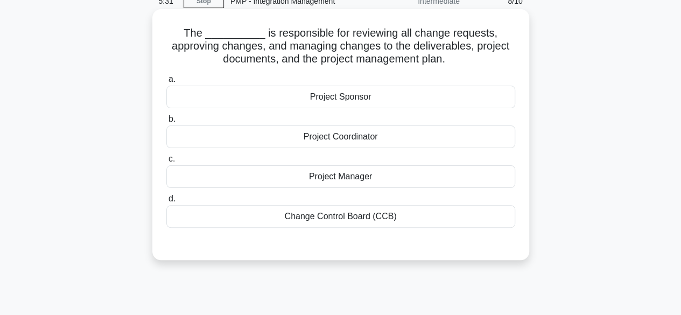
click at [367, 102] on div "Project Sponsor" at bounding box center [340, 97] width 349 height 23
click at [166, 83] on input "a. Project Sponsor" at bounding box center [166, 79] width 0 height 7
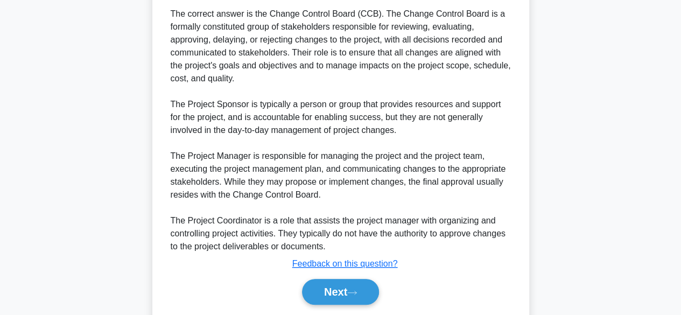
scroll to position [349, 0]
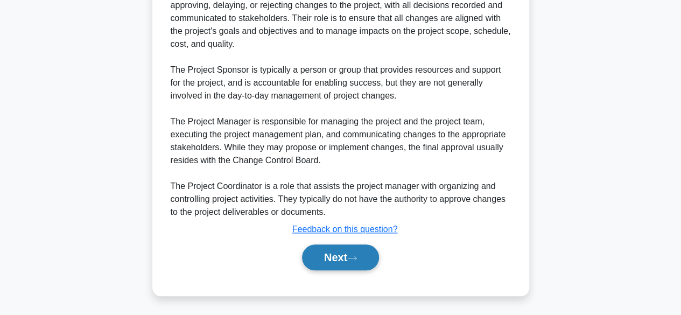
click at [345, 254] on button "Next" at bounding box center [340, 257] width 77 height 26
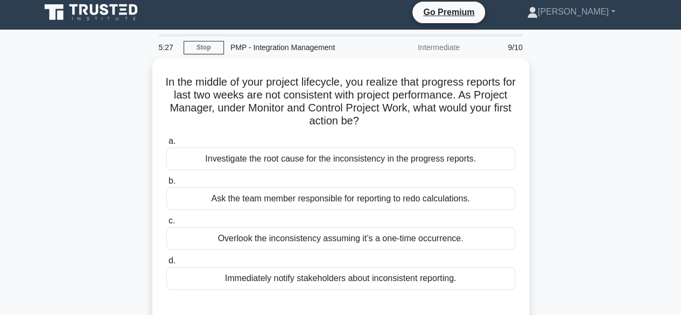
scroll to position [0, 0]
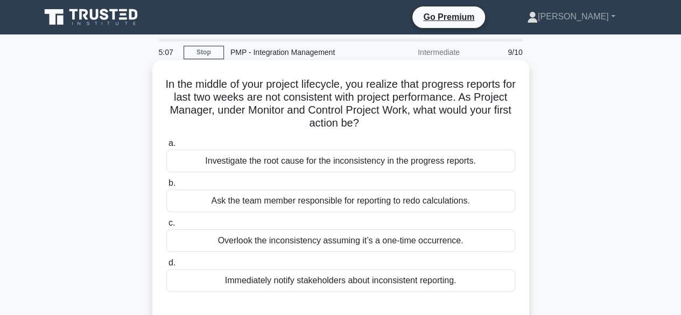
click at [406, 166] on div "Investigate the root cause for the inconsistency in the progress reports." at bounding box center [340, 161] width 349 height 23
click at [166, 147] on input "a. Investigate the root cause for the inconsistency in the progress reports." at bounding box center [166, 143] width 0 height 7
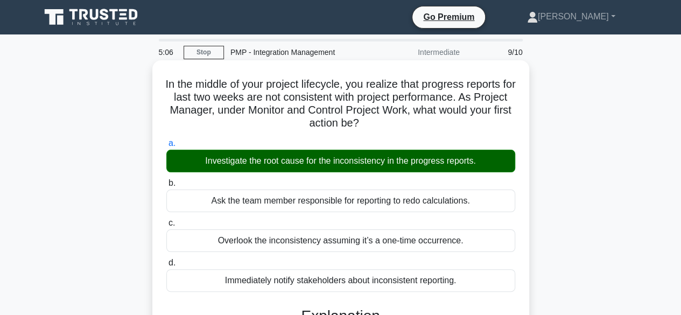
scroll to position [266, 0]
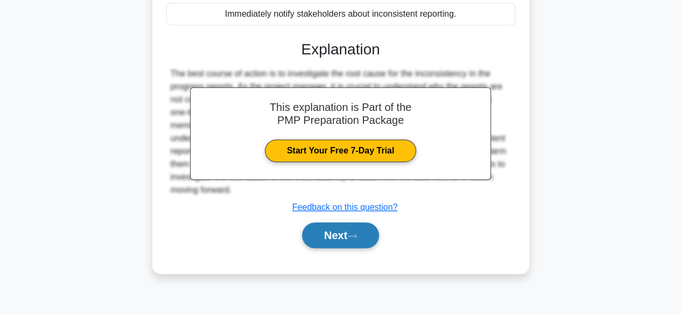
click at [327, 232] on button "Next" at bounding box center [340, 235] width 77 height 26
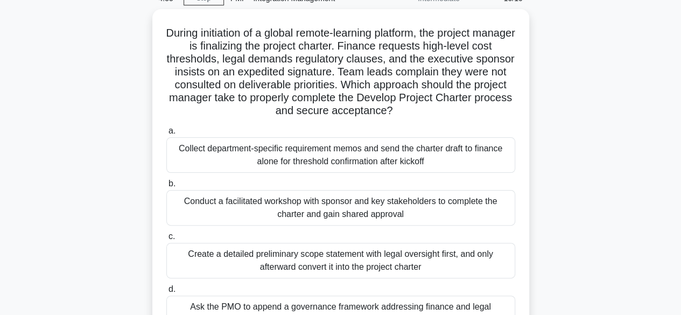
scroll to position [108, 0]
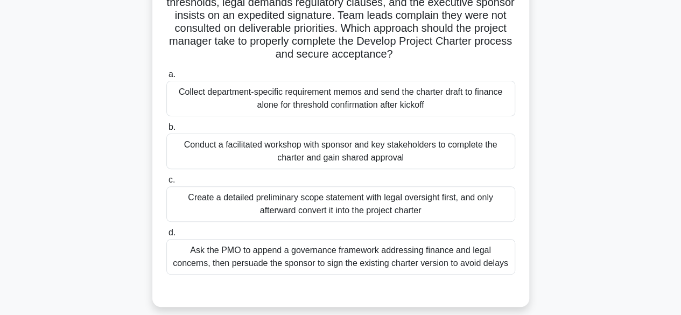
click at [337, 212] on div "Create a detailed preliminary scope statement with legal oversight first, and o…" at bounding box center [340, 204] width 349 height 36
click at [166, 184] on input "c. Create a detailed preliminary scope statement with legal oversight first, an…" at bounding box center [166, 180] width 0 height 7
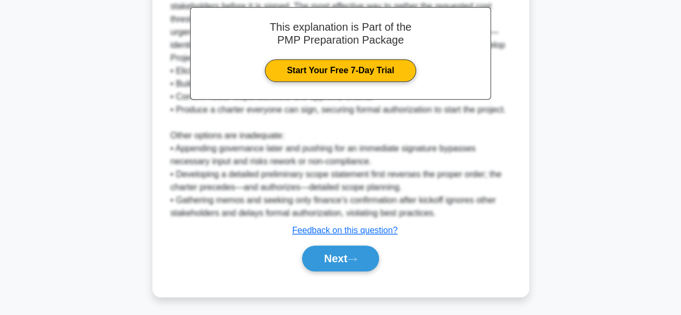
scroll to position [439, 0]
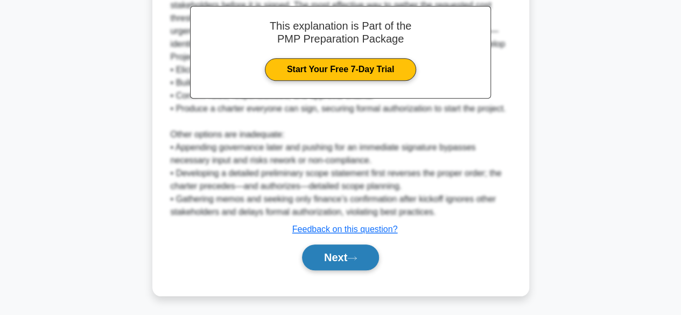
click at [341, 252] on button "Next" at bounding box center [340, 257] width 77 height 26
